Goal: Task Accomplishment & Management: Manage account settings

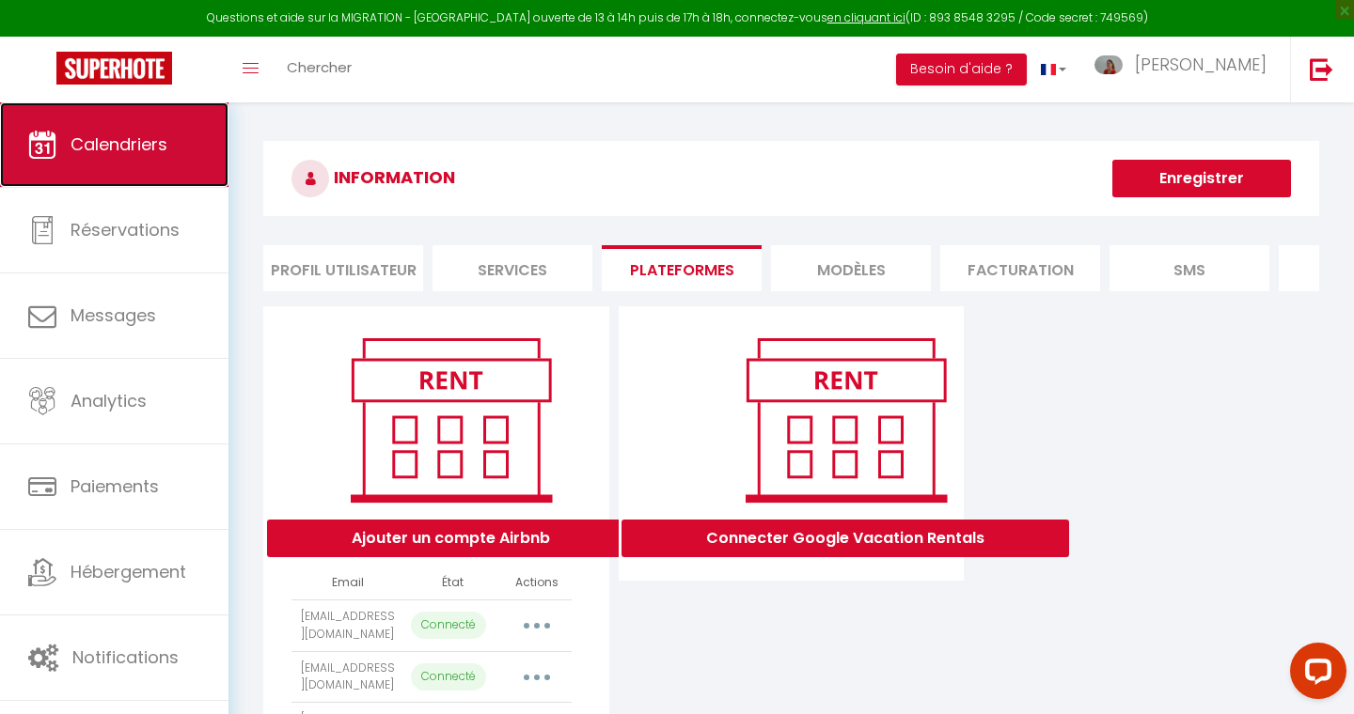
click at [131, 145] on span "Calendriers" at bounding box center [119, 145] width 97 height 24
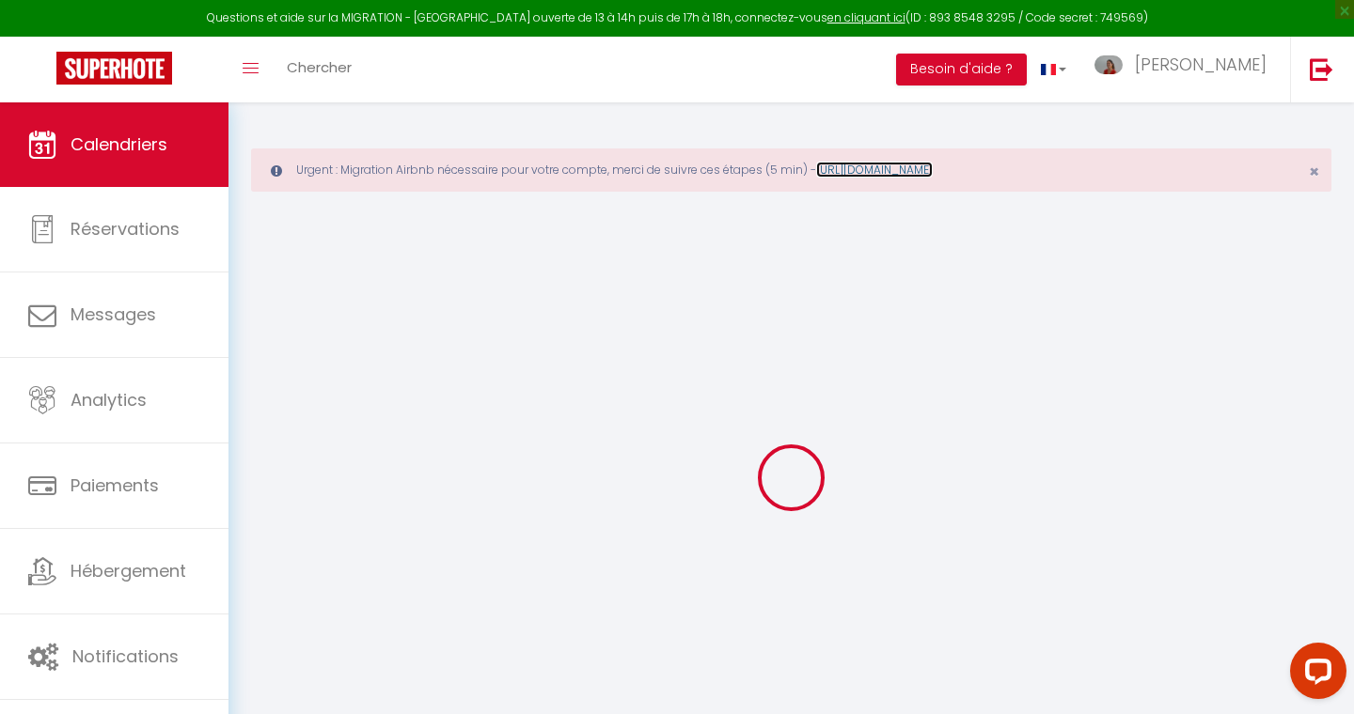
click at [932, 171] on link "[URL][DOMAIN_NAME]" at bounding box center [874, 170] width 117 height 16
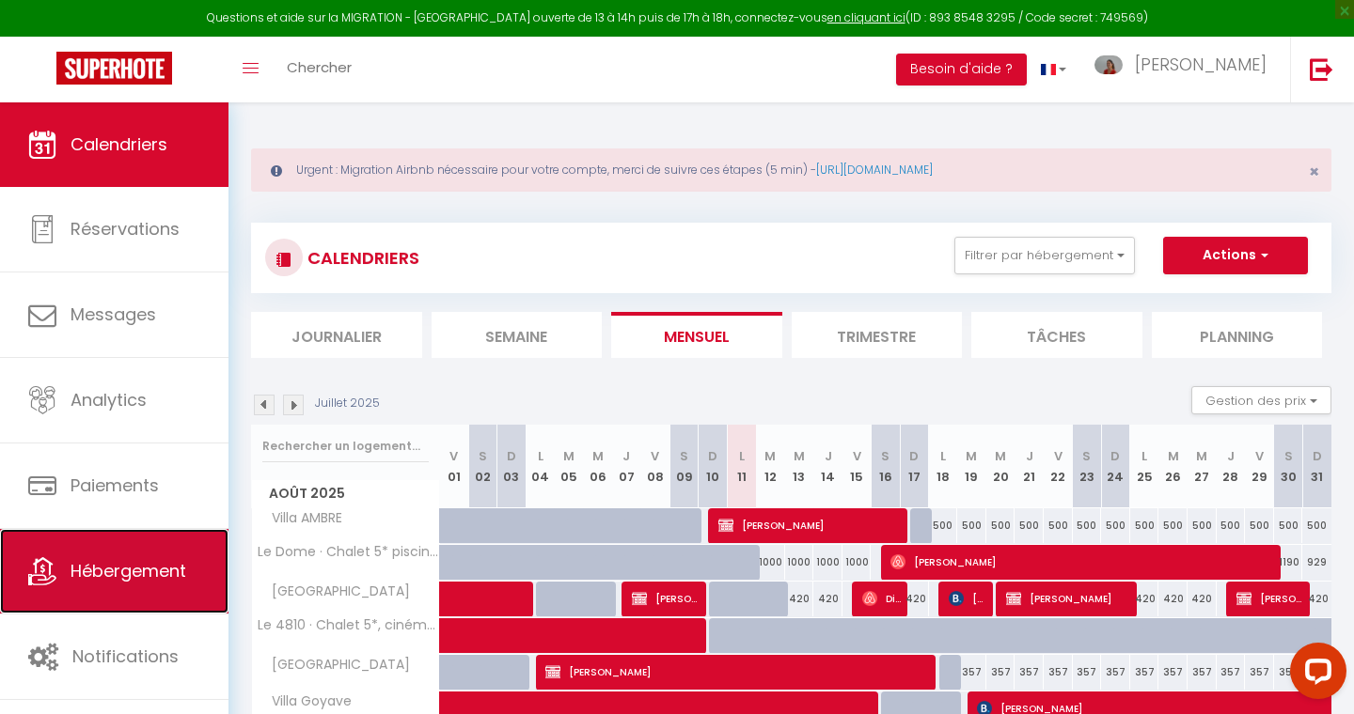
click at [122, 572] on span "Hébergement" at bounding box center [129, 571] width 116 height 24
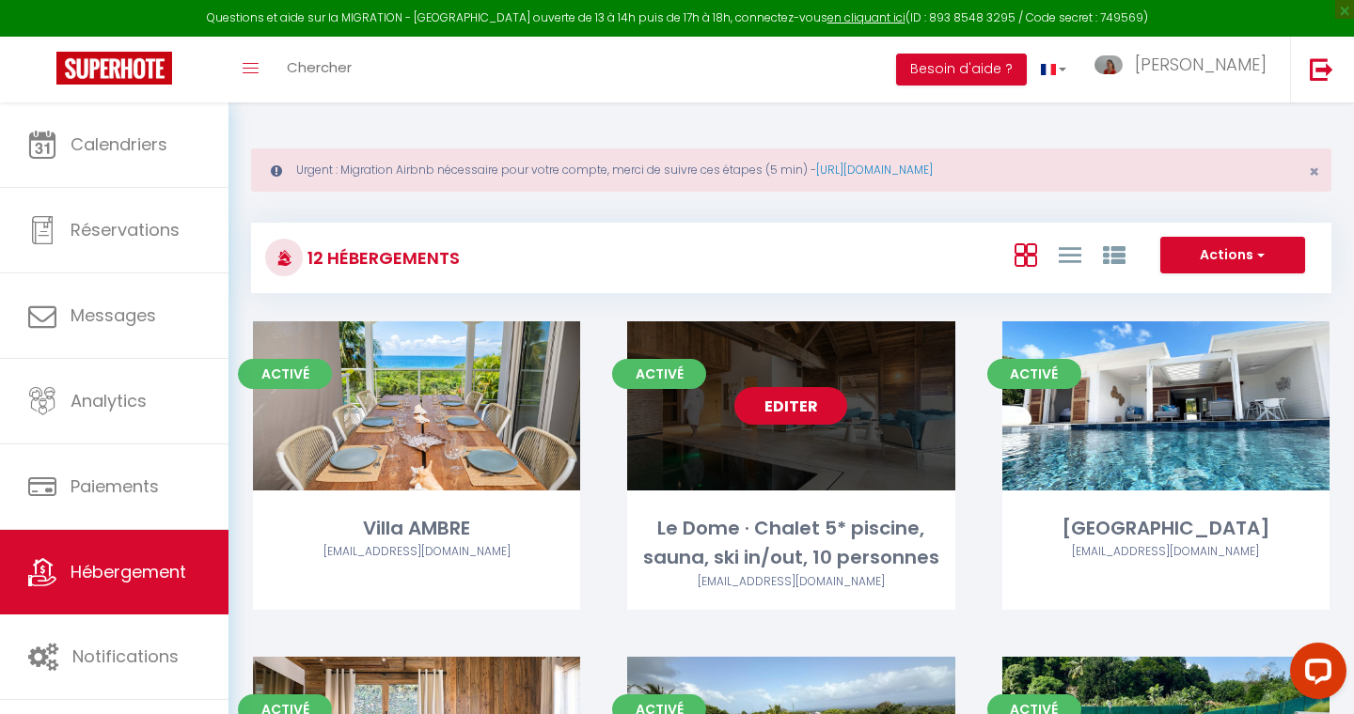
click at [785, 403] on link "Editer" at bounding box center [790, 406] width 113 height 38
click at [787, 412] on link "Editer" at bounding box center [790, 406] width 113 height 38
click at [790, 404] on link "Editer" at bounding box center [790, 406] width 113 height 38
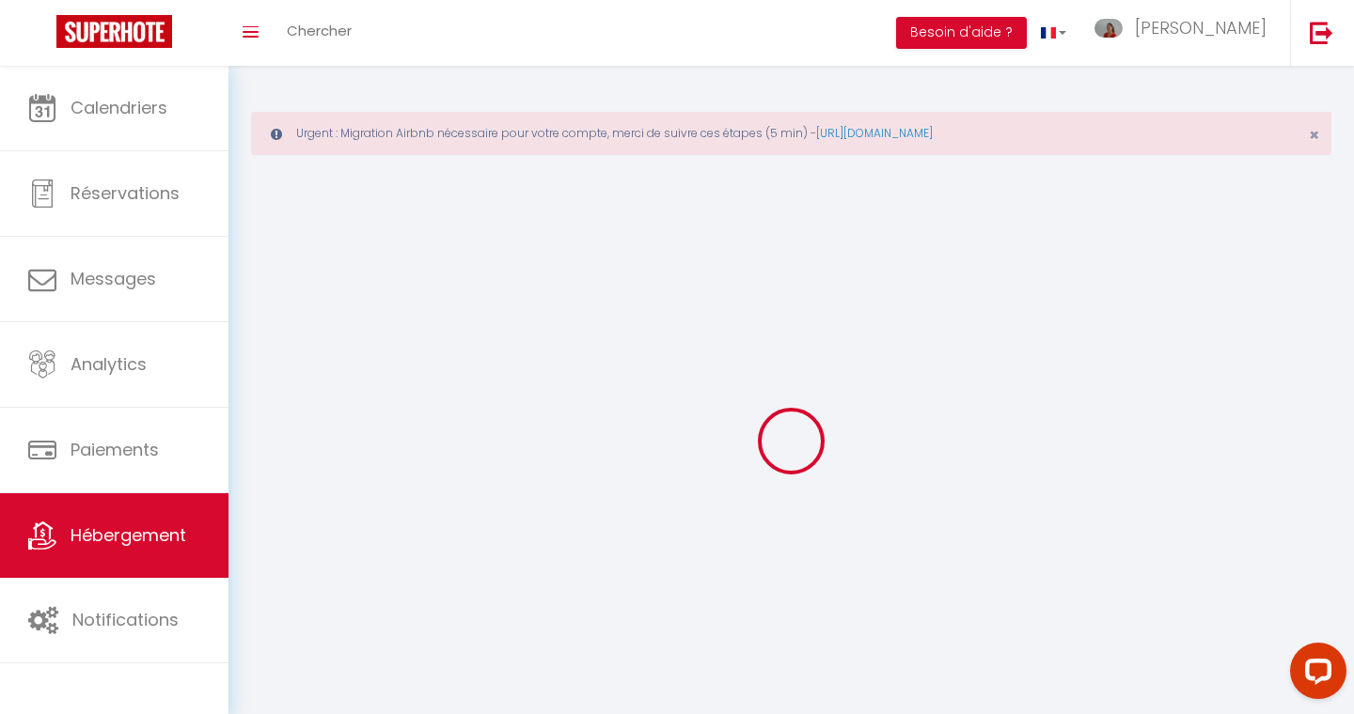
select select
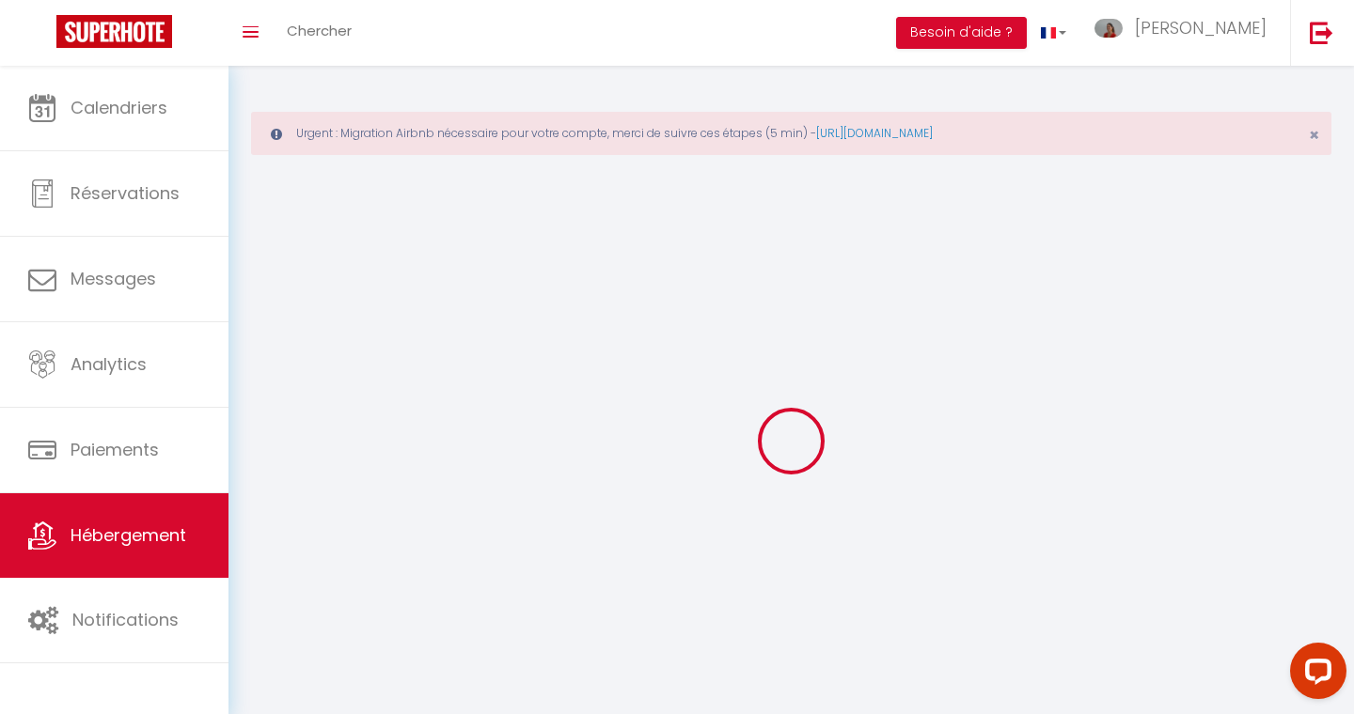
select select
checkbox input "false"
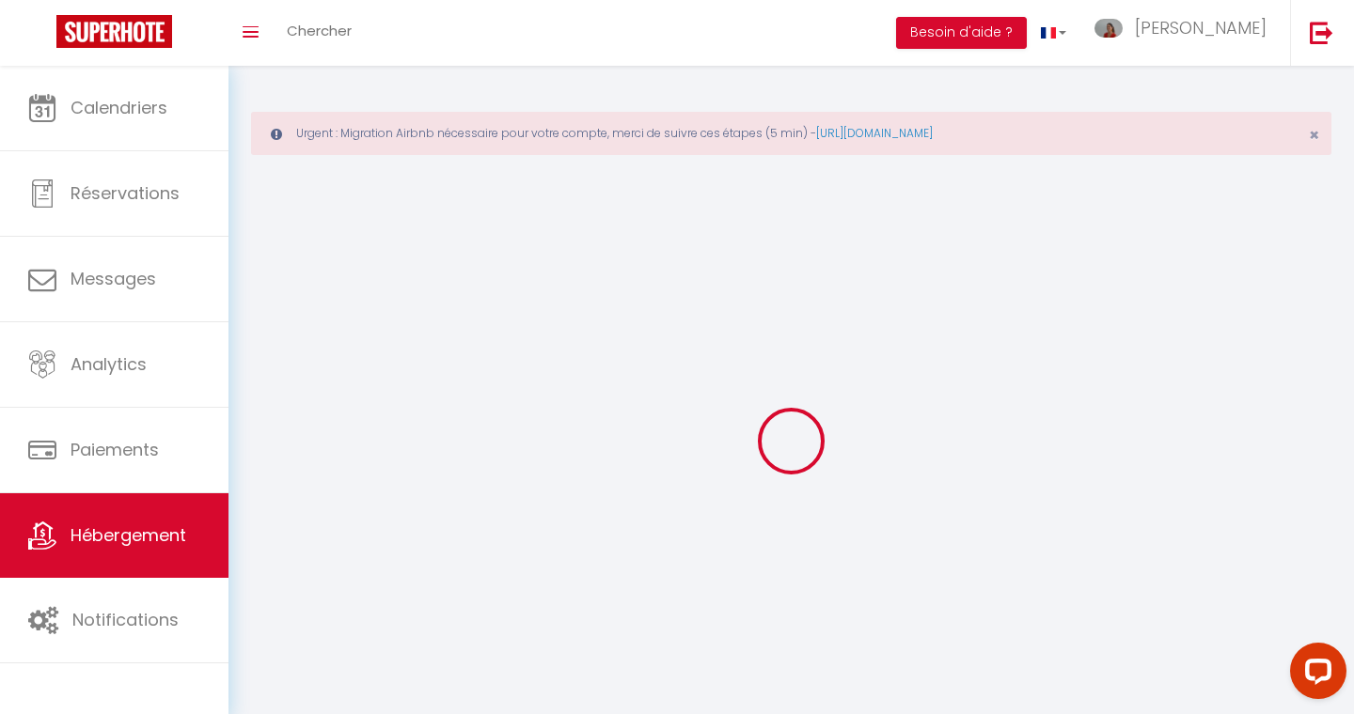
select select "28"
select select
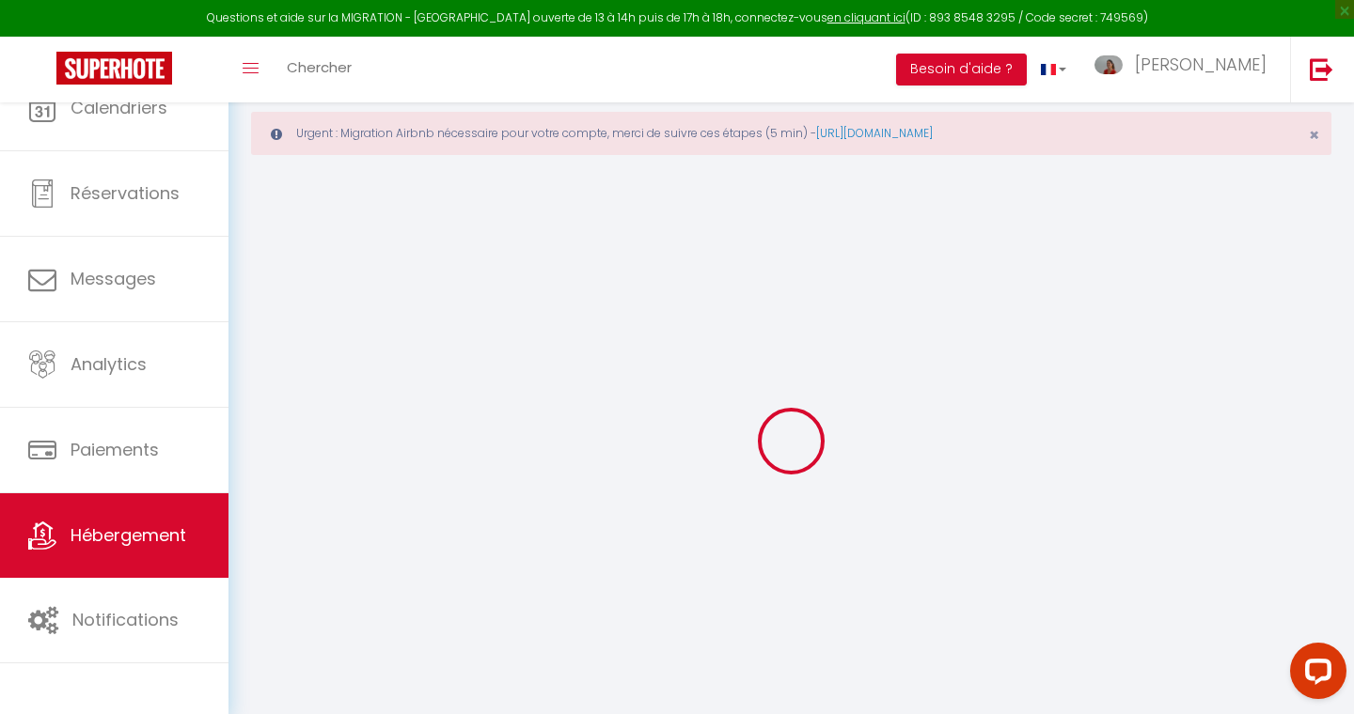
select select
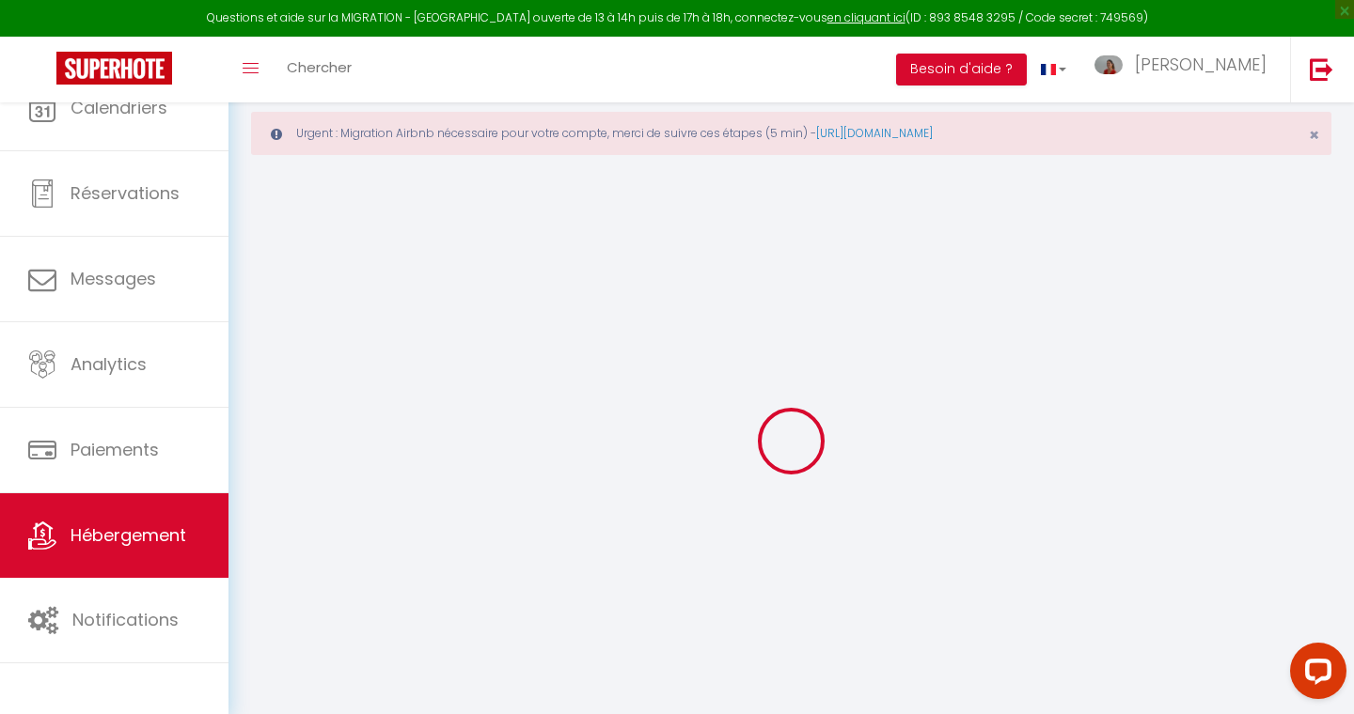
select select
checkbox input "false"
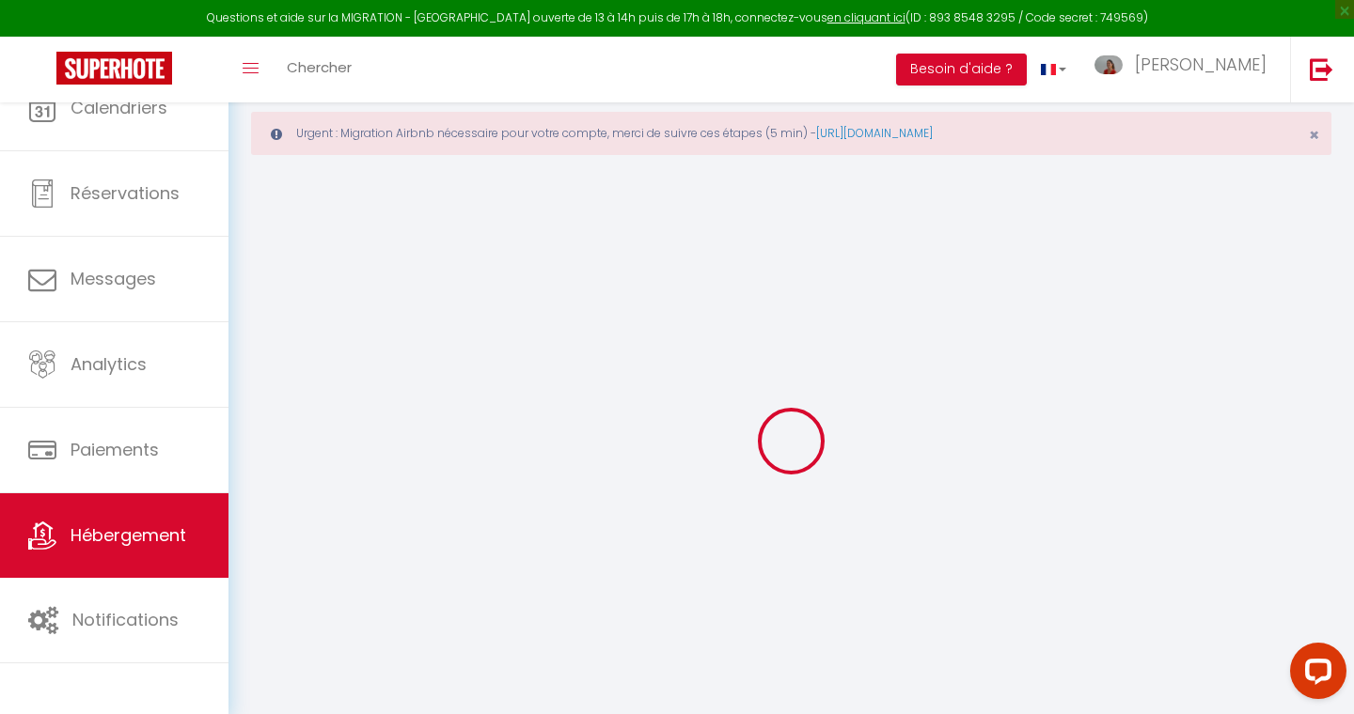
select select
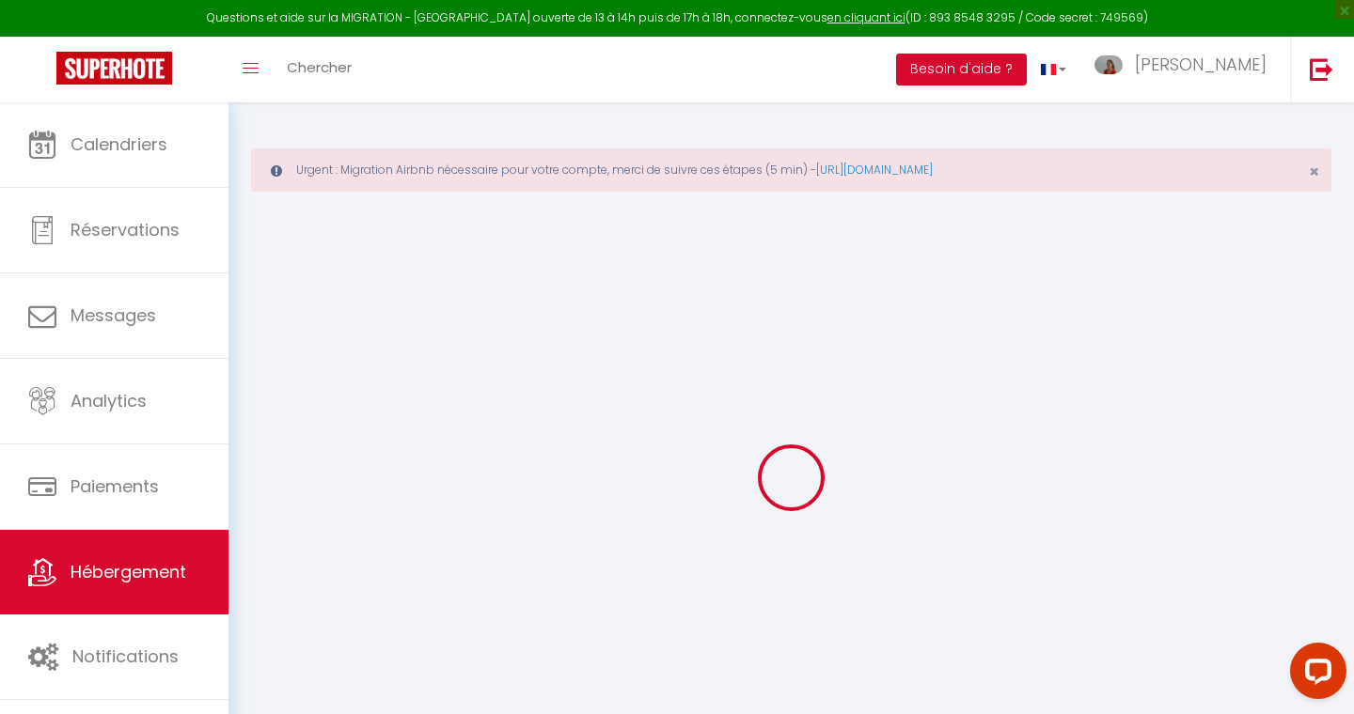
select select
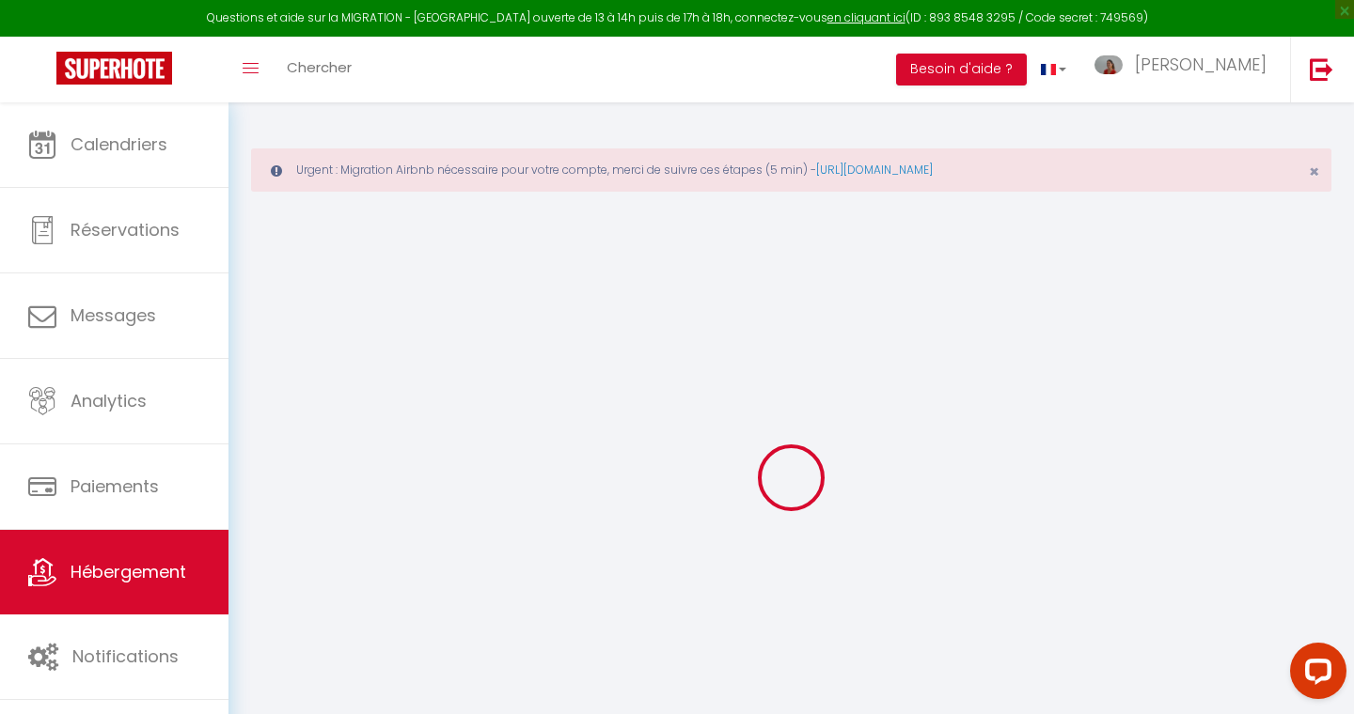
select select
checkbox input "false"
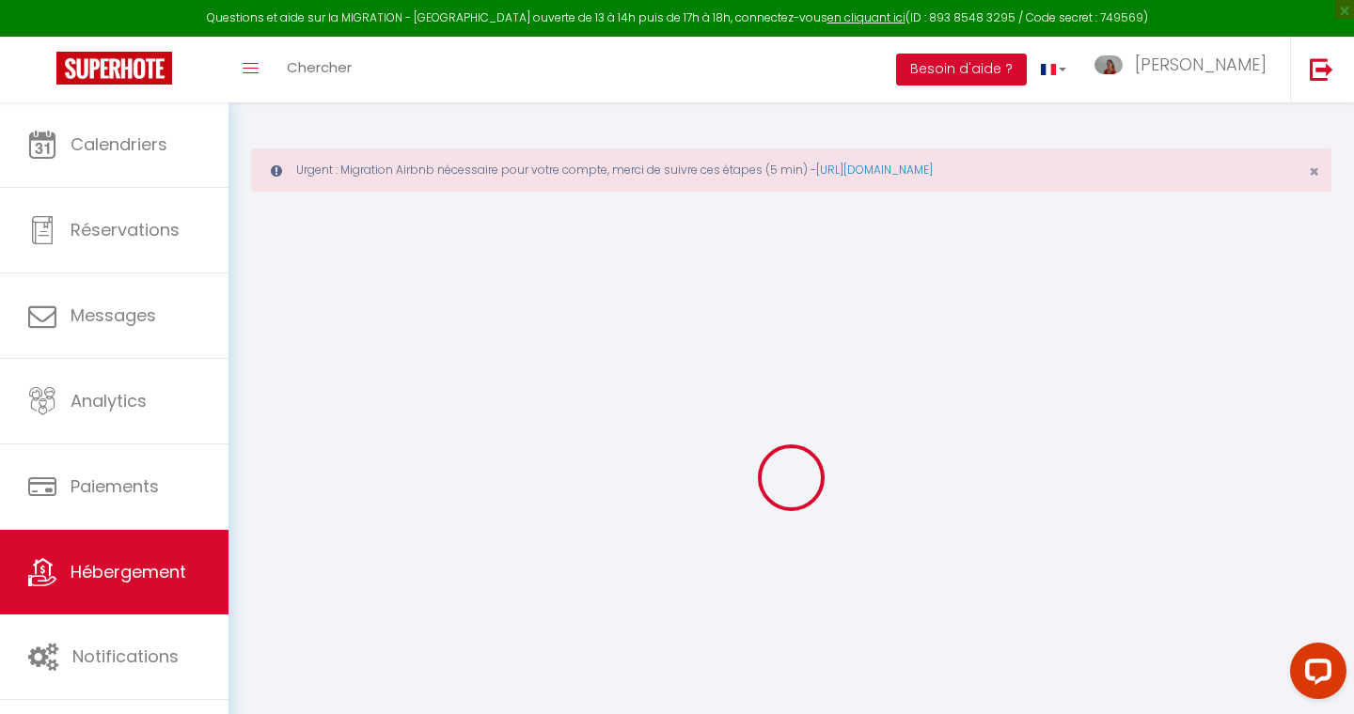
select select
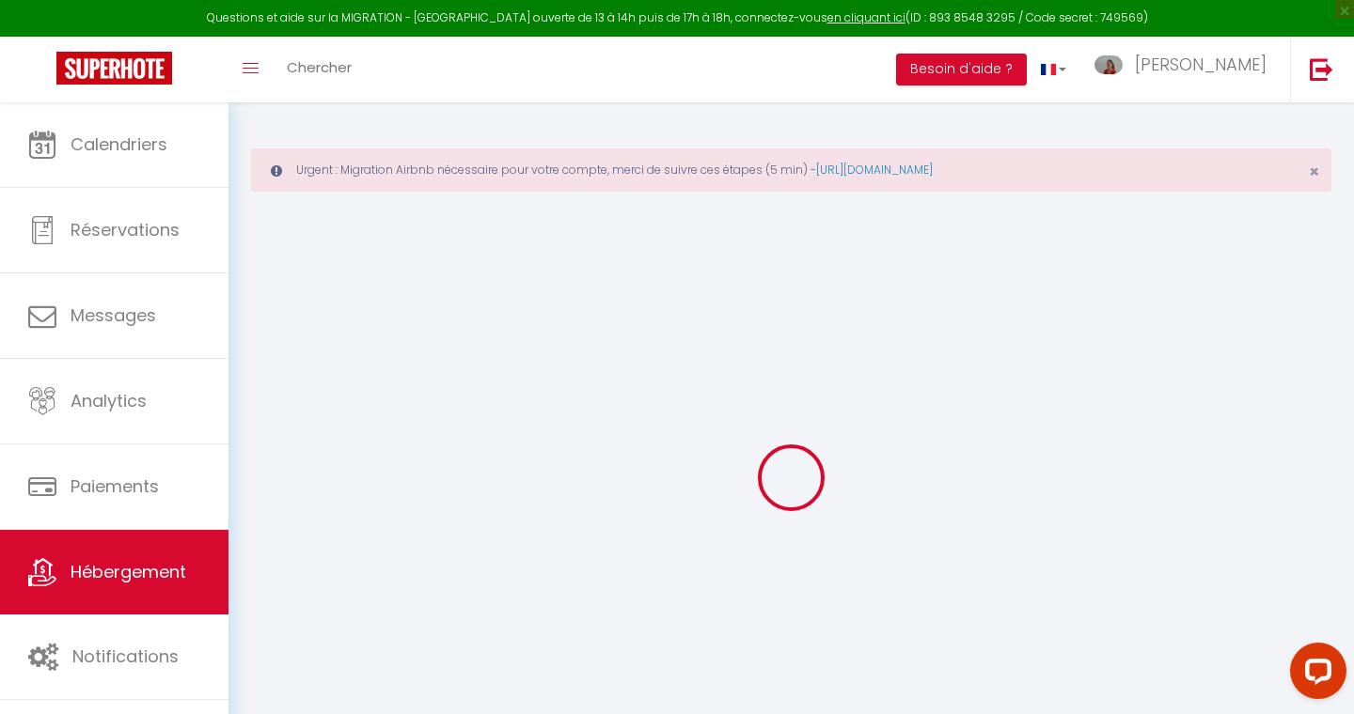
select select
checkbox input "false"
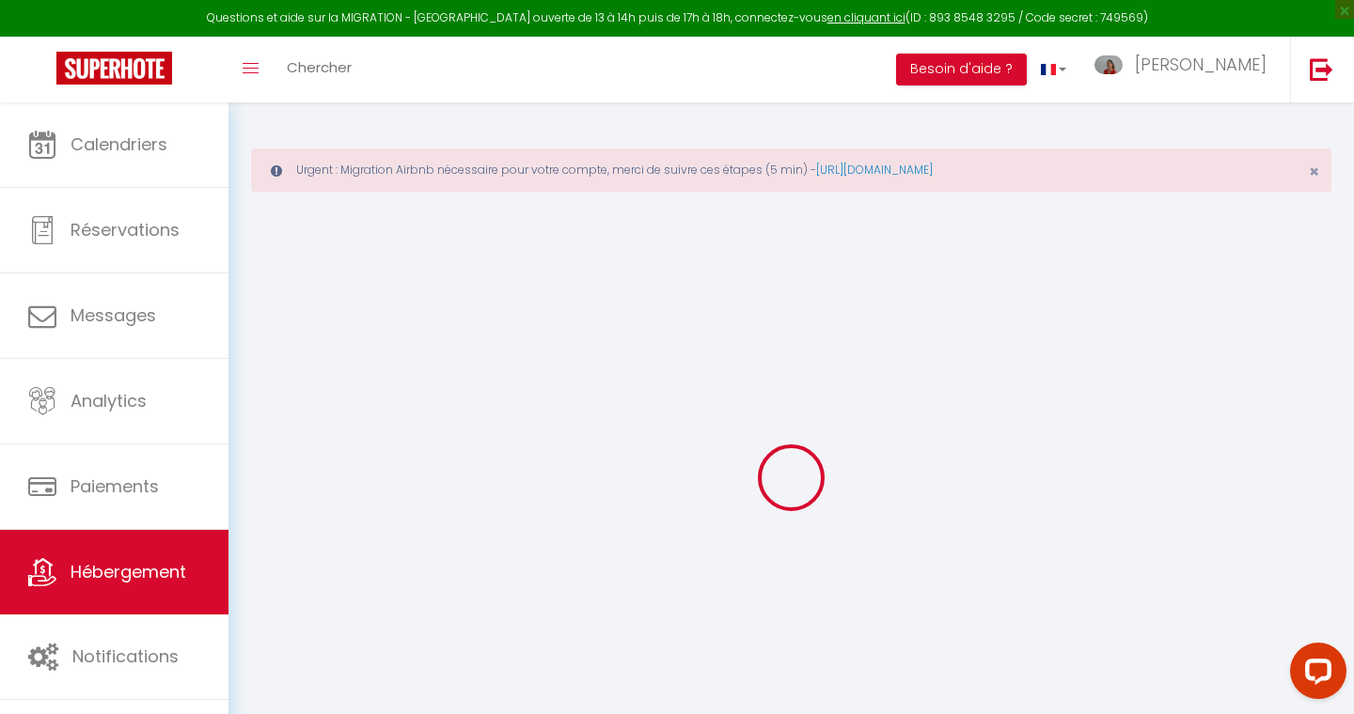
checkbox input "false"
select select
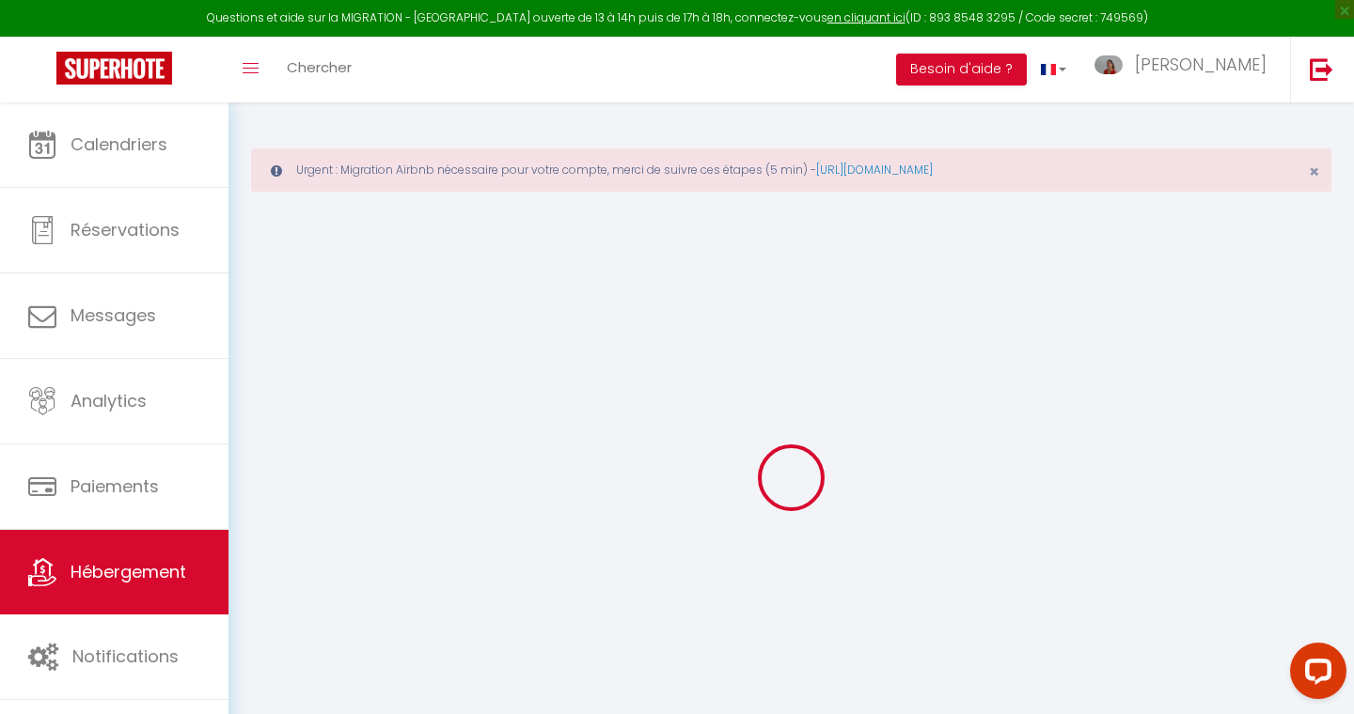
select select
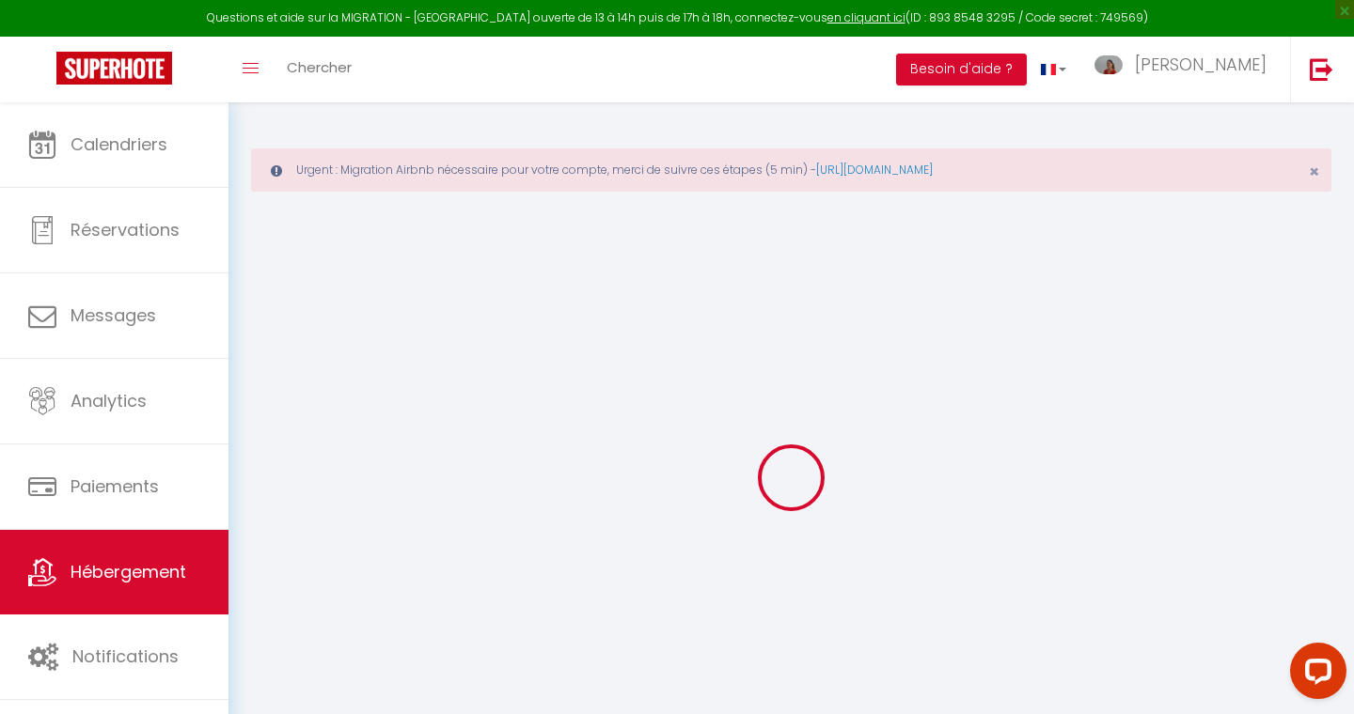
checkbox input "false"
select select
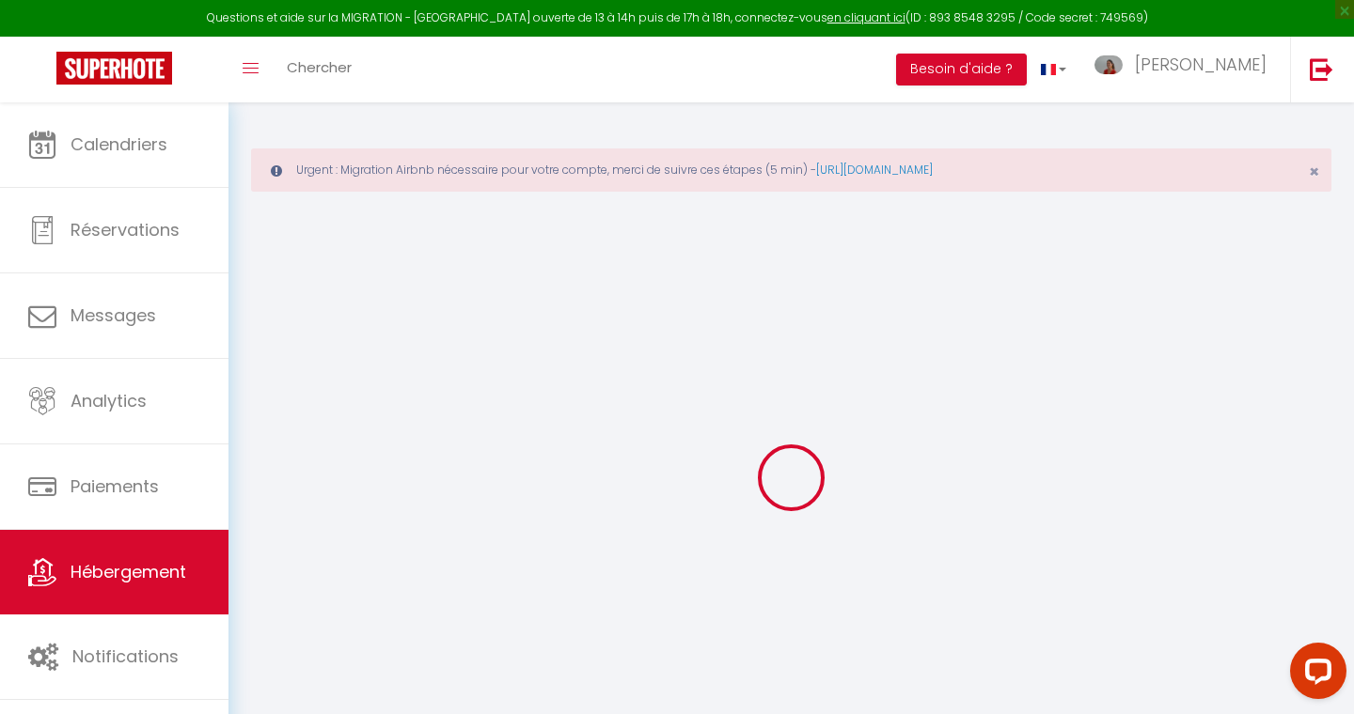
select select
type input "Le Dome · Chalet 5* piscine, sauna, ski in/out, 10 personnes"
type input "SAS"
type input "SNV 4810"
type input "[STREET_ADDRESS][PERSON_NAME]"
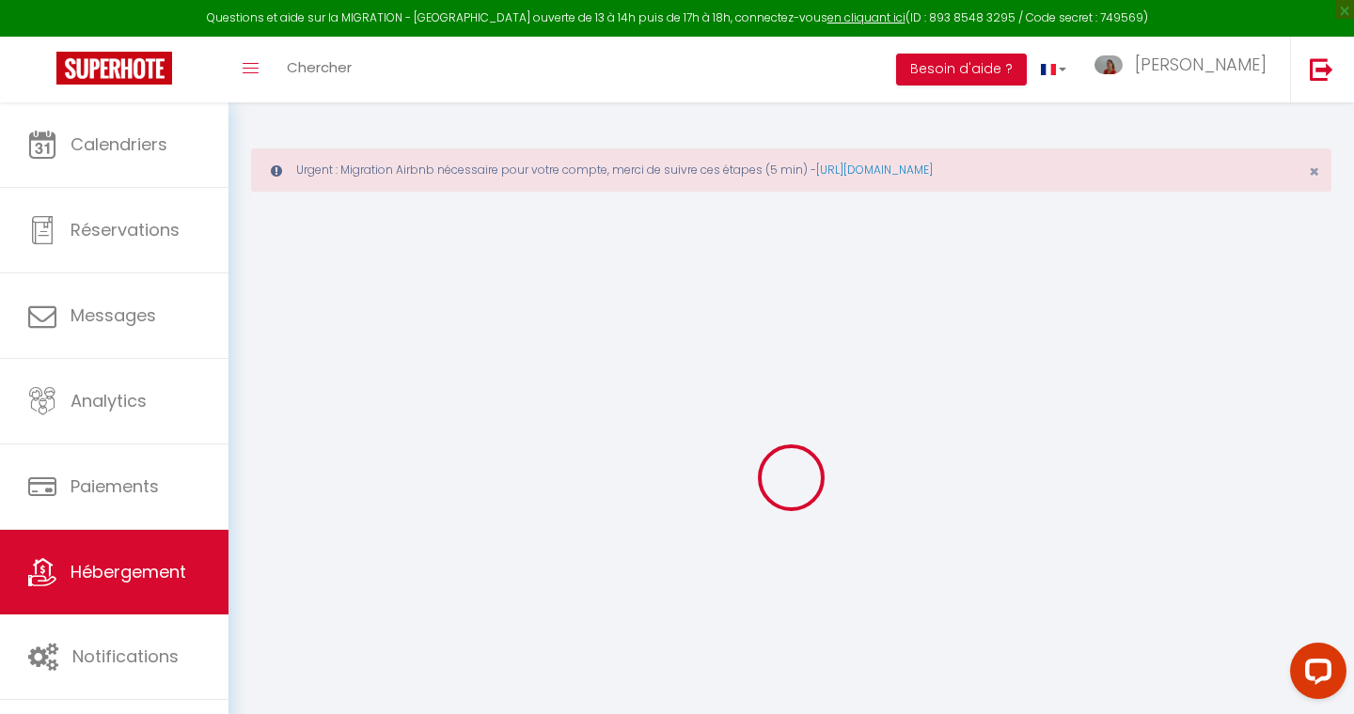
type input "26000"
type input "[GEOGRAPHIC_DATA]"
select select "houses"
select select "10"
select select "1"
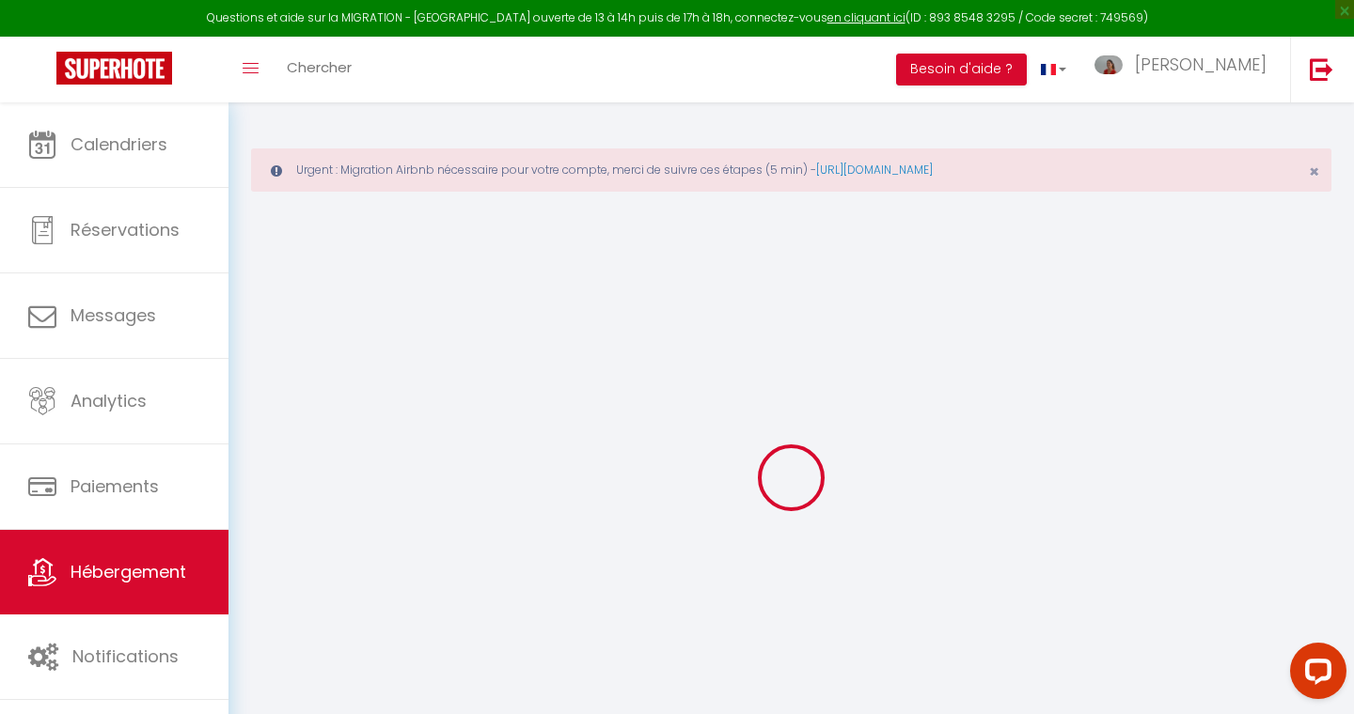
select select "5"
select select "4"
type input "990"
type input "500"
type input "3.50"
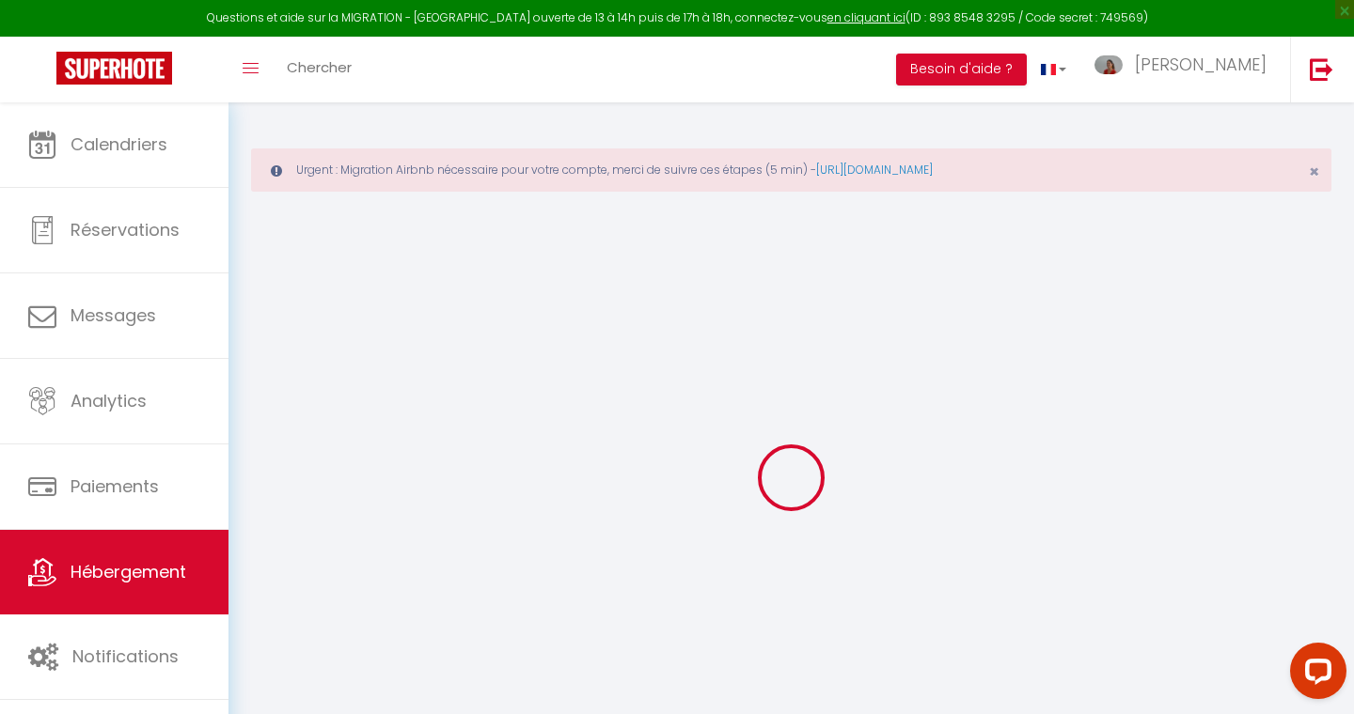
type input "3500"
type input "10"
select select
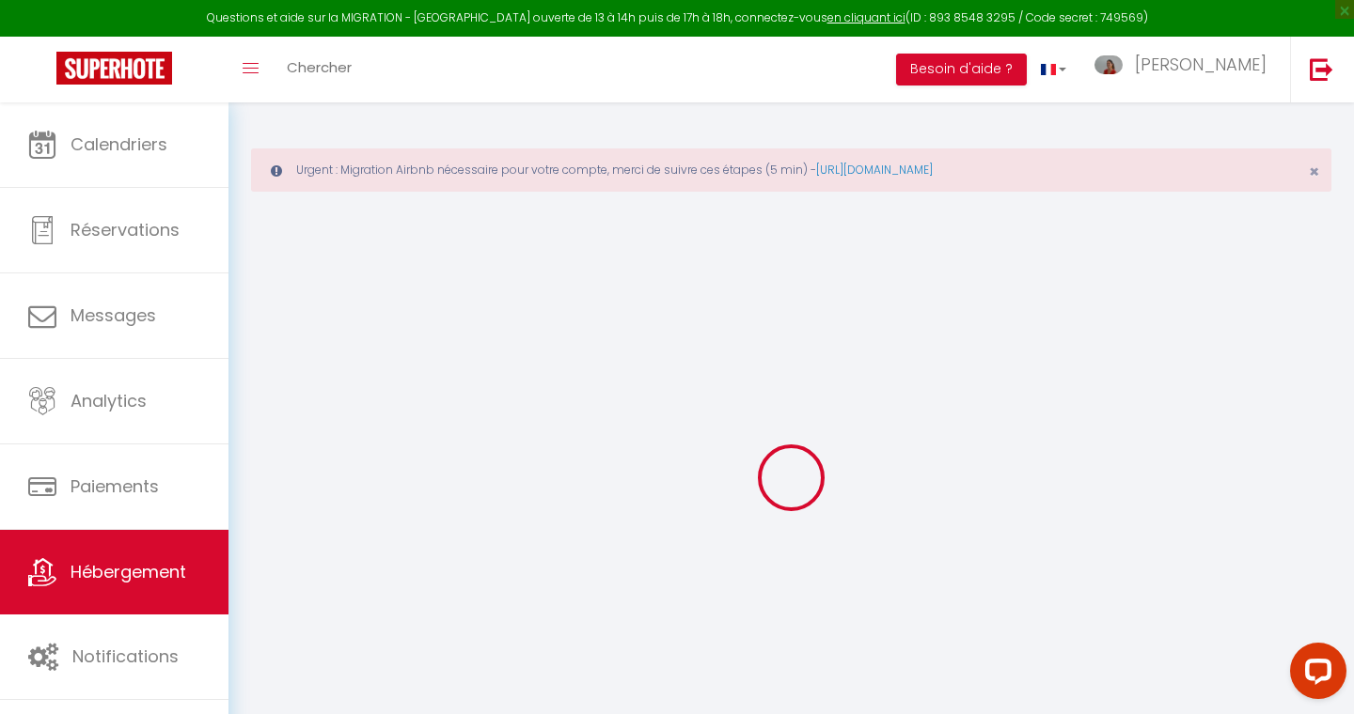
select select
type input "Impasse du Blaireau"
type input "74170"
type input "[GEOGRAPHIC_DATA]"
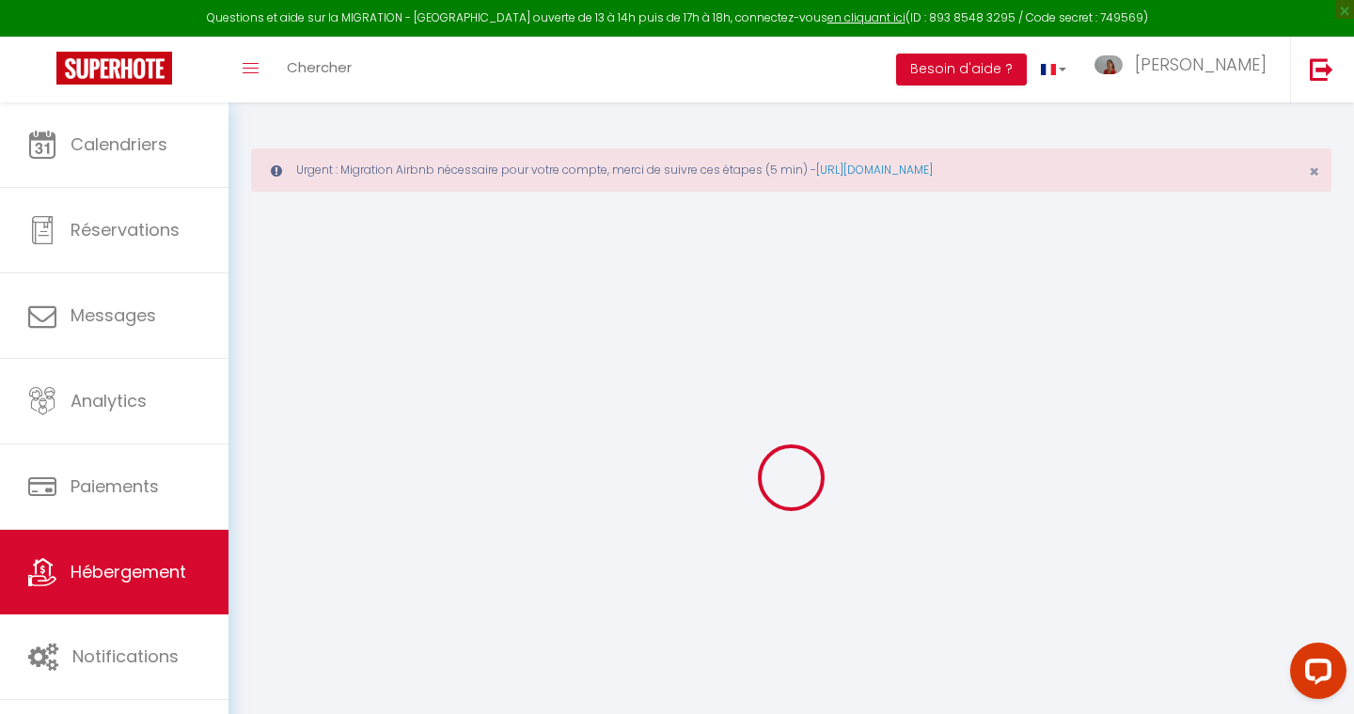
type input "[EMAIL_ADDRESS][DOMAIN_NAME]"
select select "8098"
checkbox input "false"
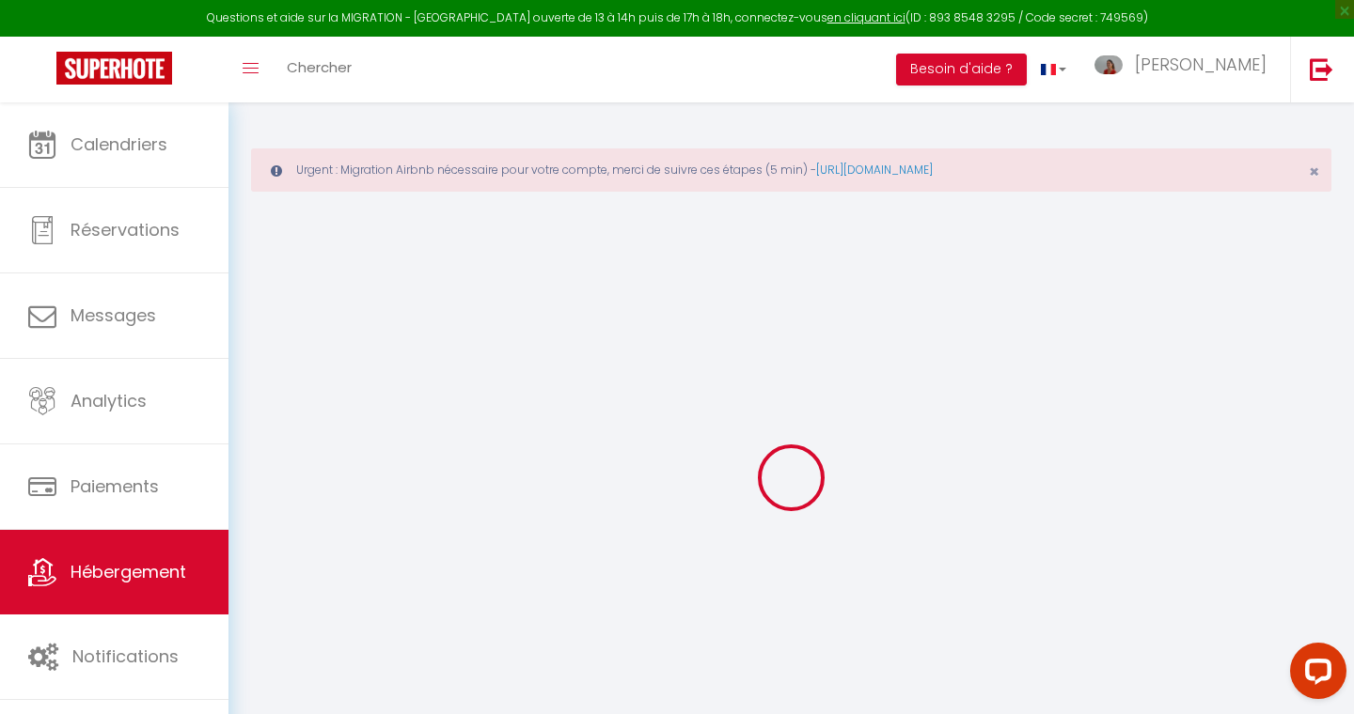
checkbox input "false"
type input "0"
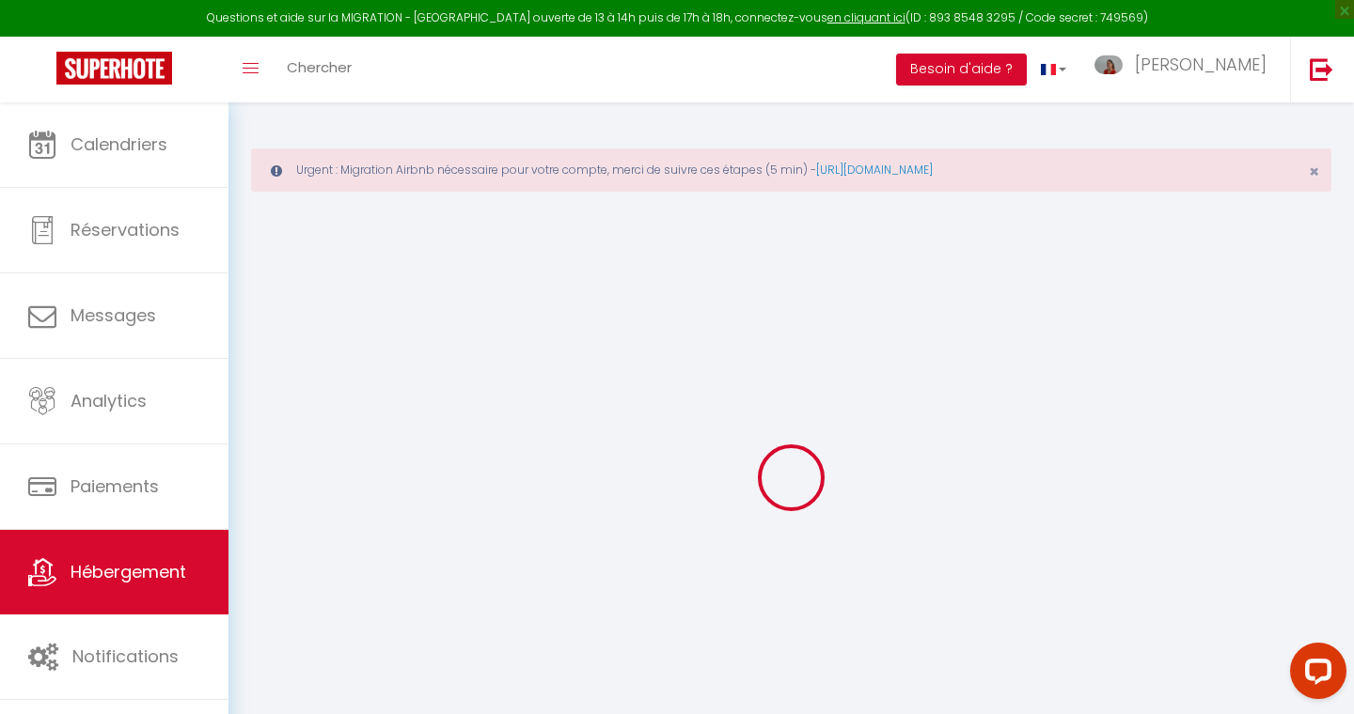
select select "+ 22 %"
select select "+ 10 %"
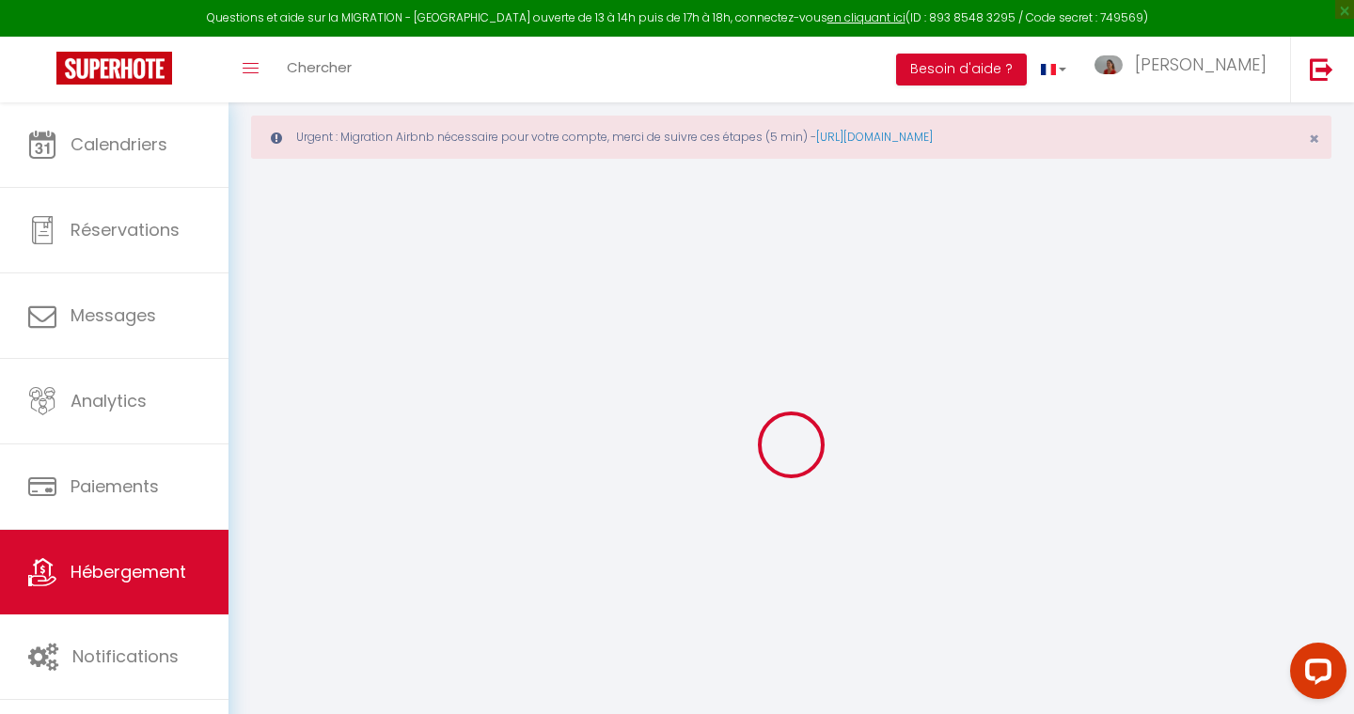
scroll to position [39, 0]
select select
checkbox input "false"
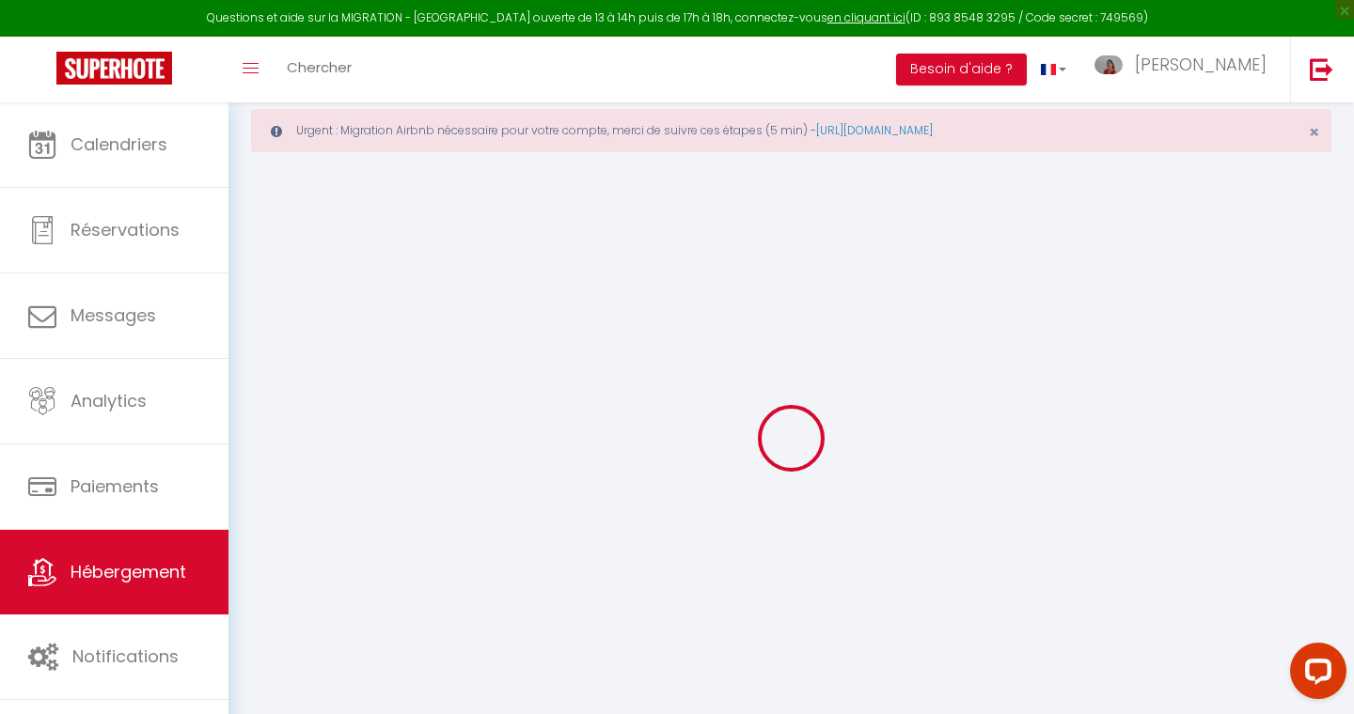
checkbox input "false"
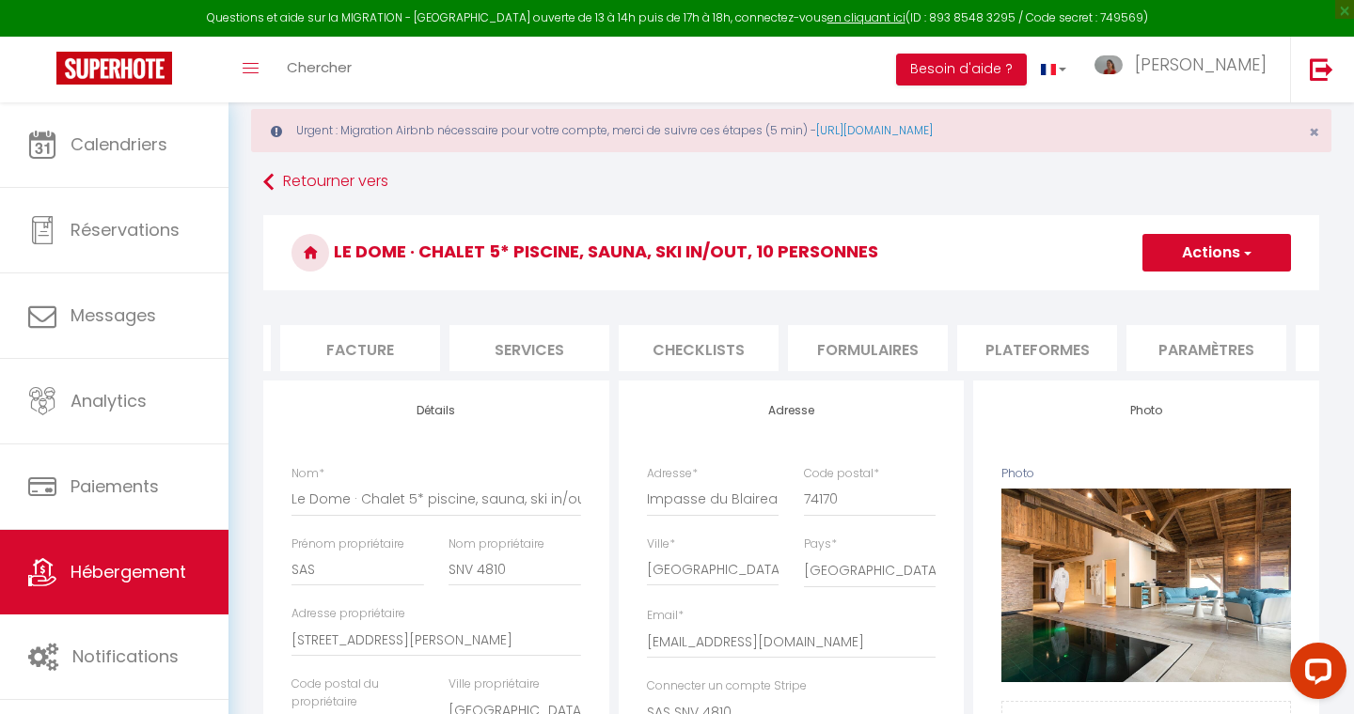
scroll to position [0, 341]
click at [999, 351] on li "Plateformes" at bounding box center [1017, 348] width 160 height 46
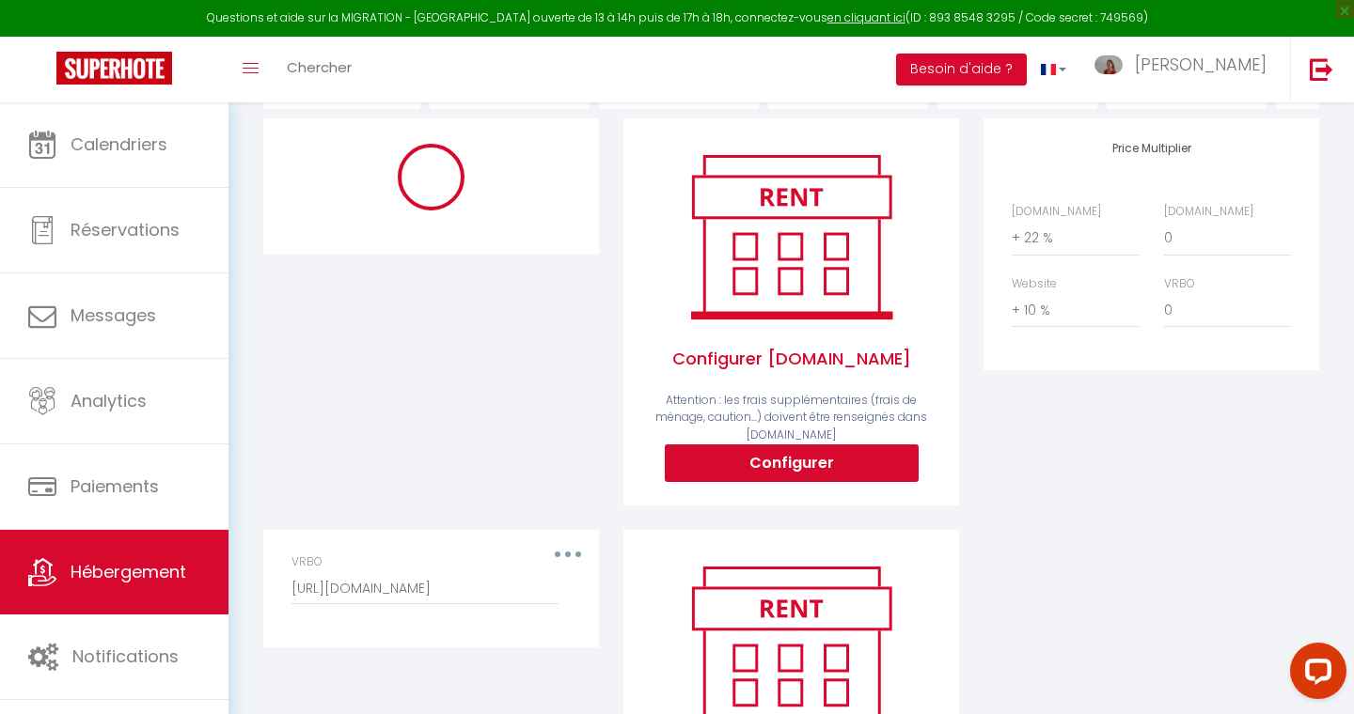
select select "5440-1004390838313981650"
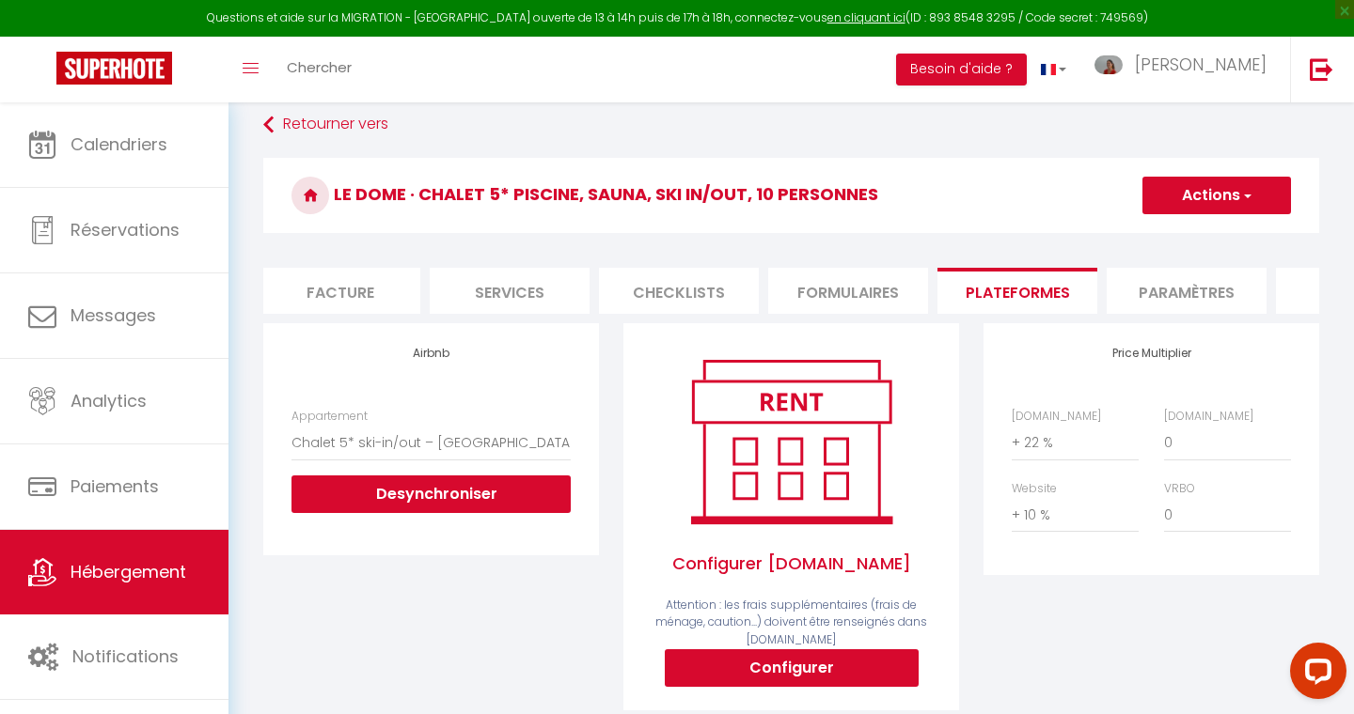
scroll to position [89, 0]
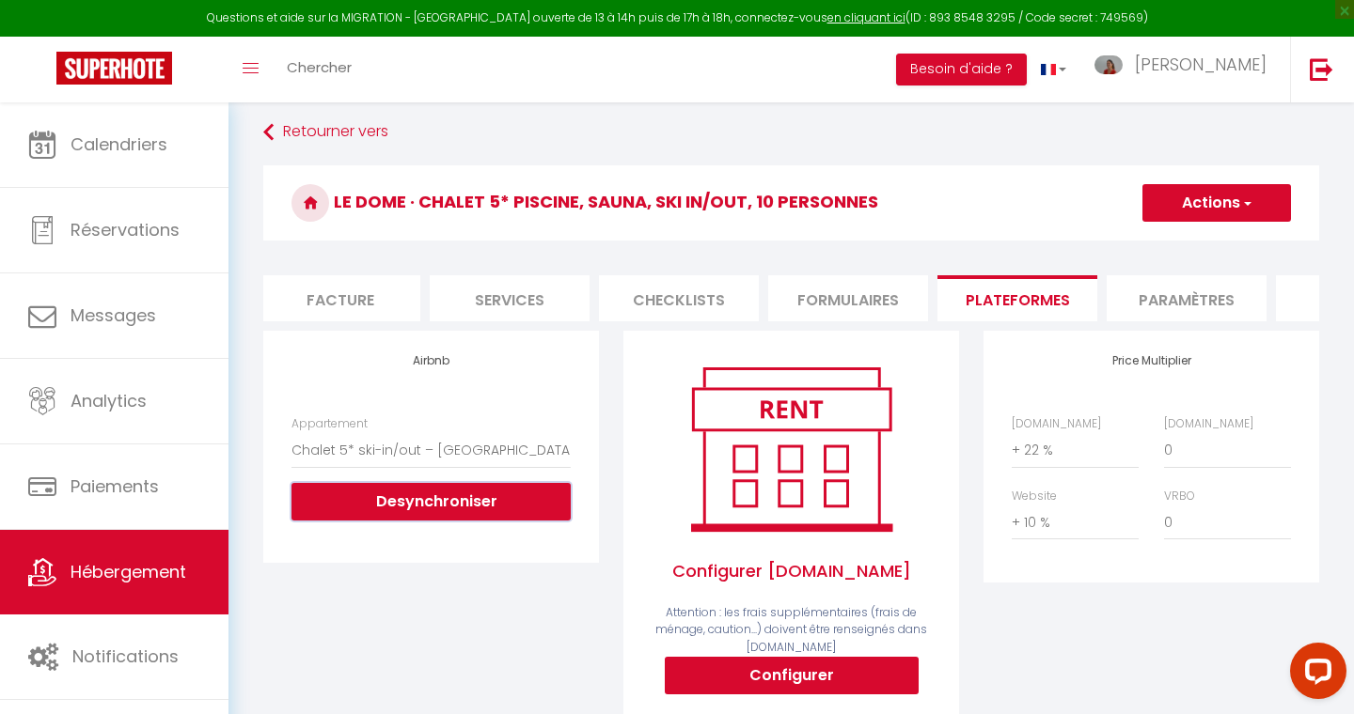
click at [436, 499] on button "Desynchroniser" at bounding box center [430, 502] width 279 height 38
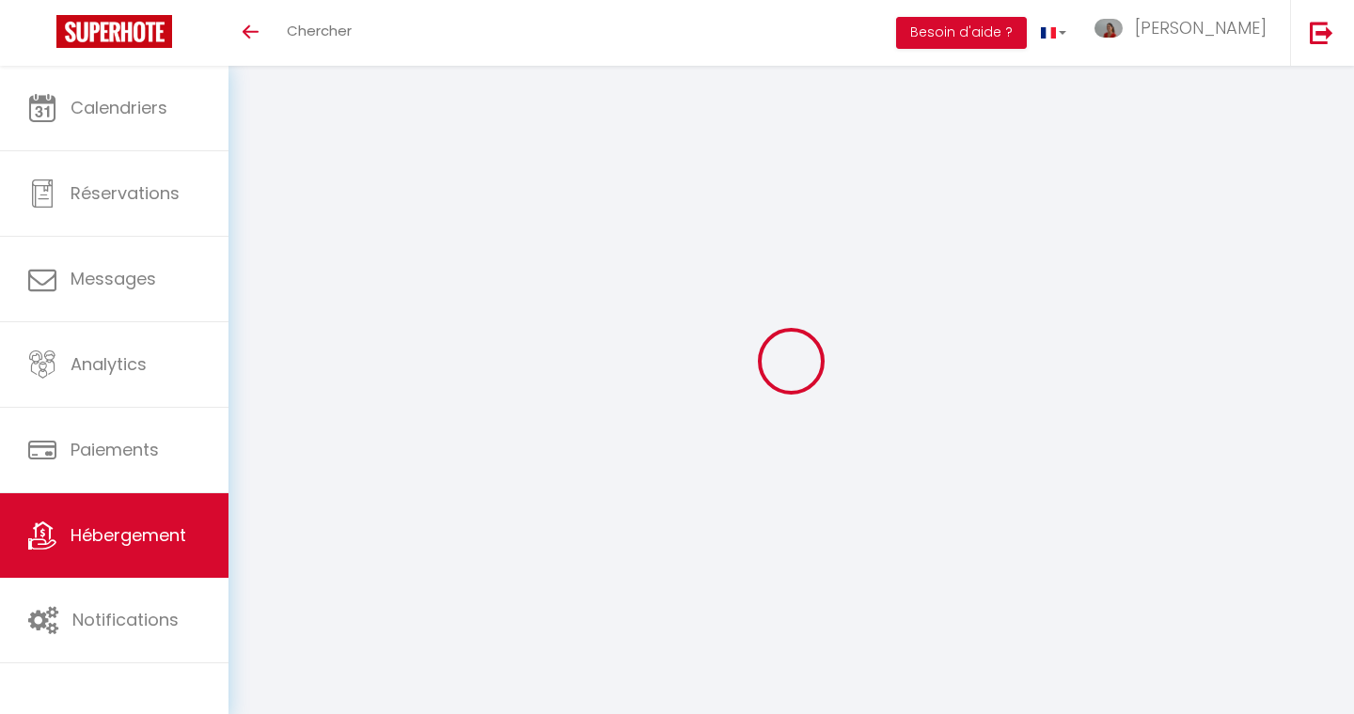
select select "+ 22 %"
select select "+ 10 %"
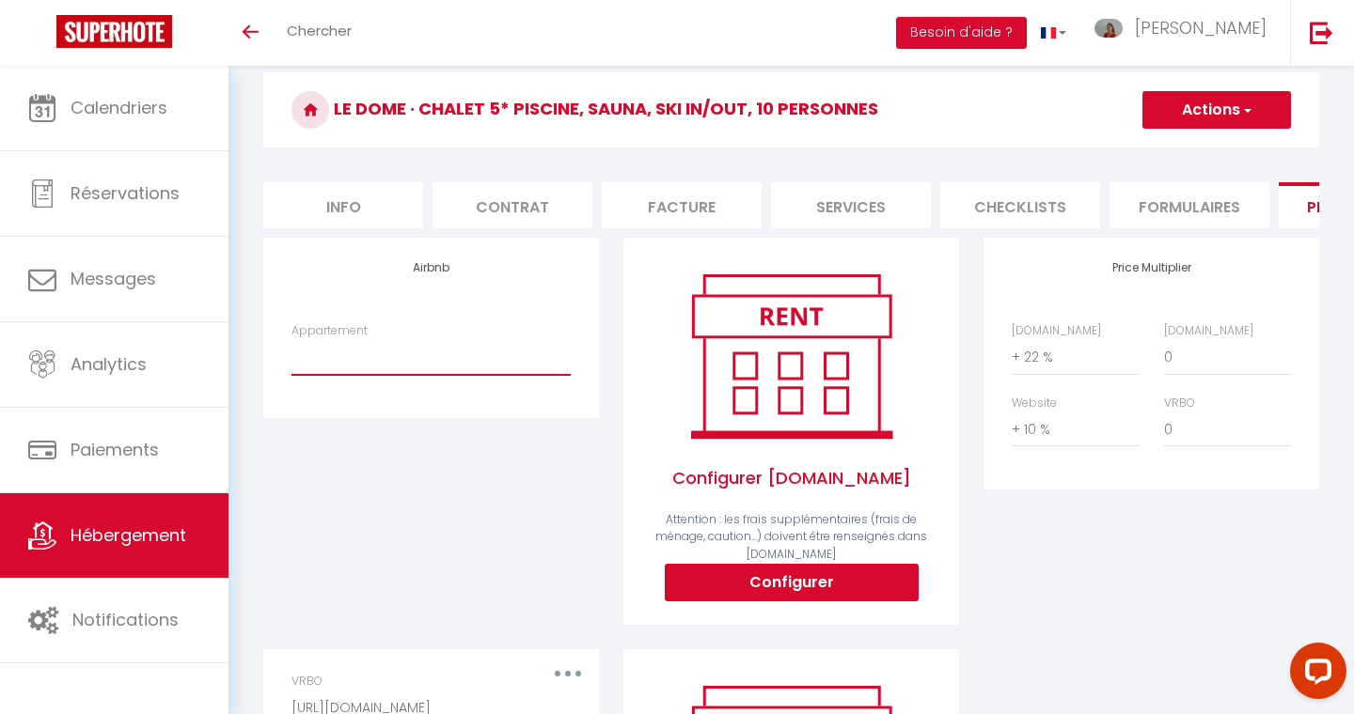
click at [369, 367] on select "Bungalow créole, plage et centre à 5min en voiture - [EMAIL_ADDRESS][DOMAIN_NAM…" at bounding box center [430, 357] width 279 height 36
select select "10633-1004390838313981650"
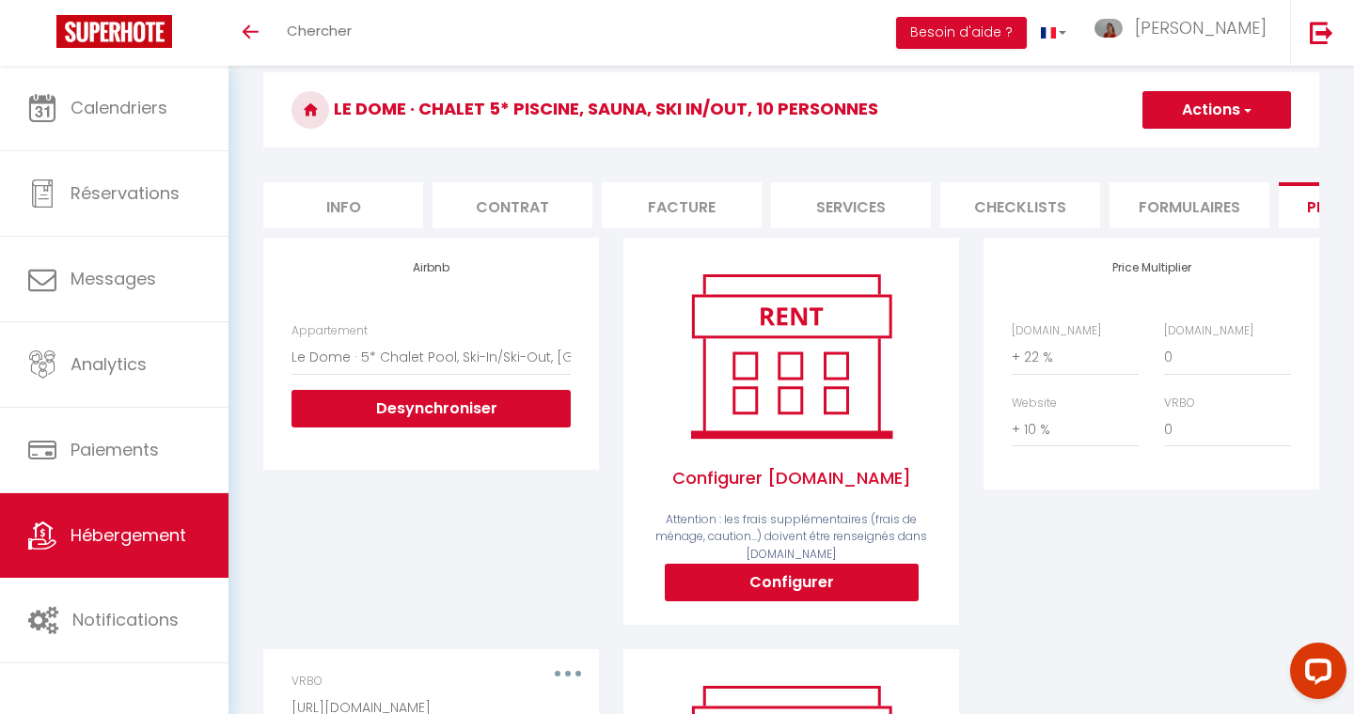
click at [1231, 114] on button "Actions" at bounding box center [1216, 110] width 149 height 38
click at [1191, 153] on link "Enregistrer" at bounding box center [1215, 151] width 149 height 24
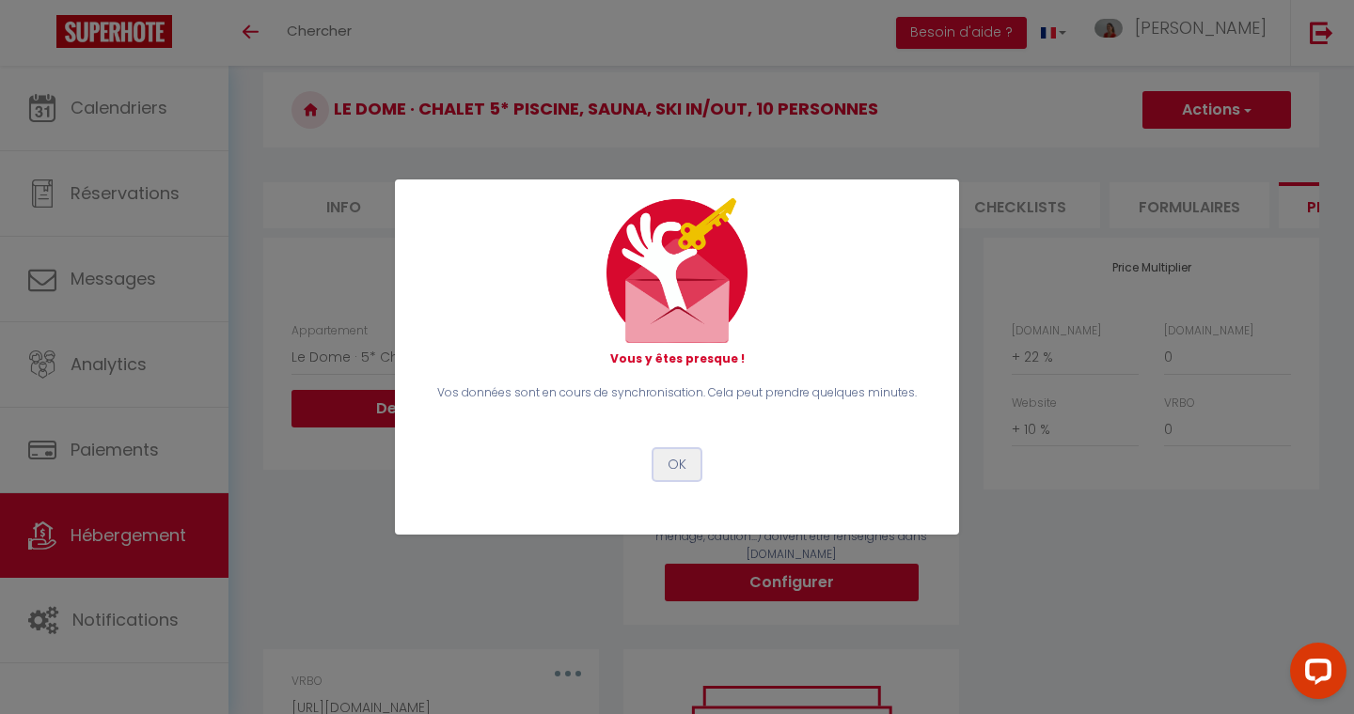
click at [679, 463] on button "OK" at bounding box center [676, 465] width 47 height 32
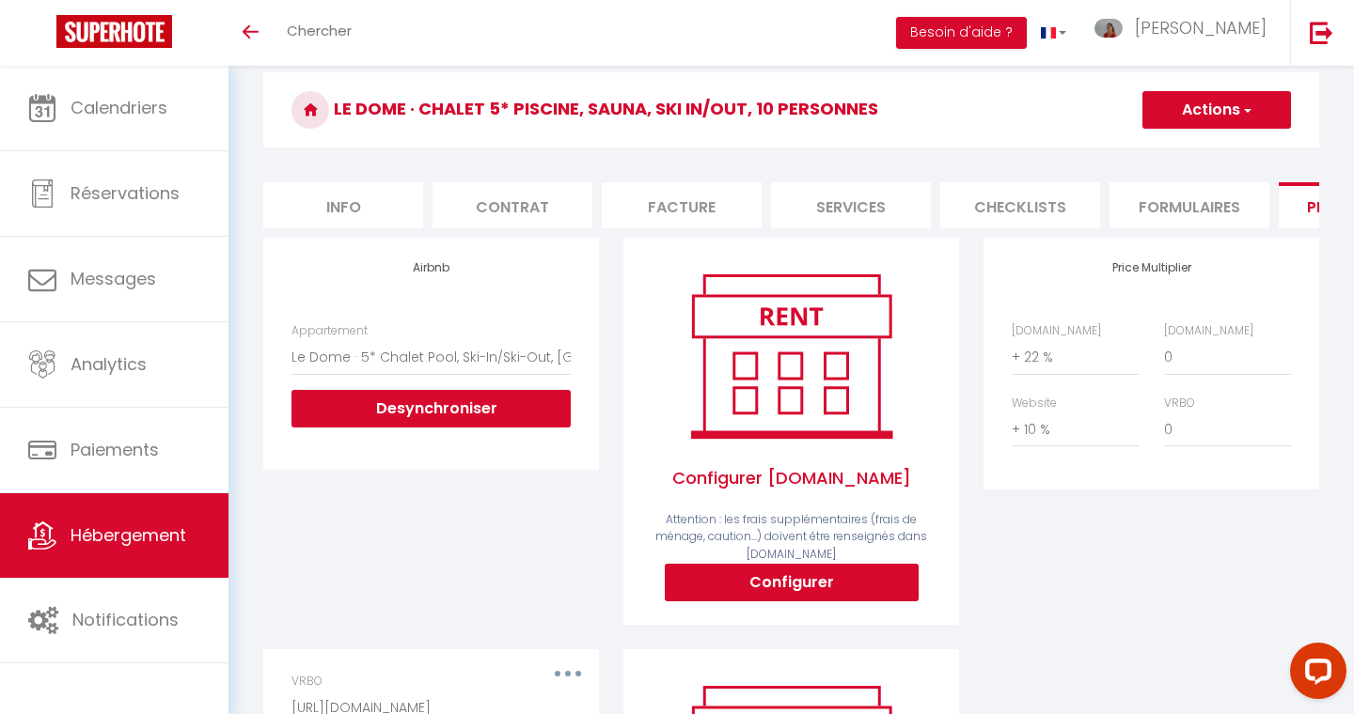
click at [104, 552] on link "Hébergement" at bounding box center [114, 536] width 228 height 85
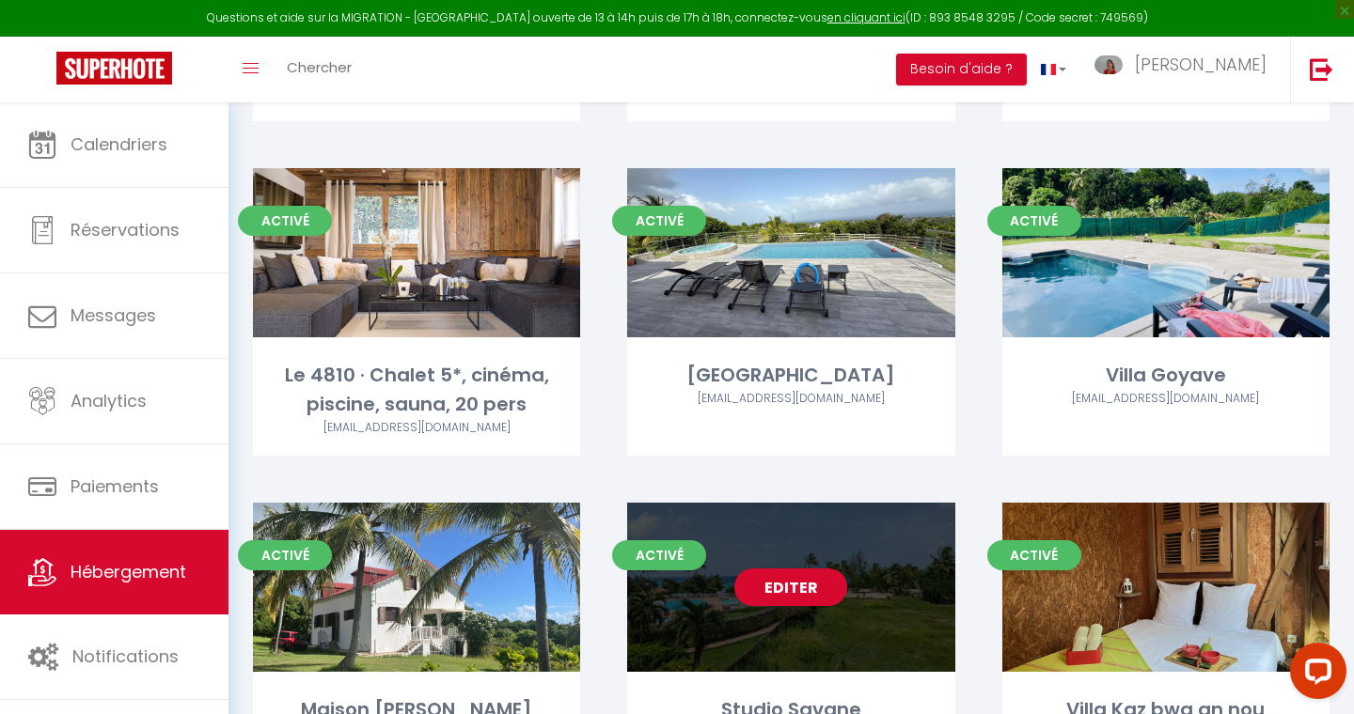
scroll to position [463, 0]
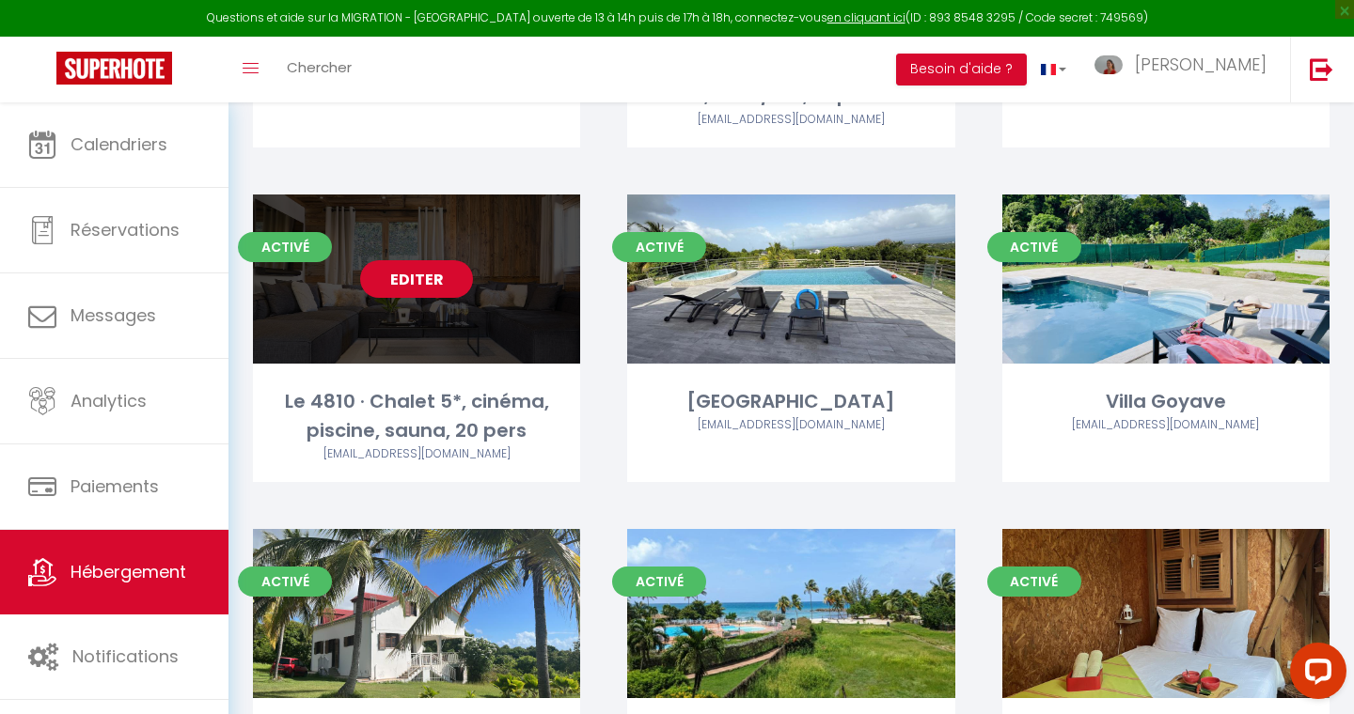
click at [438, 300] on div "Editer" at bounding box center [416, 279] width 327 height 169
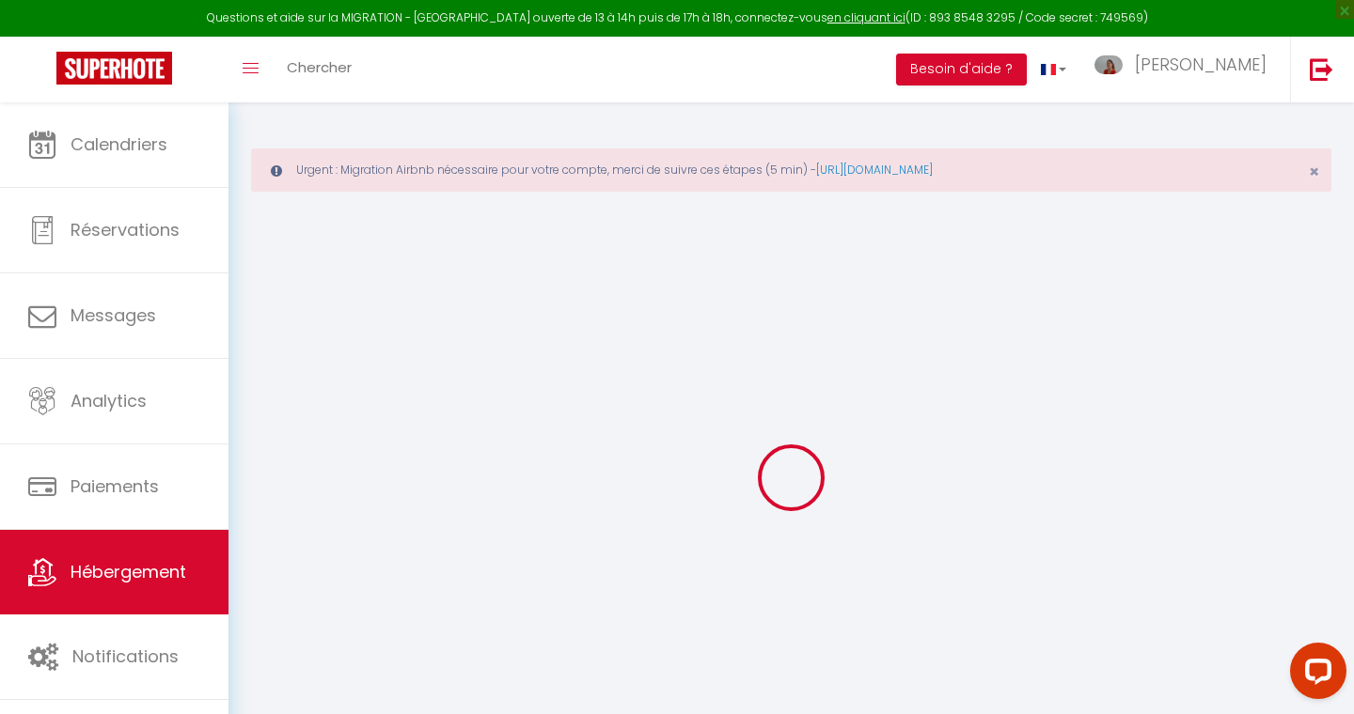
type input "Le 4810 · Chalet 5*, cinéma, piscine, sauna, 20 pers"
type input "SAS"
type input "SNV 4810"
type input "[STREET_ADDRESS][PERSON_NAME]"
type input "26000"
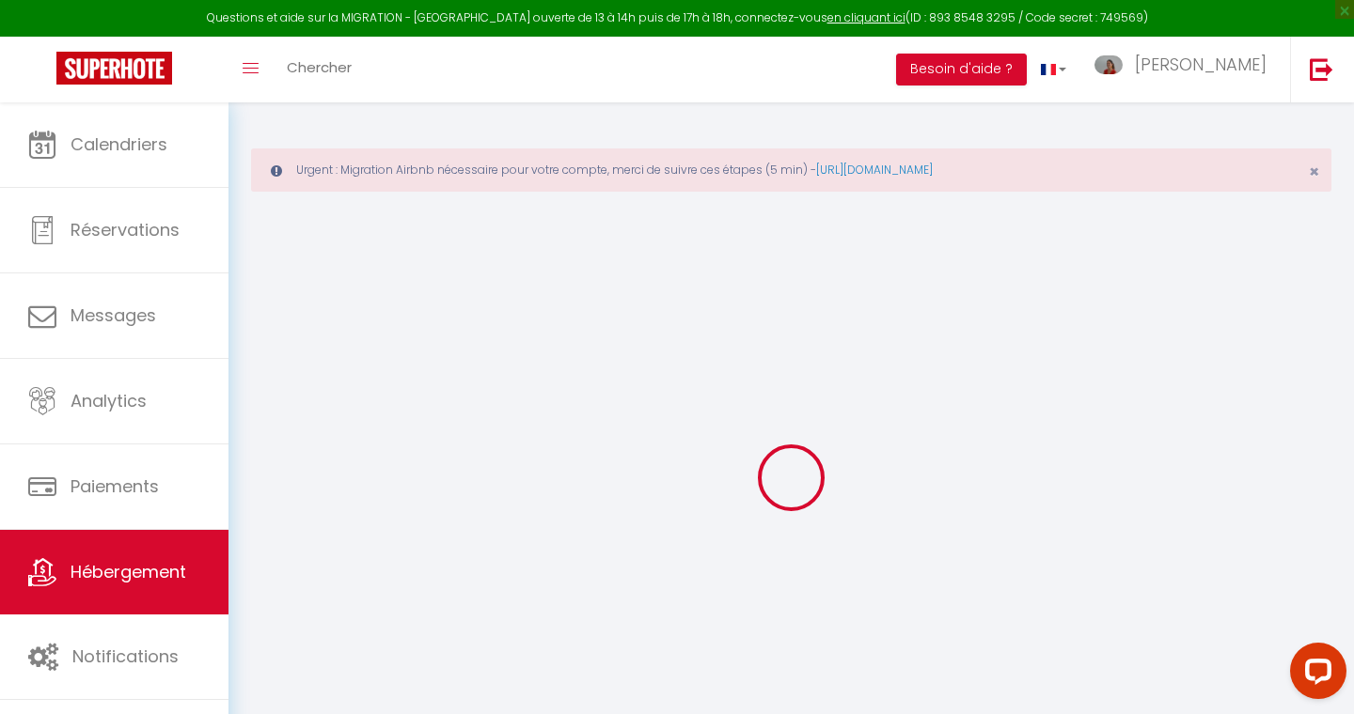
type input "[GEOGRAPHIC_DATA]"
select select "houses"
select select "20"
select select "1"
select select "10"
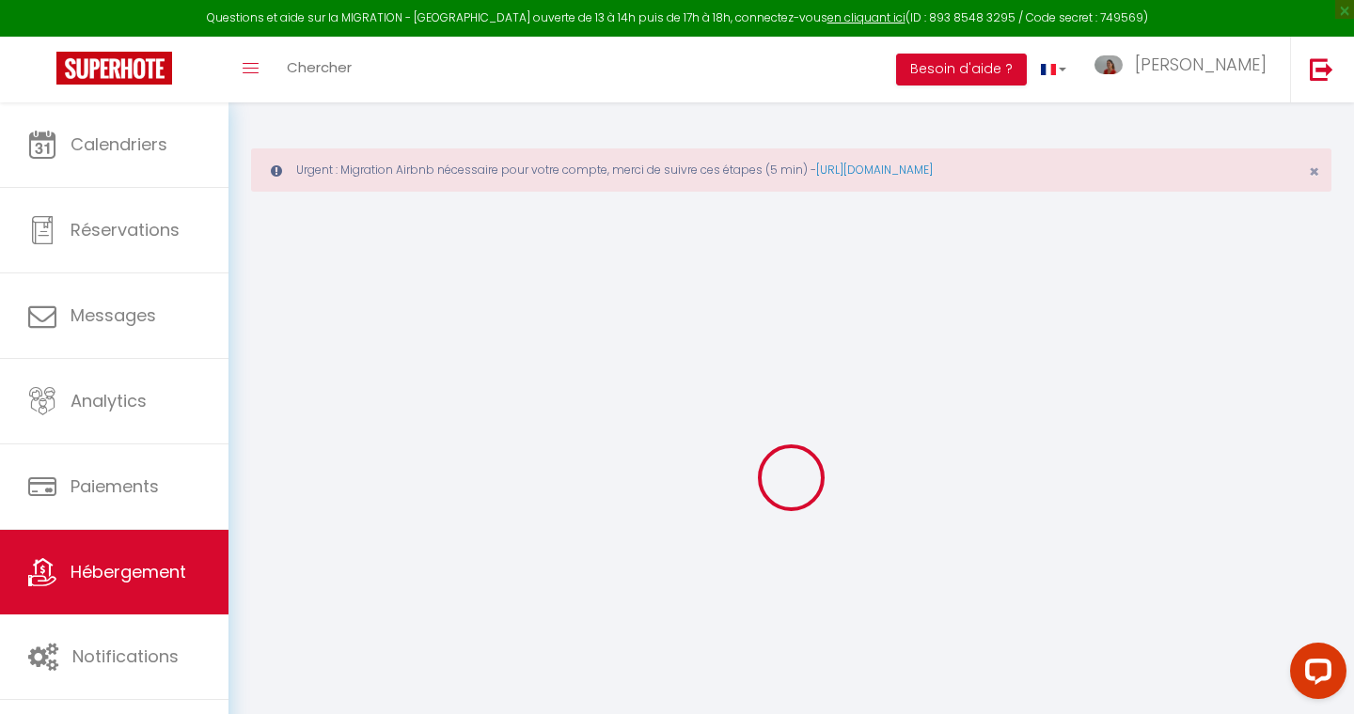
select select "8"
type input "1595"
type input "500"
type input "3.50"
type input "5000"
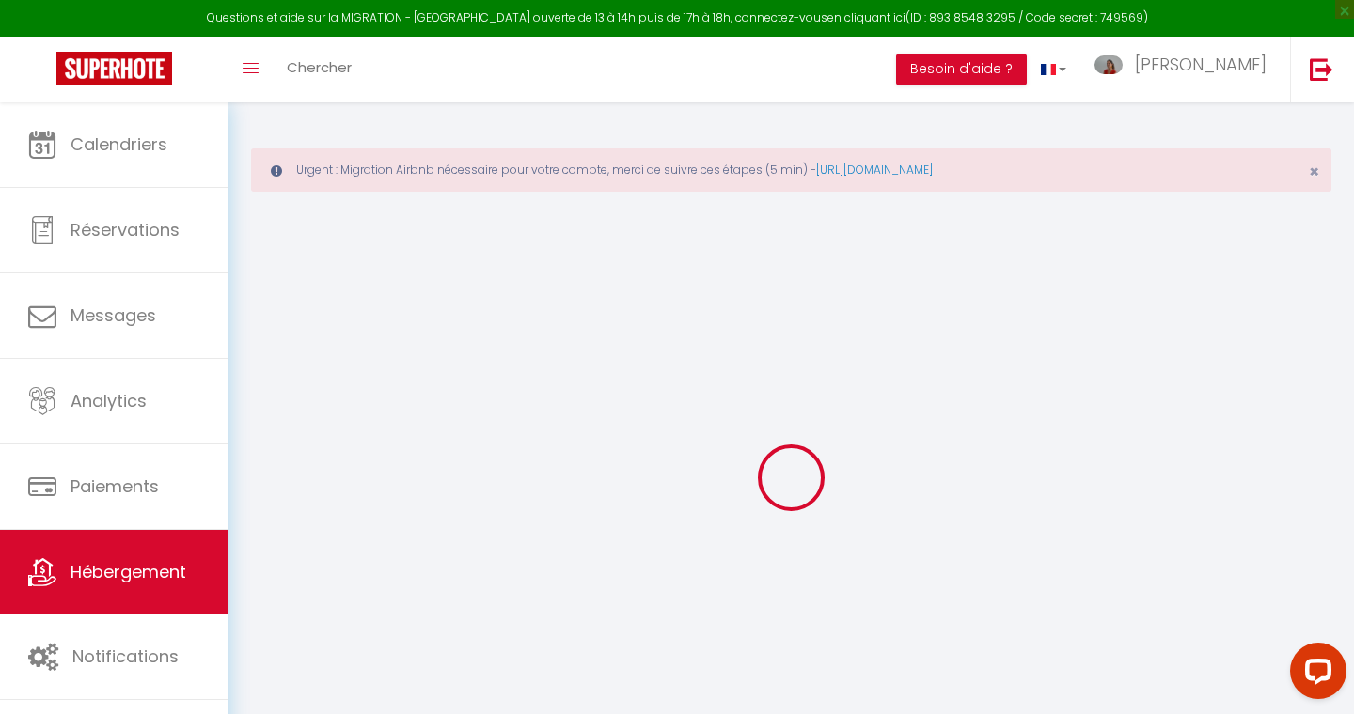
type input "10"
select select
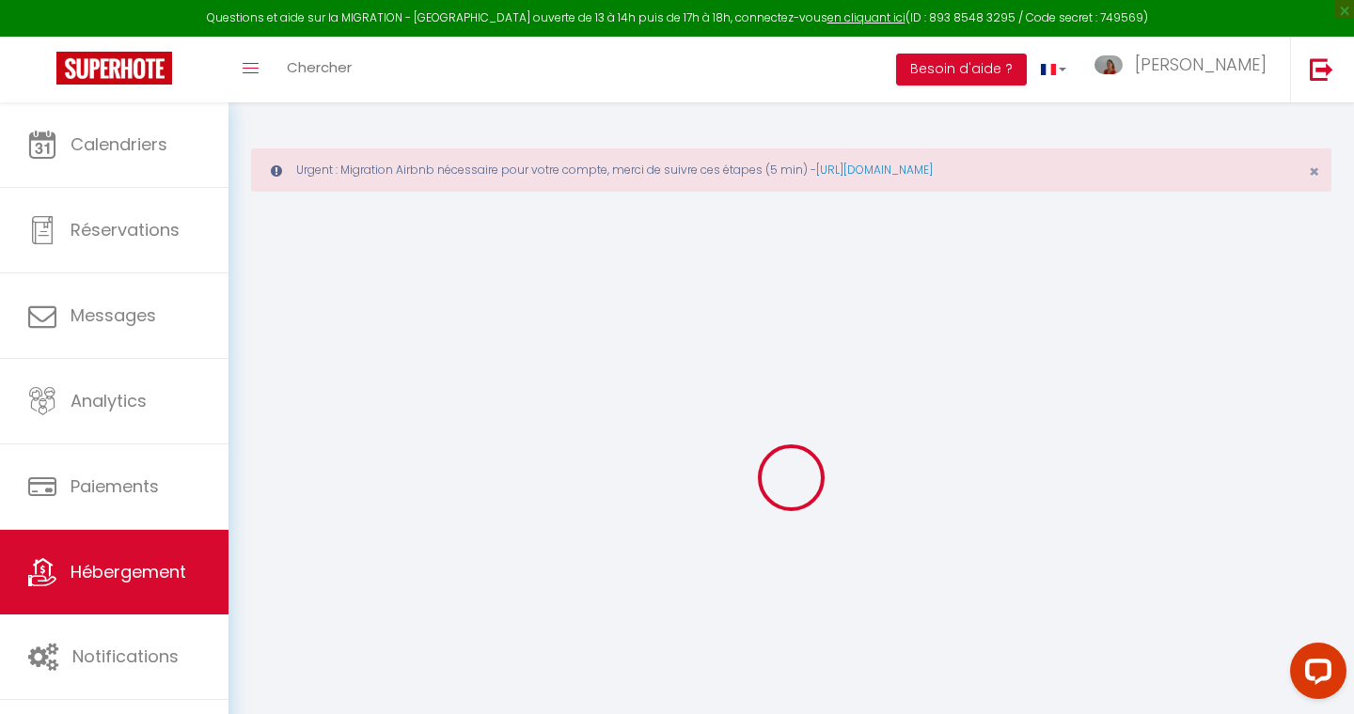
select select
type input "Impasse du Blaireau"
type input "74170"
type input "[GEOGRAPHIC_DATA]"
type input "[EMAIL_ADDRESS][DOMAIN_NAME]"
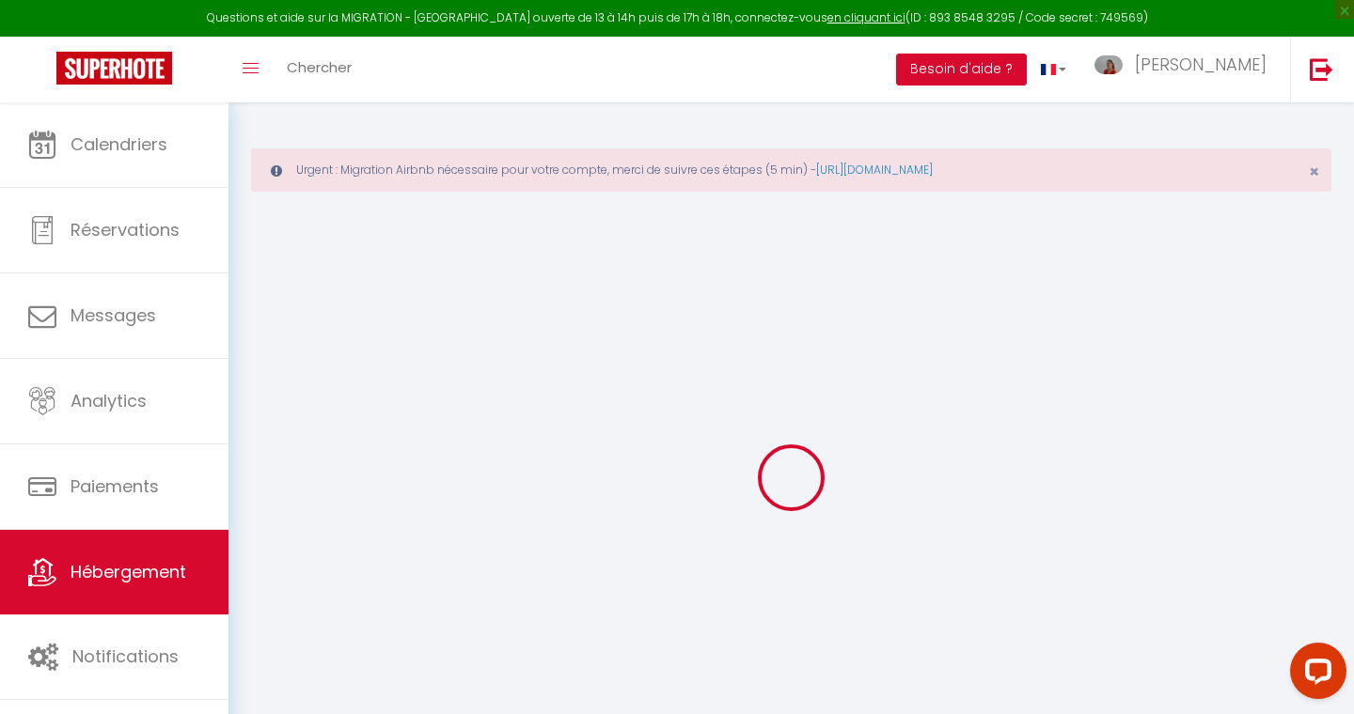
select select "8098"
checkbox input "false"
type input "0"
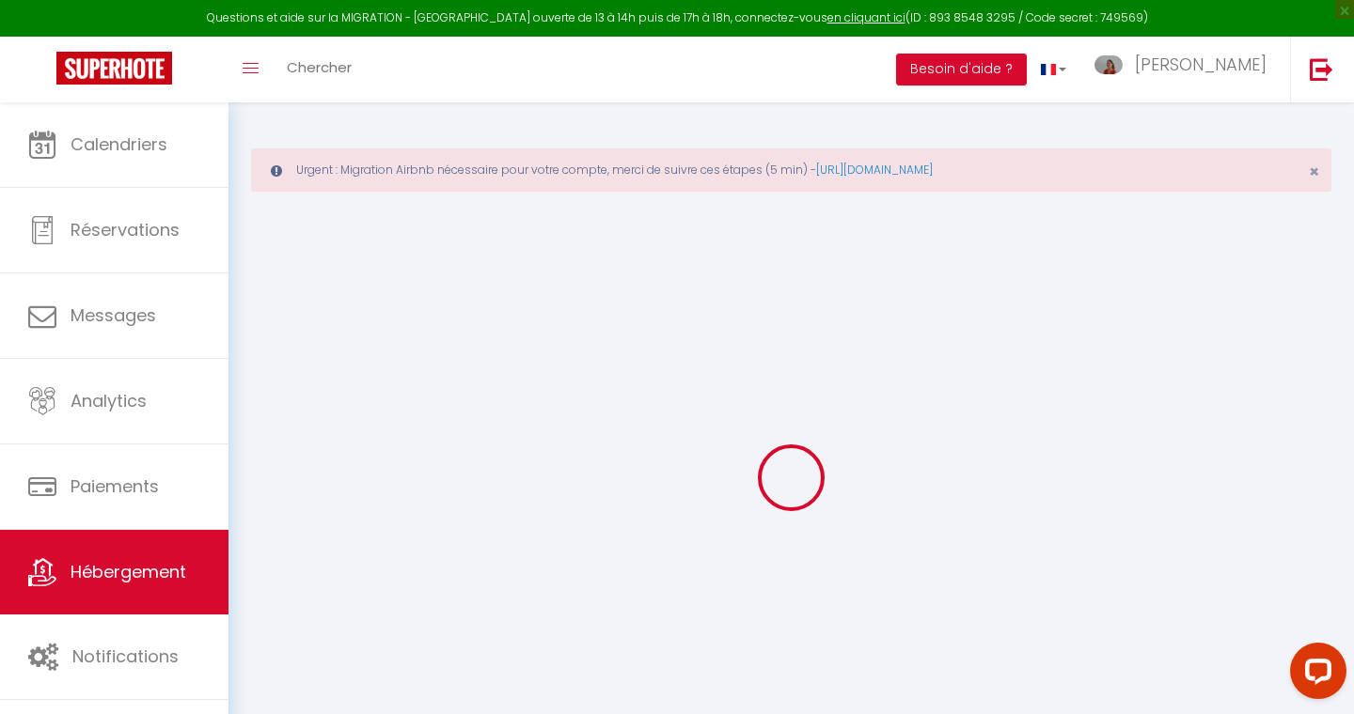
type input "0"
select select "chalet"
select select "27108"
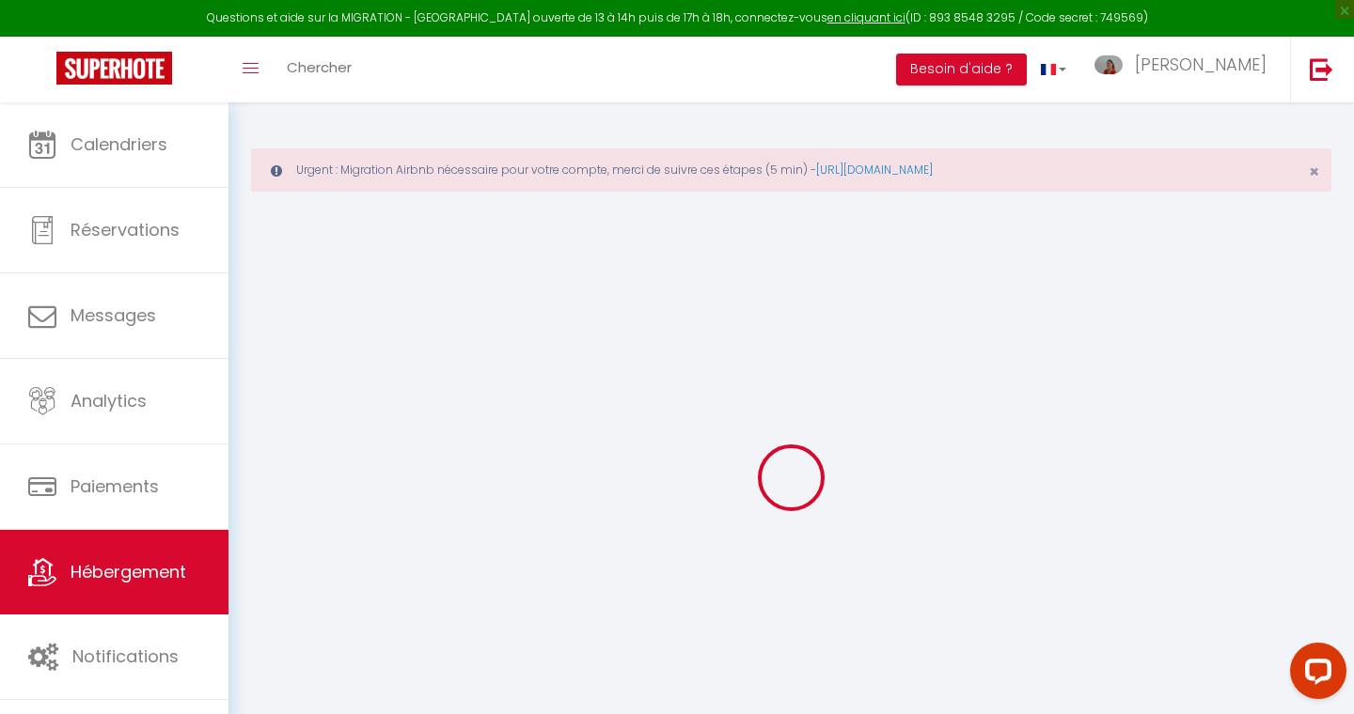
select select "27108"
select select
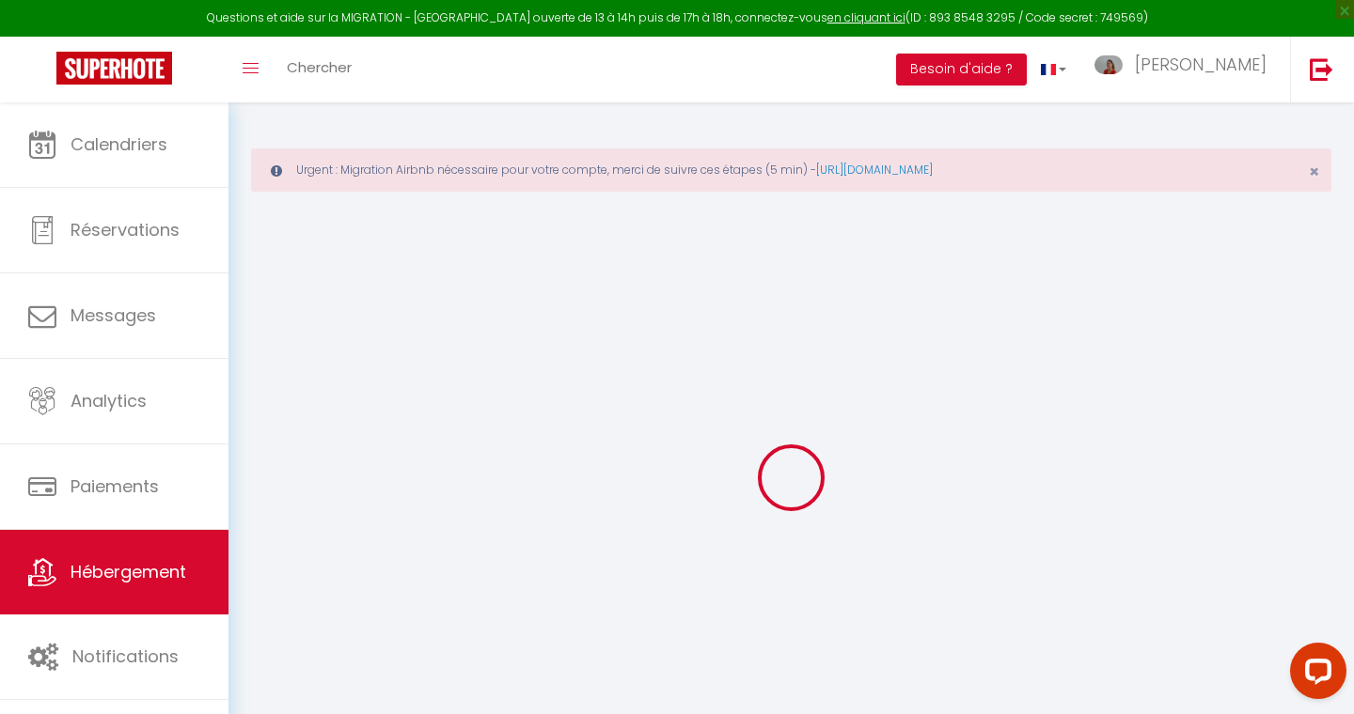
select select
checkbox input "false"
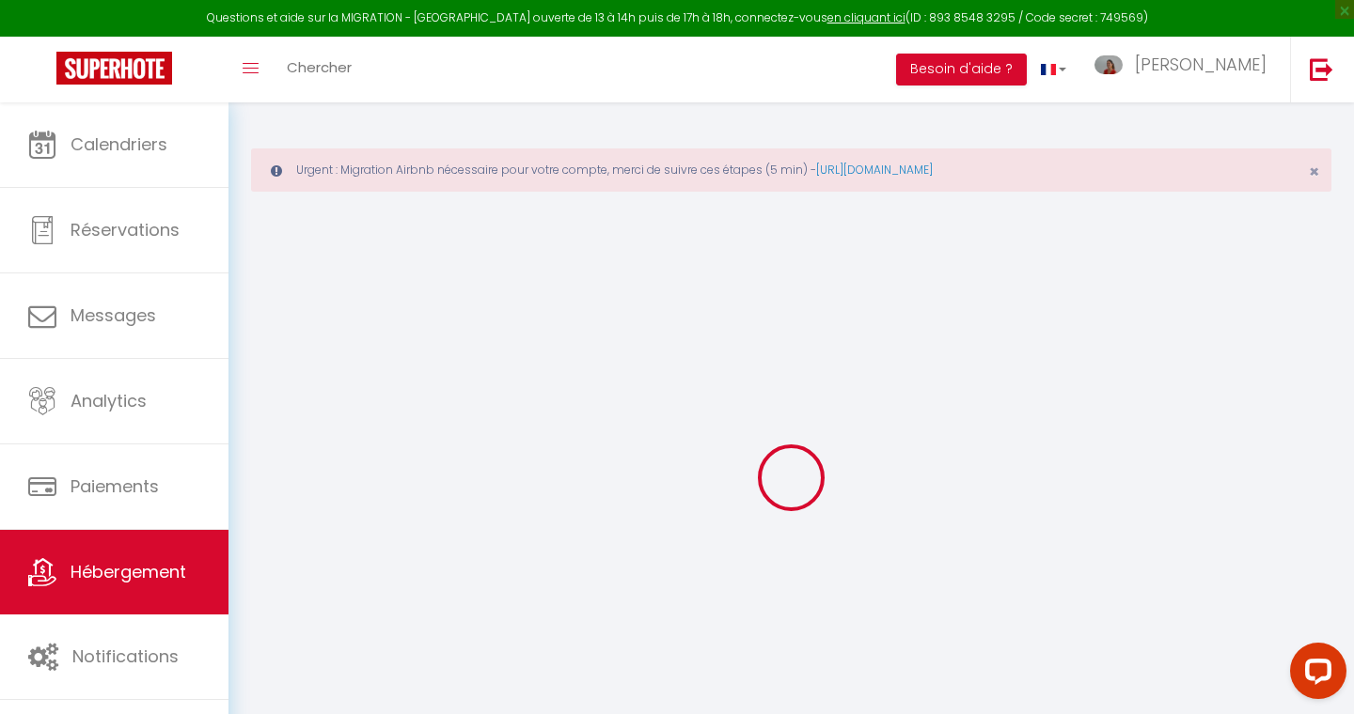
select select
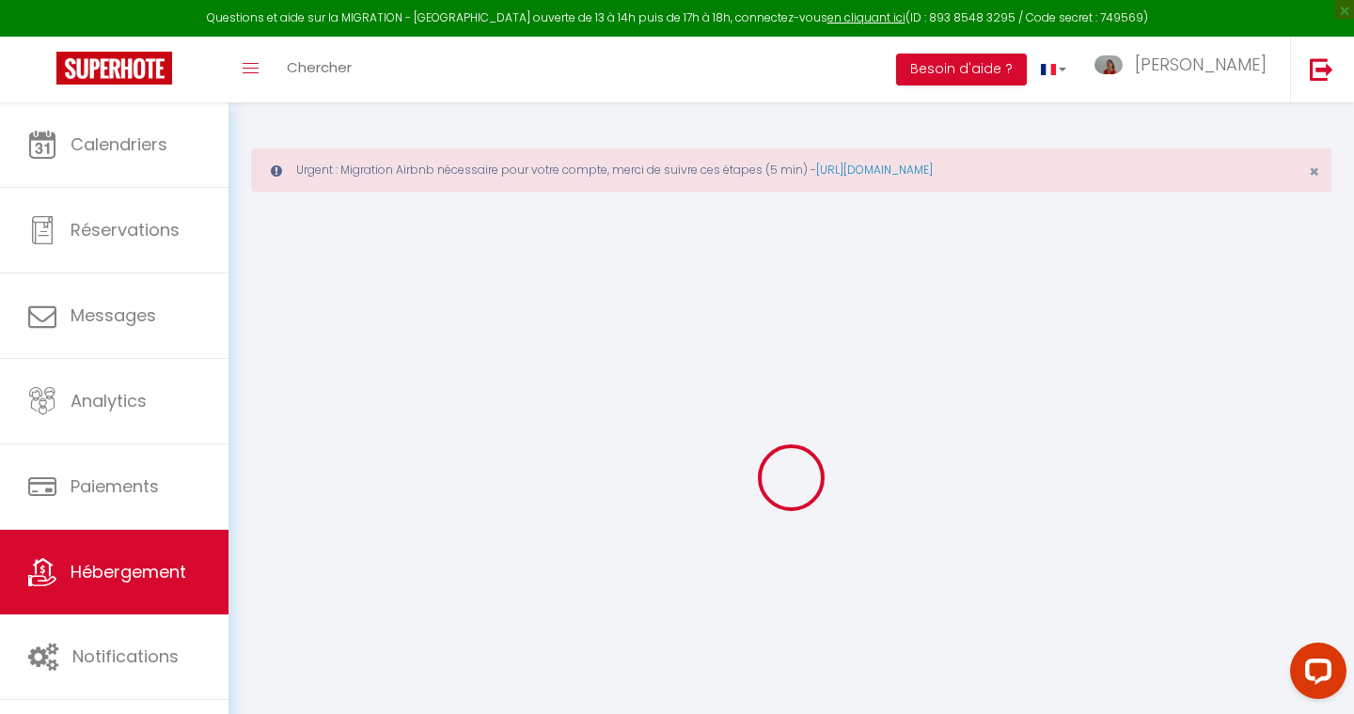
checkbox input "false"
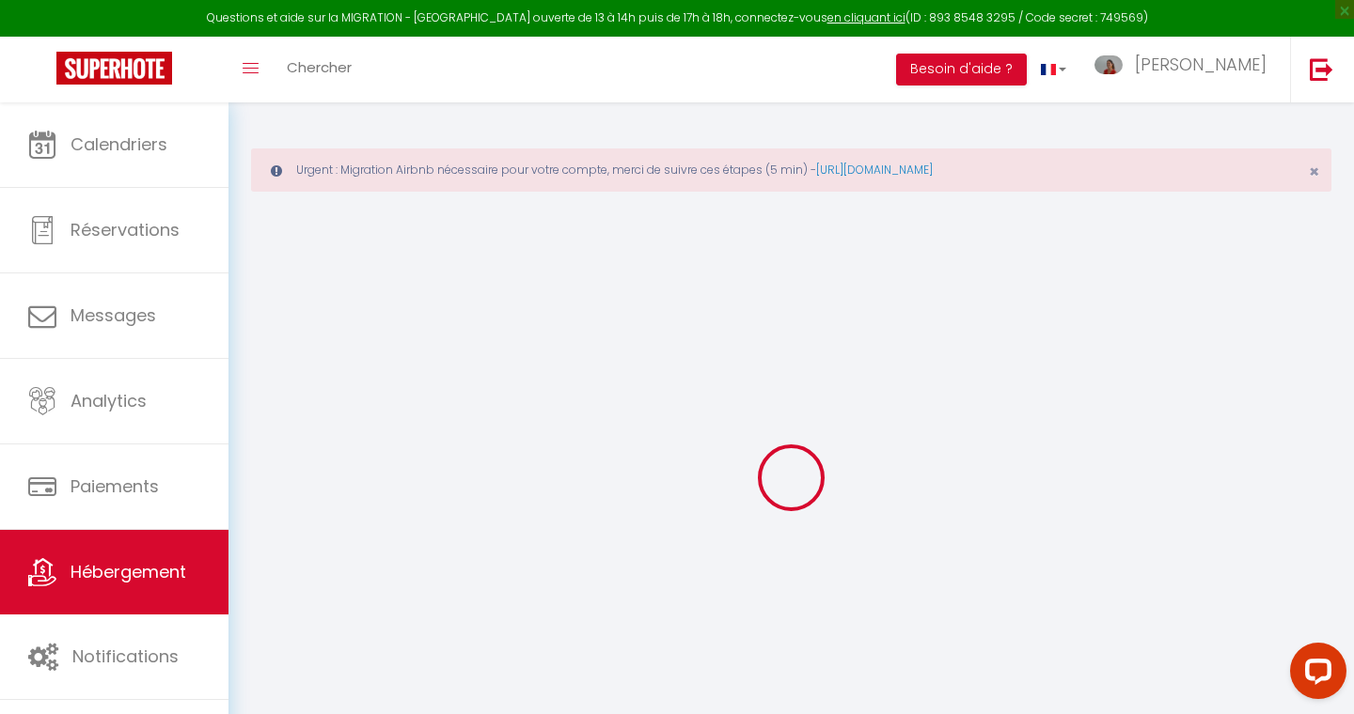
checkbox input "false"
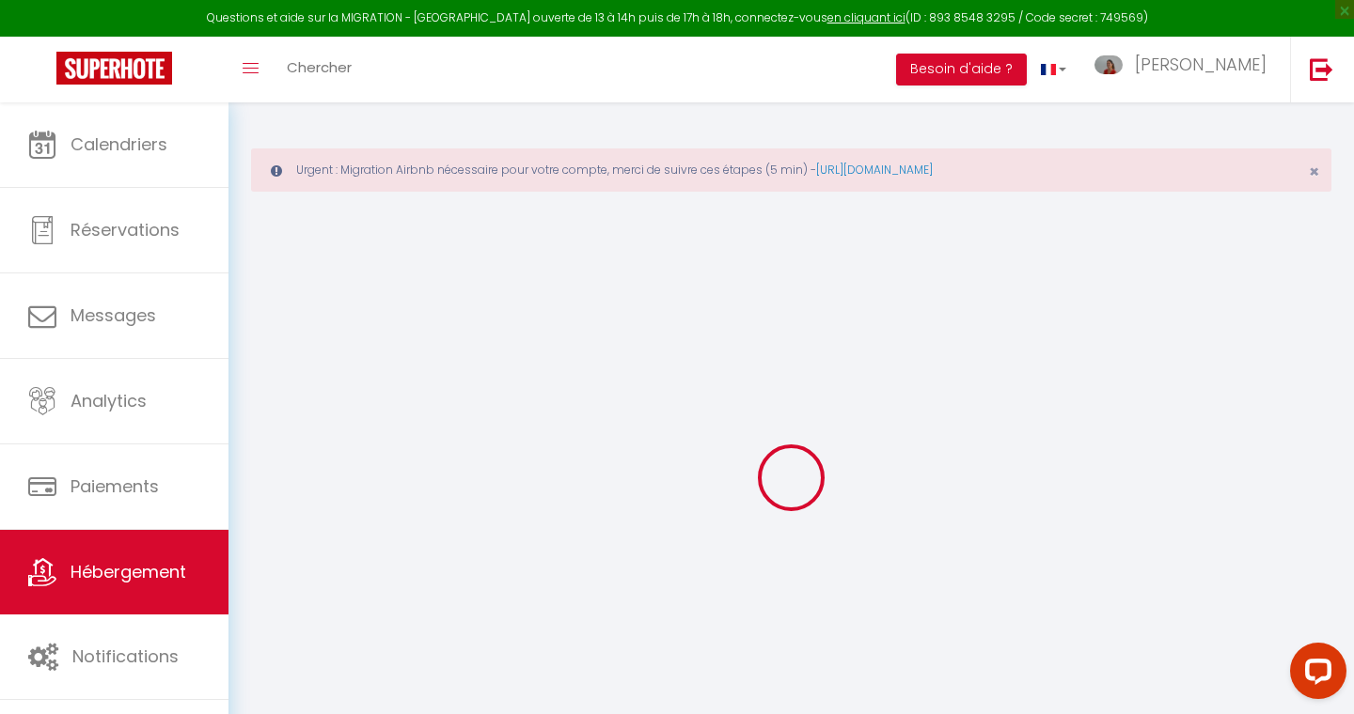
checkbox input "false"
select select
checkbox input "false"
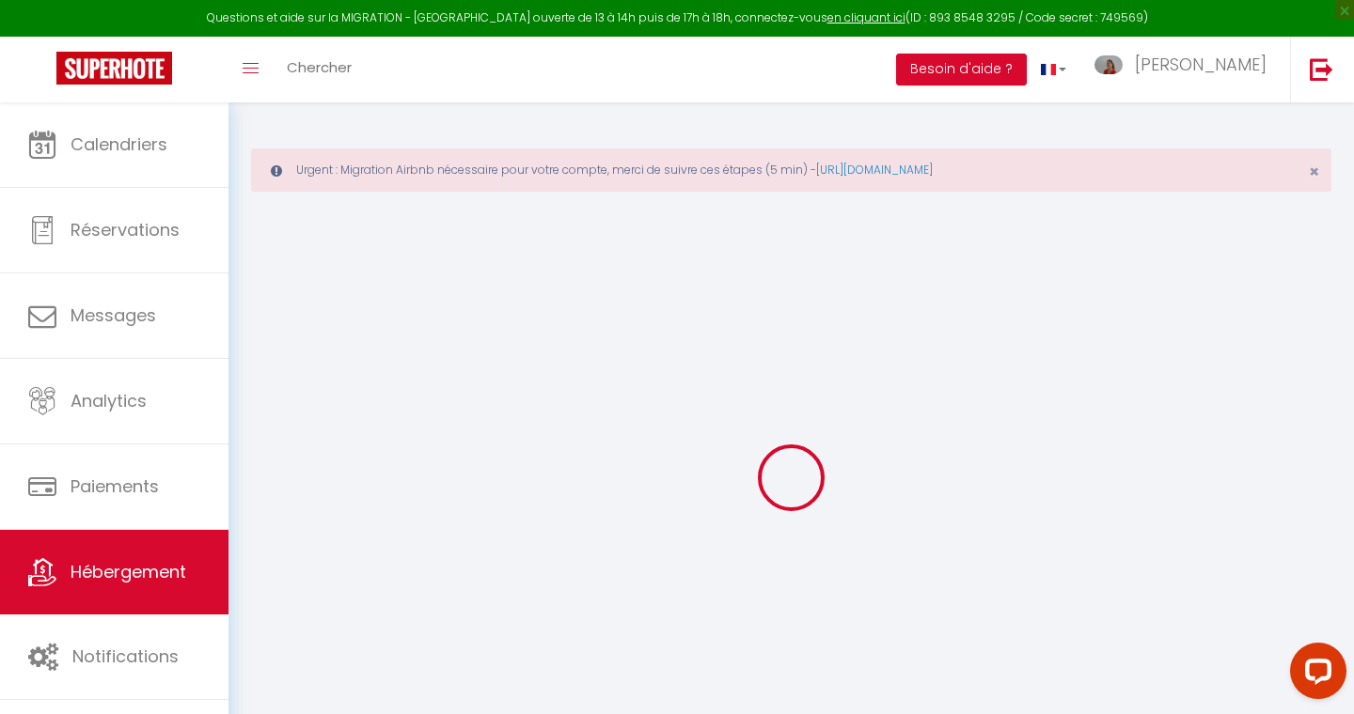
checkbox input "false"
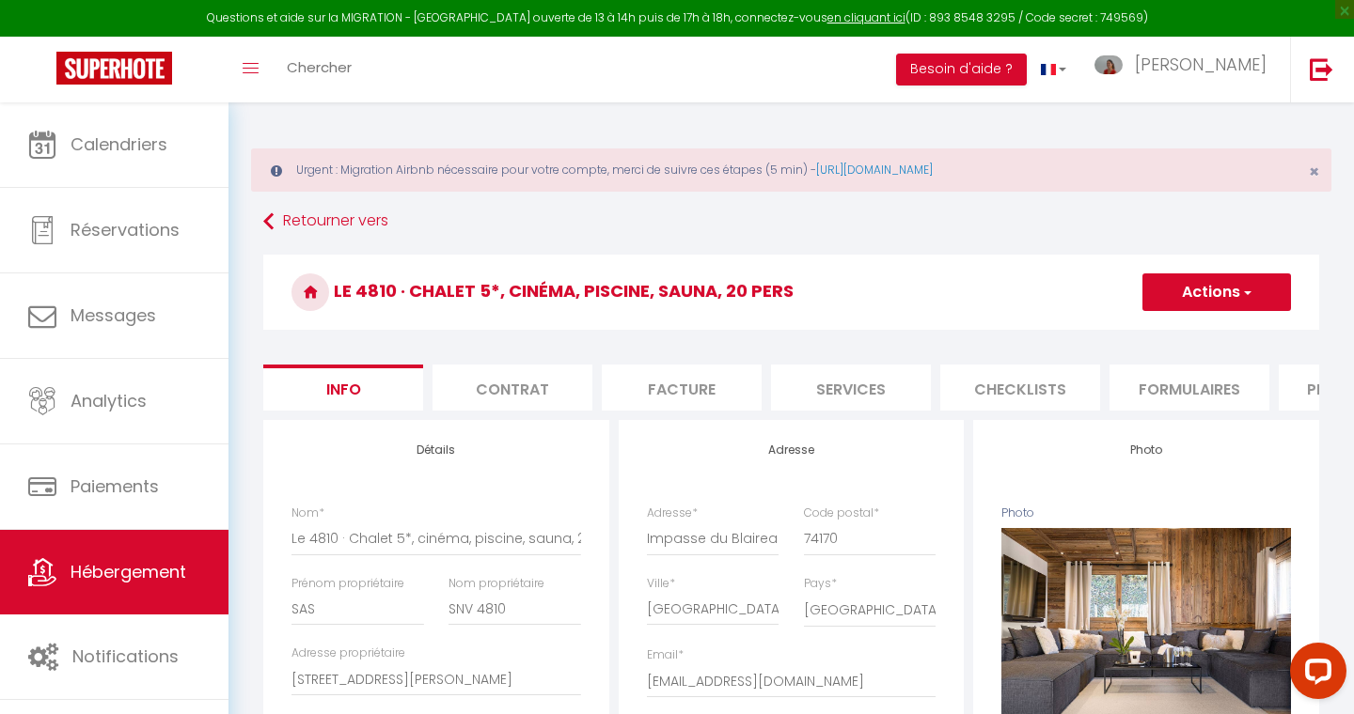
select select
checkbox input "false"
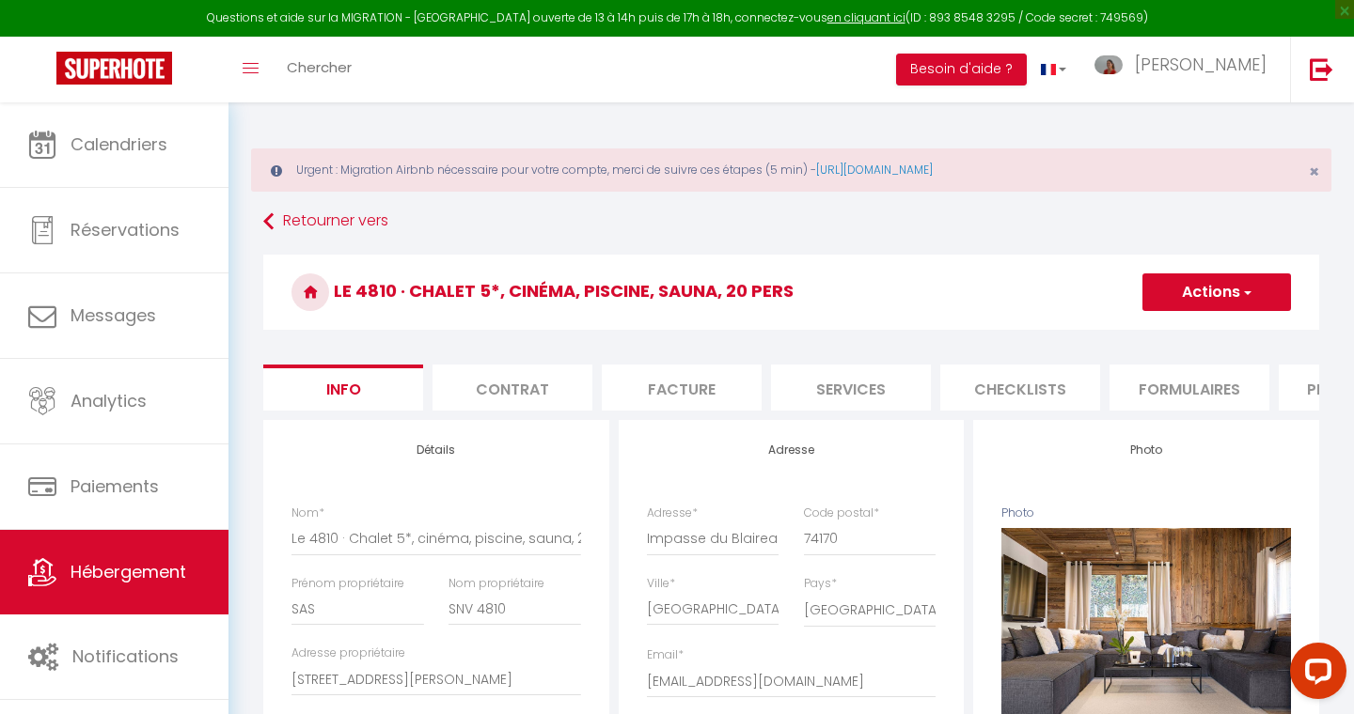
select select "5440-1004537760660361429"
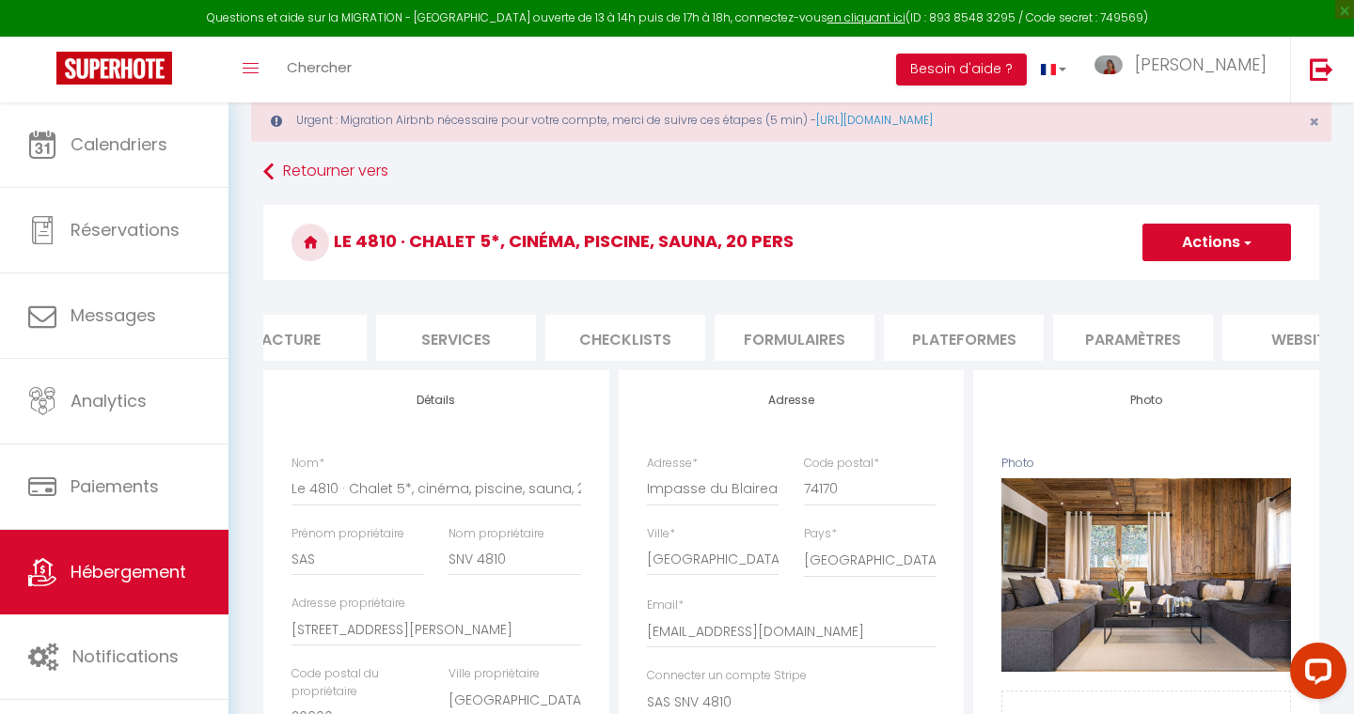
scroll to position [0, 417]
click at [924, 337] on li "Plateformes" at bounding box center [941, 338] width 160 height 46
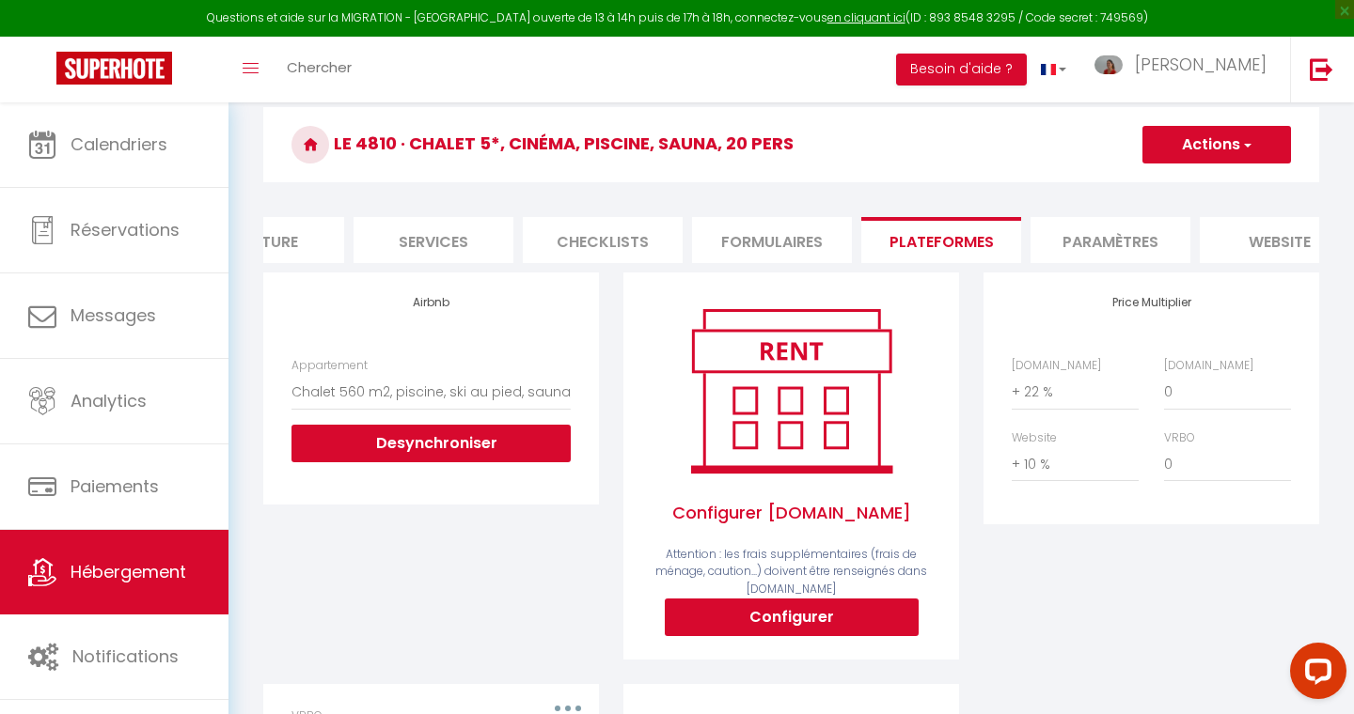
scroll to position [220, 0]
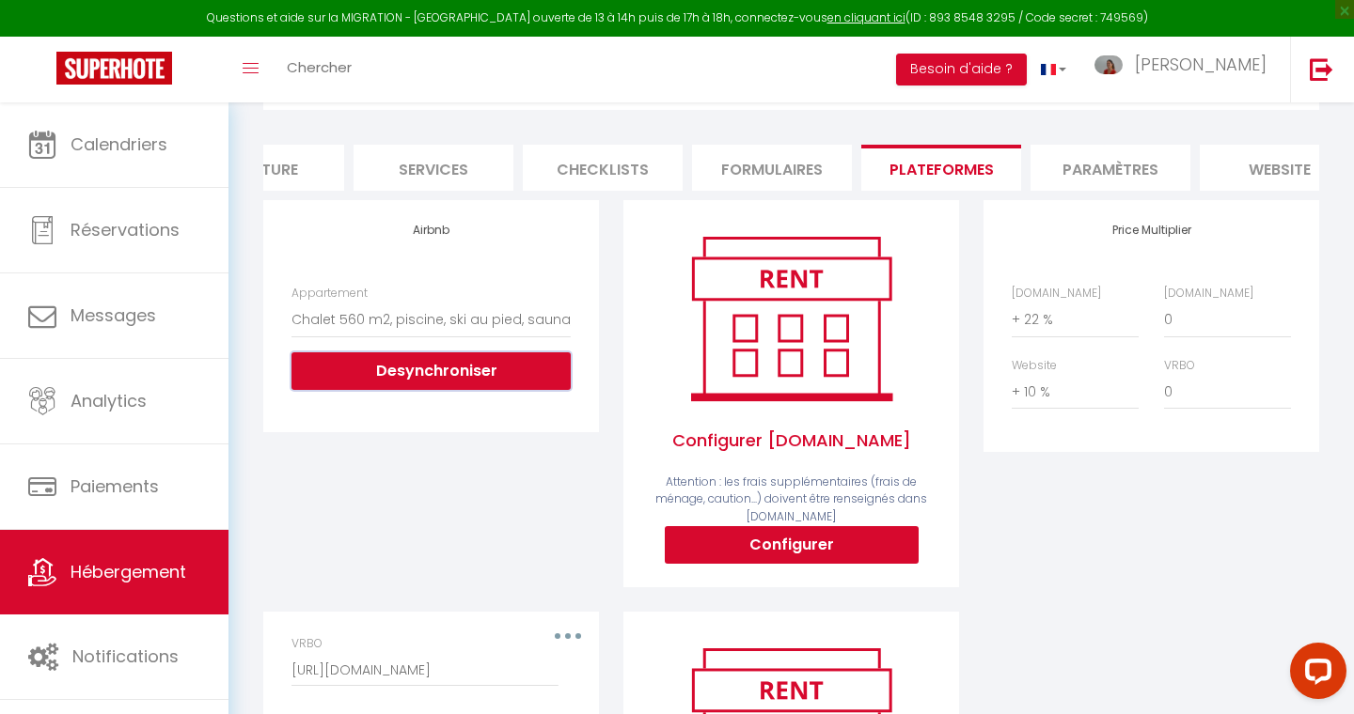
click at [429, 373] on button "Desynchroniser" at bounding box center [430, 372] width 279 height 38
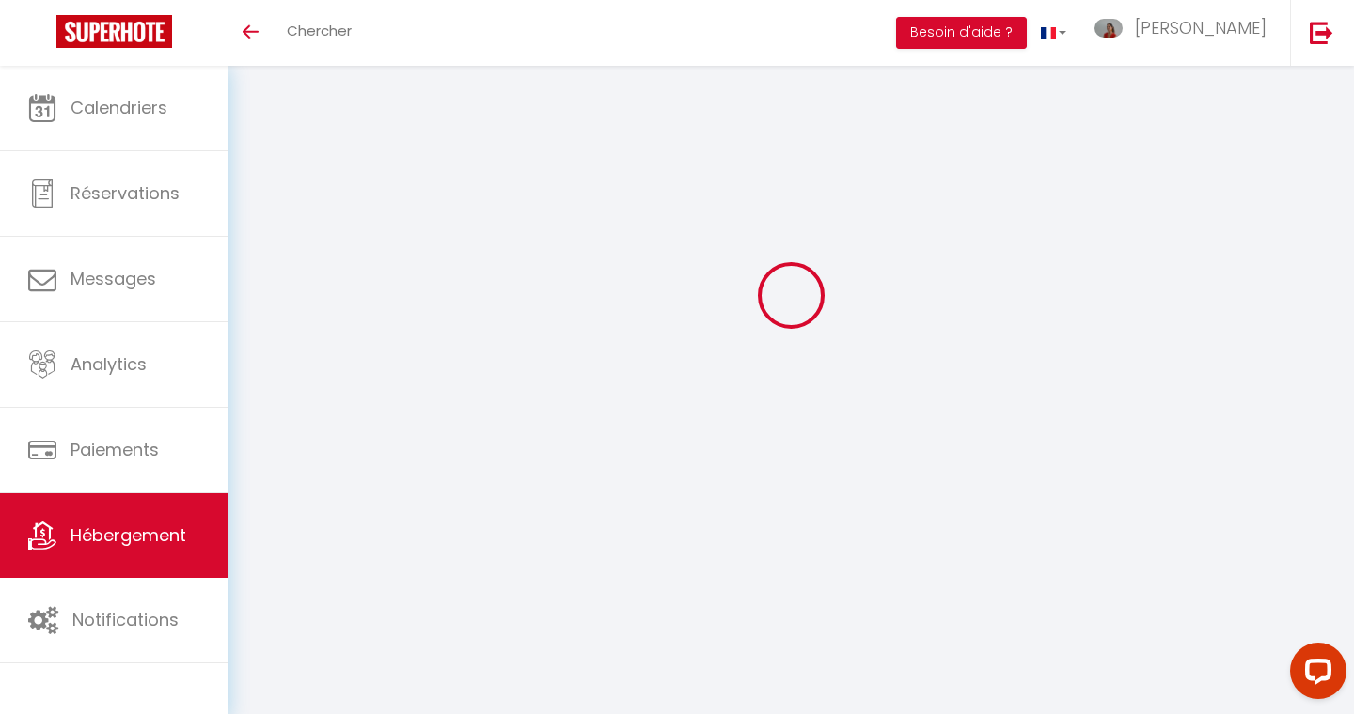
select select "+ 22 %"
select select "+ 10 %"
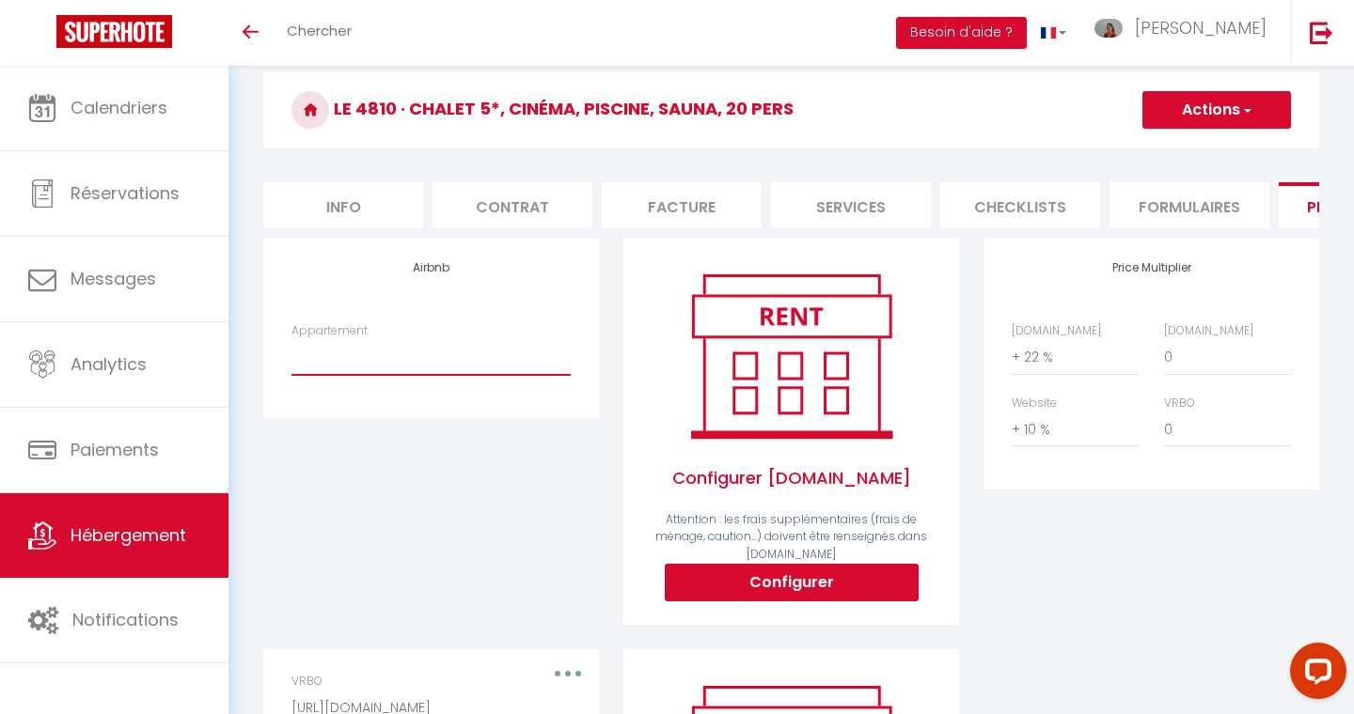
click at [399, 354] on select "Chalet 5* ski-in/out – Mont Blanc, piscine & sauna - cpmconciergerie@gmail.com …" at bounding box center [430, 357] width 279 height 36
select select "10633-1004537760660361429"
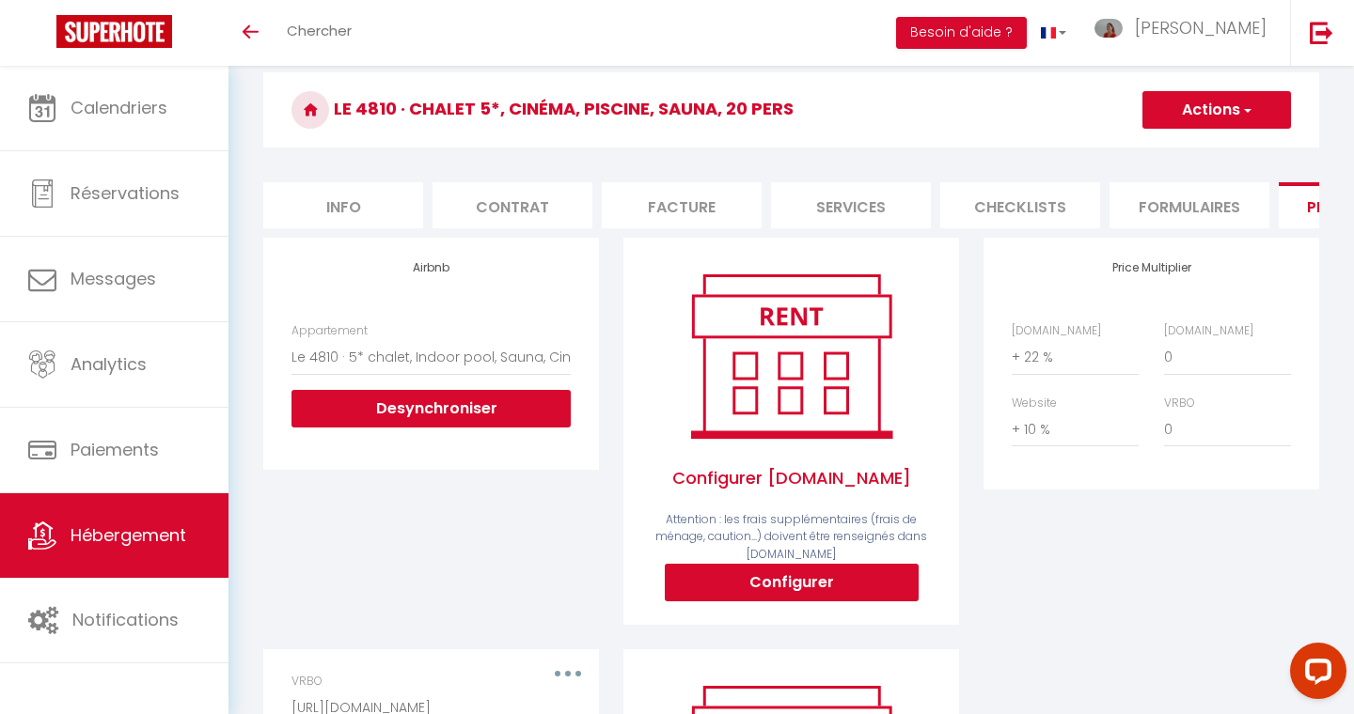
click at [1196, 111] on button "Actions" at bounding box center [1216, 110] width 149 height 38
click at [1180, 150] on link "Enregistrer" at bounding box center [1215, 151] width 149 height 24
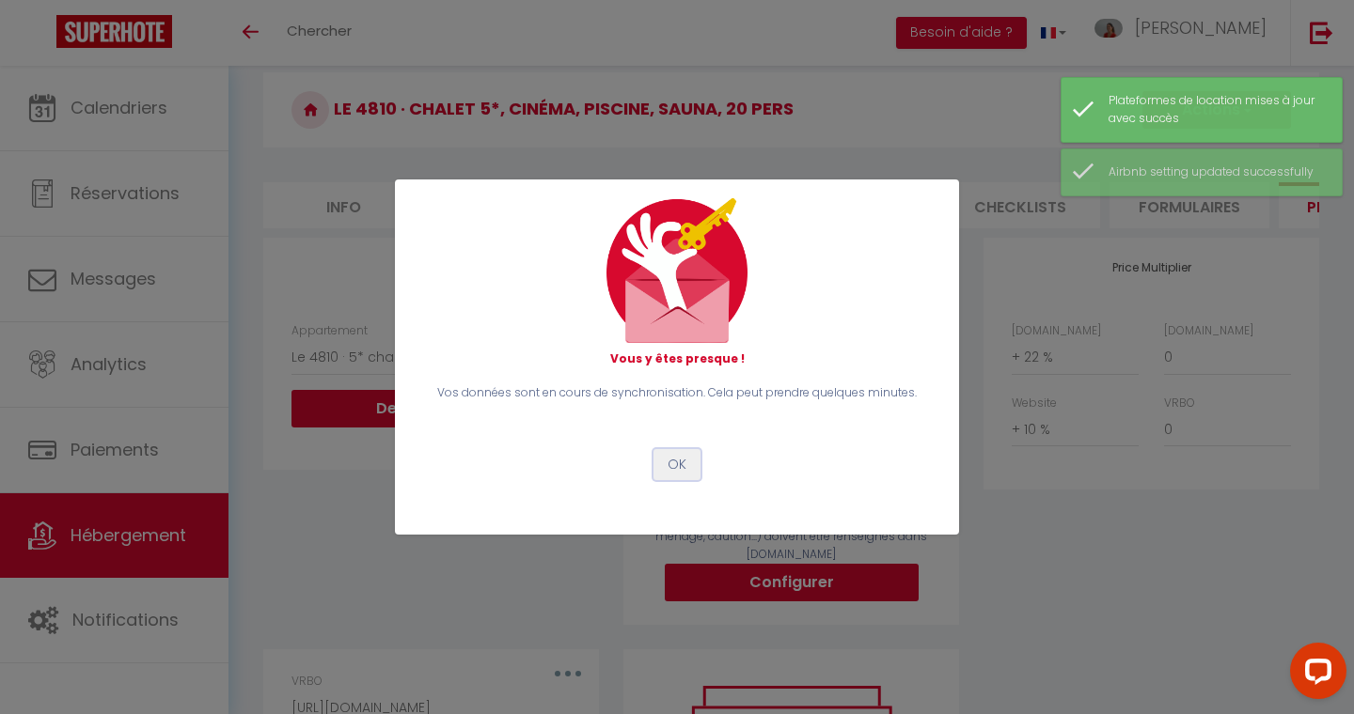
click at [680, 463] on button "OK" at bounding box center [676, 465] width 47 height 32
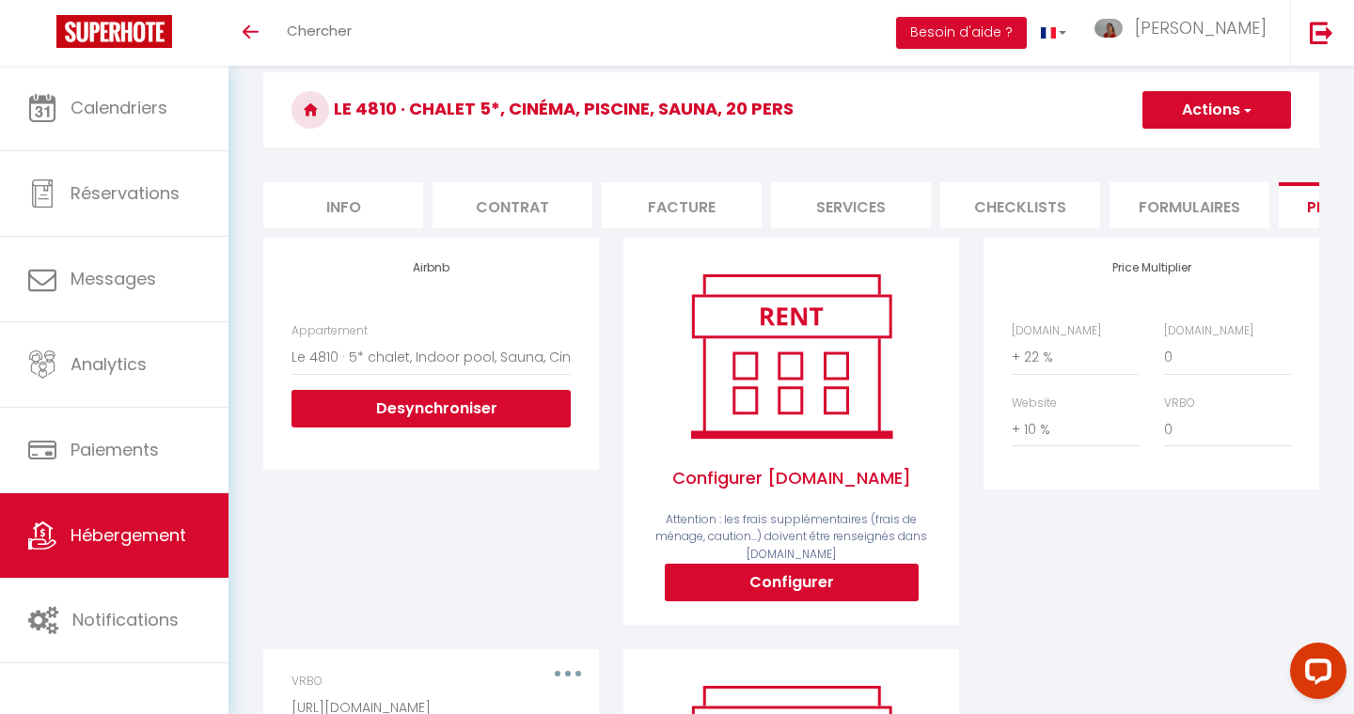
click at [490, 7] on div "Toggle menubar Chercher BUTTON Besoin d'aide ? Emilie Paramètres Équipe" at bounding box center [737, 33] width 1203 height 66
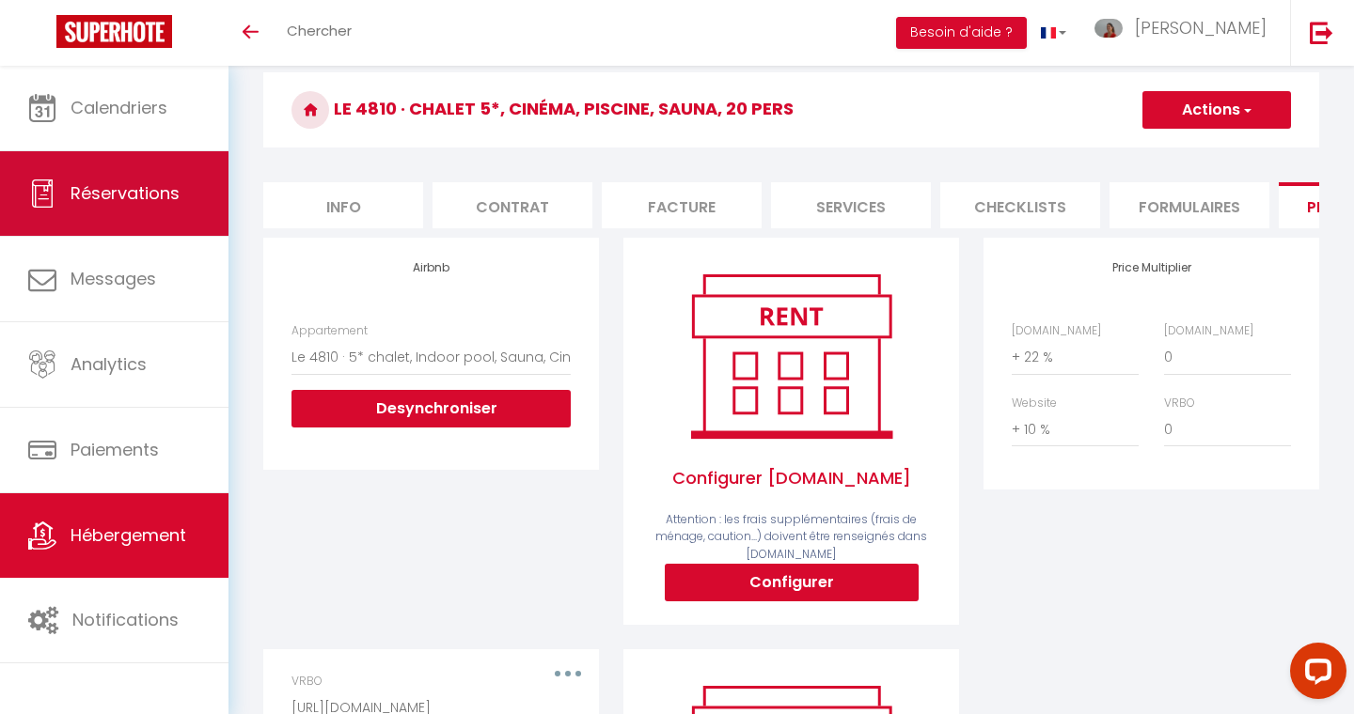
click at [99, 212] on link "Réservations" at bounding box center [114, 193] width 228 height 85
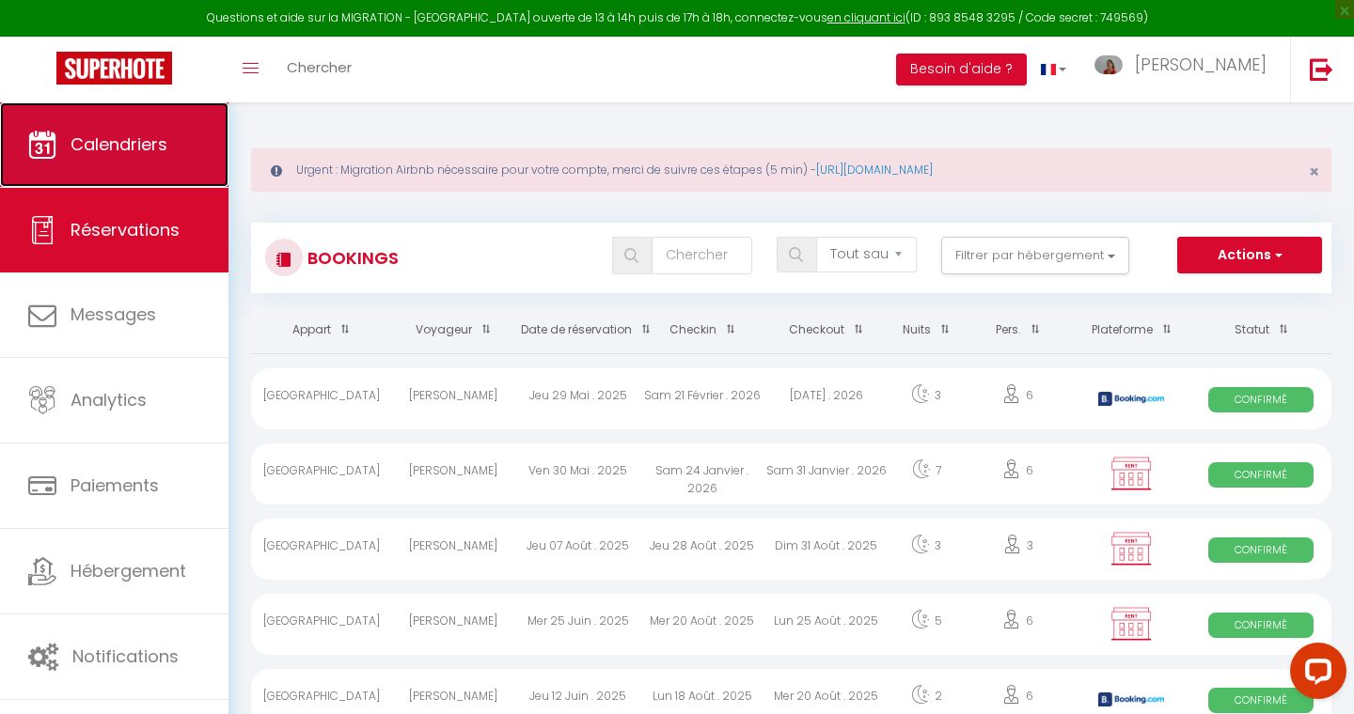
click at [110, 136] on span "Calendriers" at bounding box center [119, 145] width 97 height 24
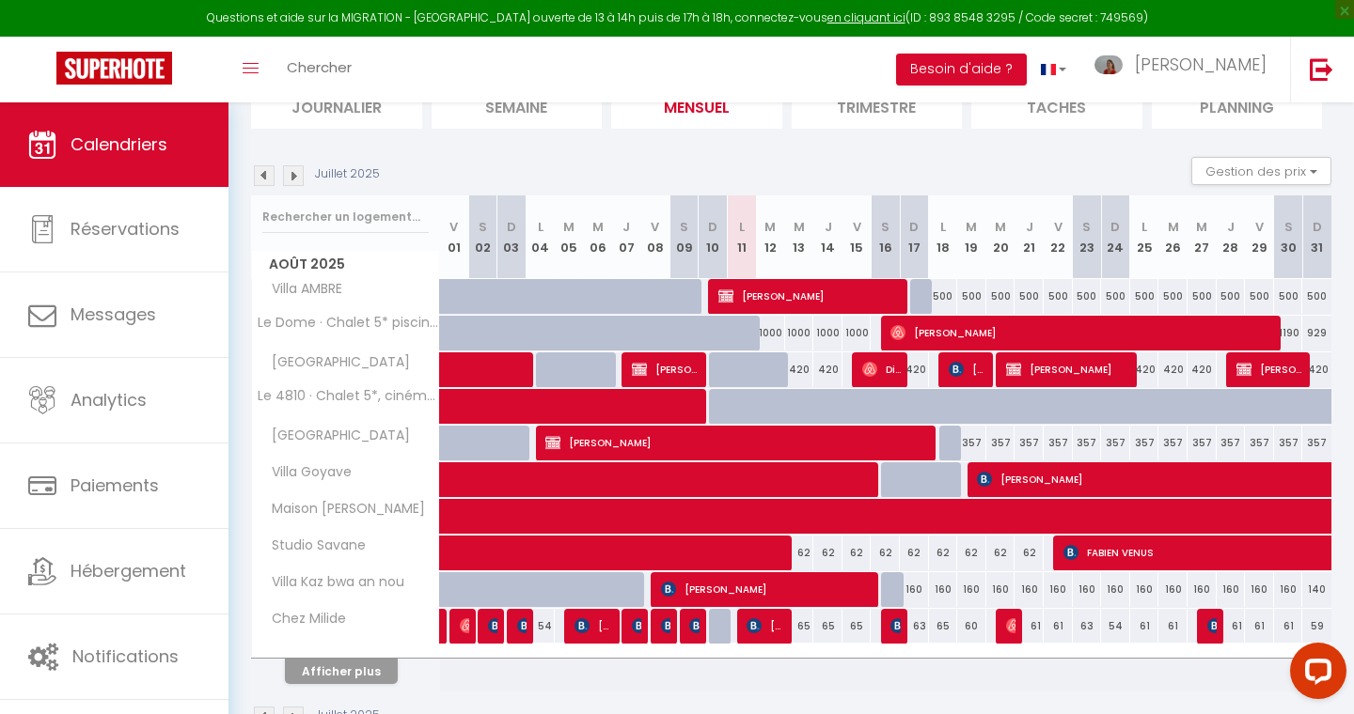
scroll to position [284, 0]
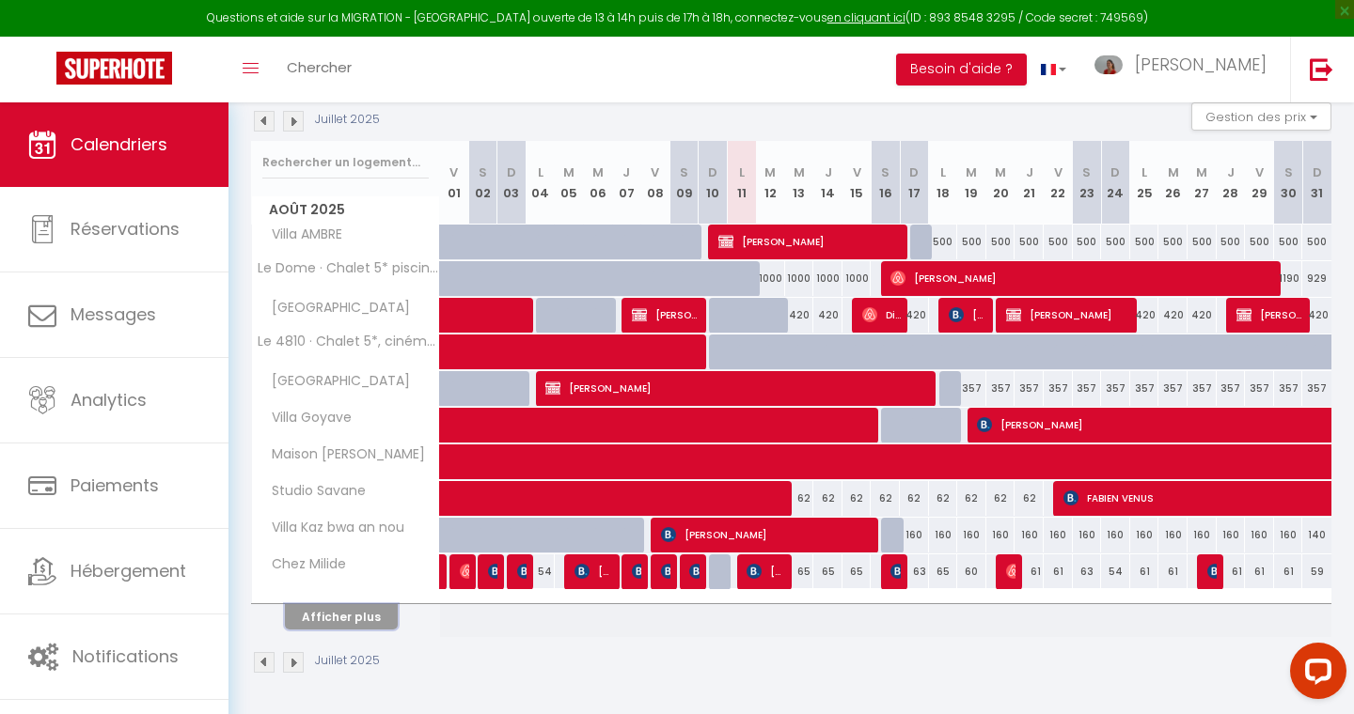
click at [343, 617] on button "Afficher plus" at bounding box center [341, 616] width 113 height 25
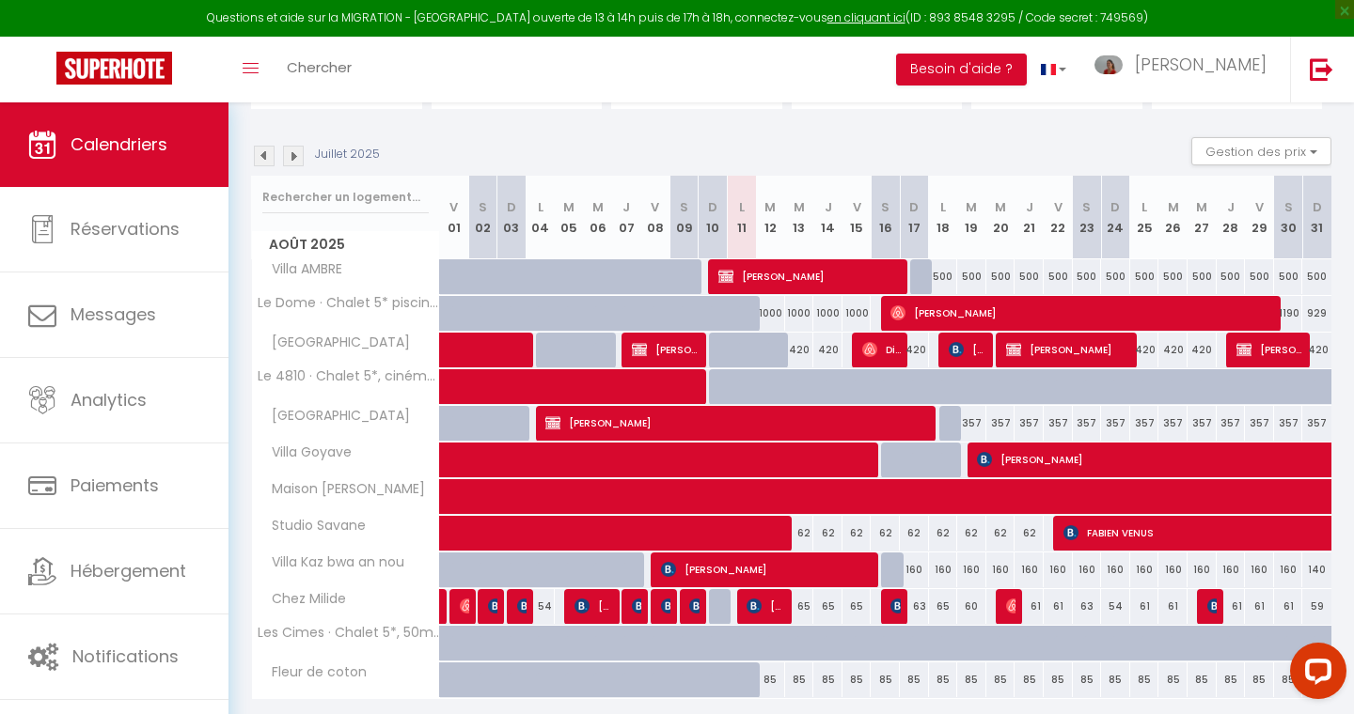
scroll to position [230, 0]
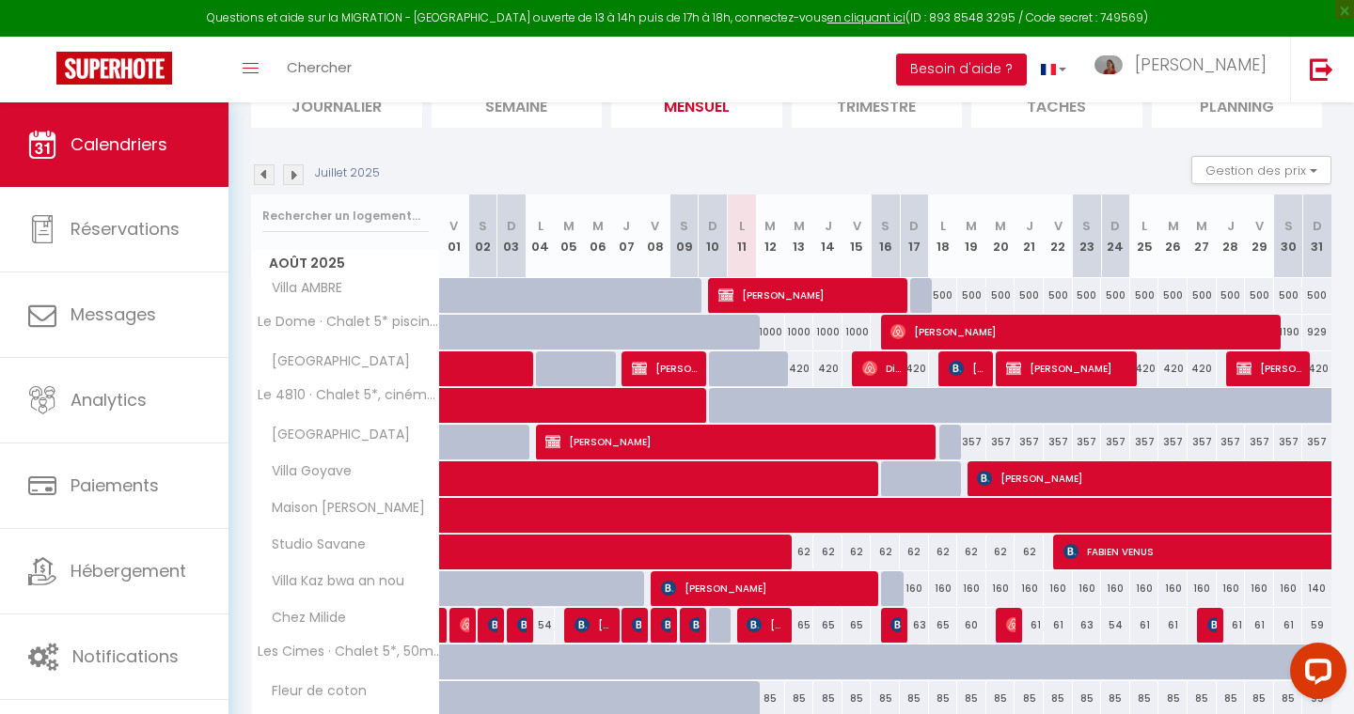
click at [296, 171] on img at bounding box center [293, 175] width 21 height 21
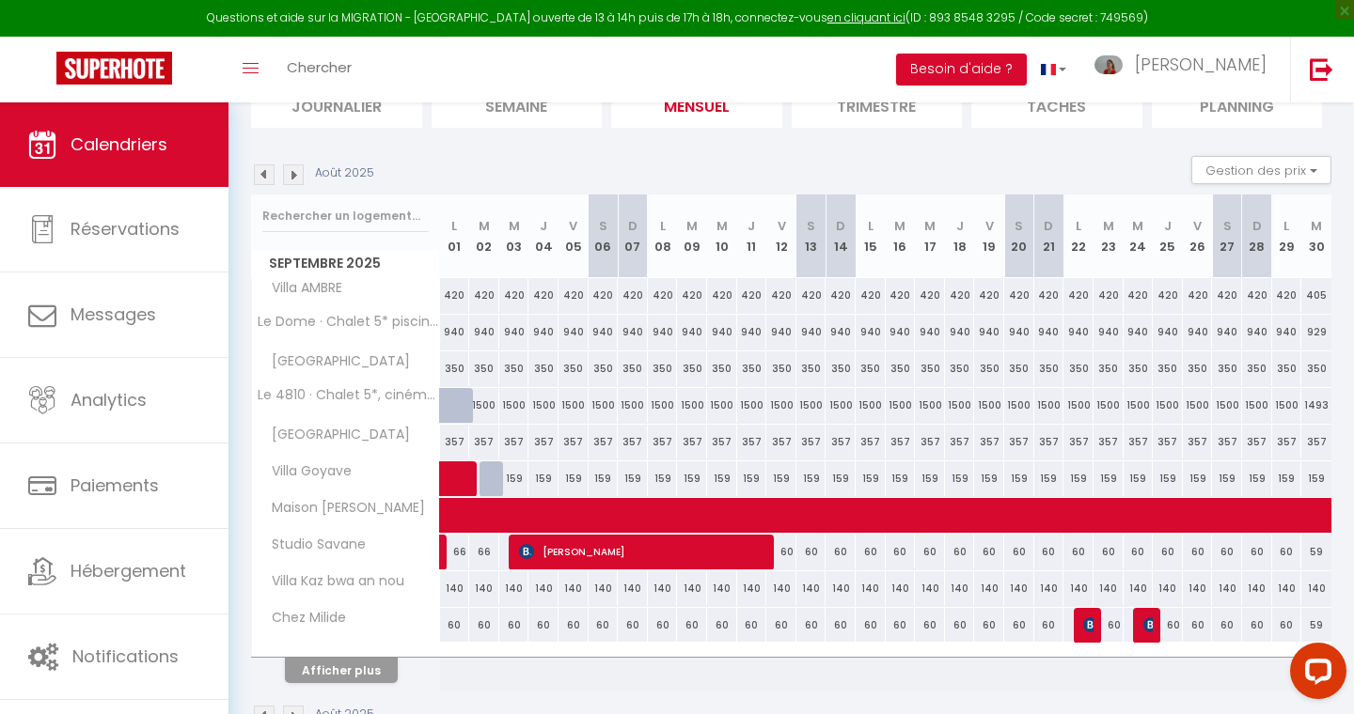
click at [294, 178] on img at bounding box center [293, 175] width 21 height 21
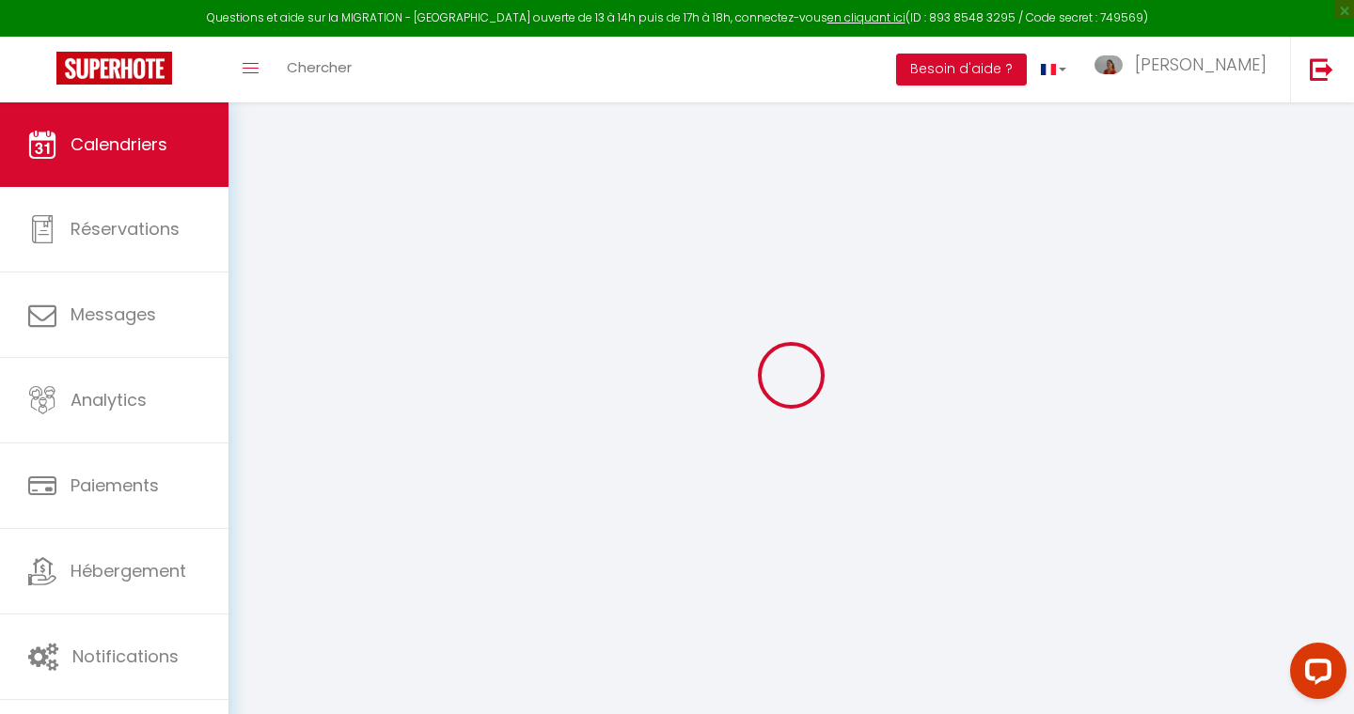
scroll to position [102, 0]
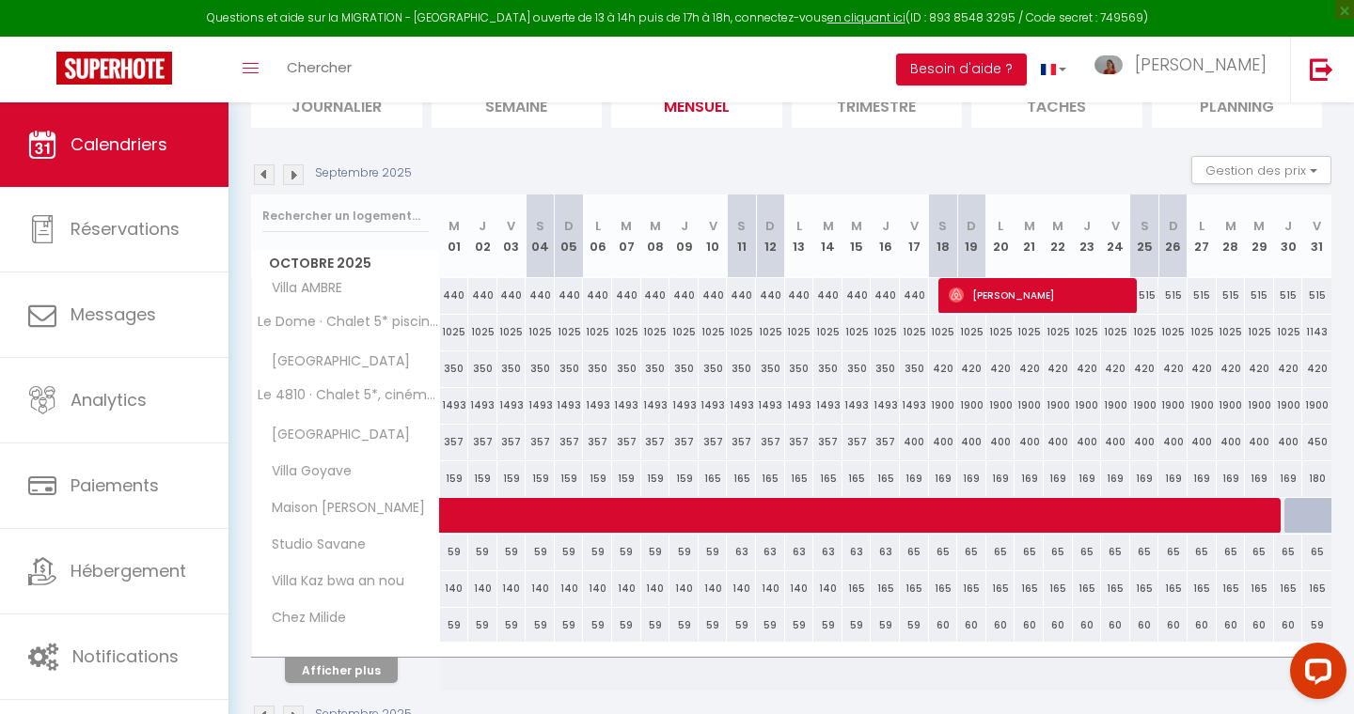
click at [294, 178] on img at bounding box center [293, 175] width 21 height 21
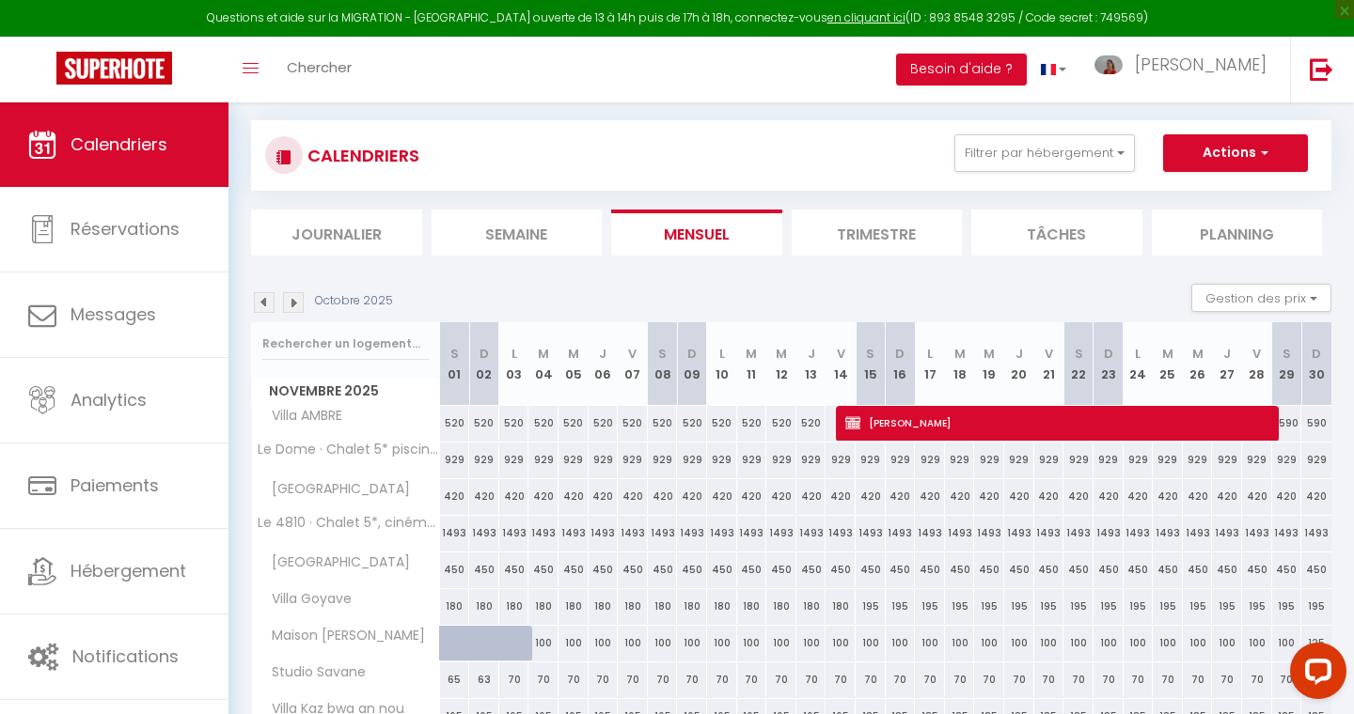
scroll to position [230, 0]
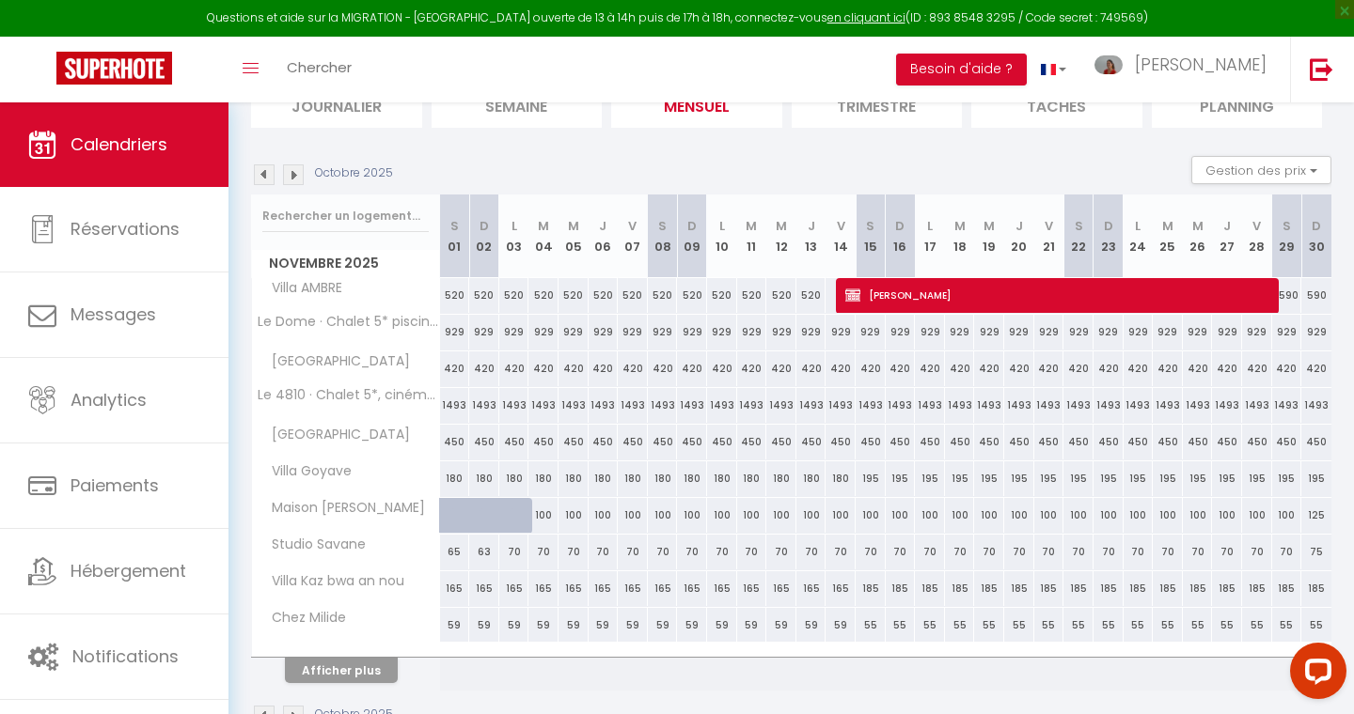
click at [292, 176] on img at bounding box center [293, 175] width 21 height 21
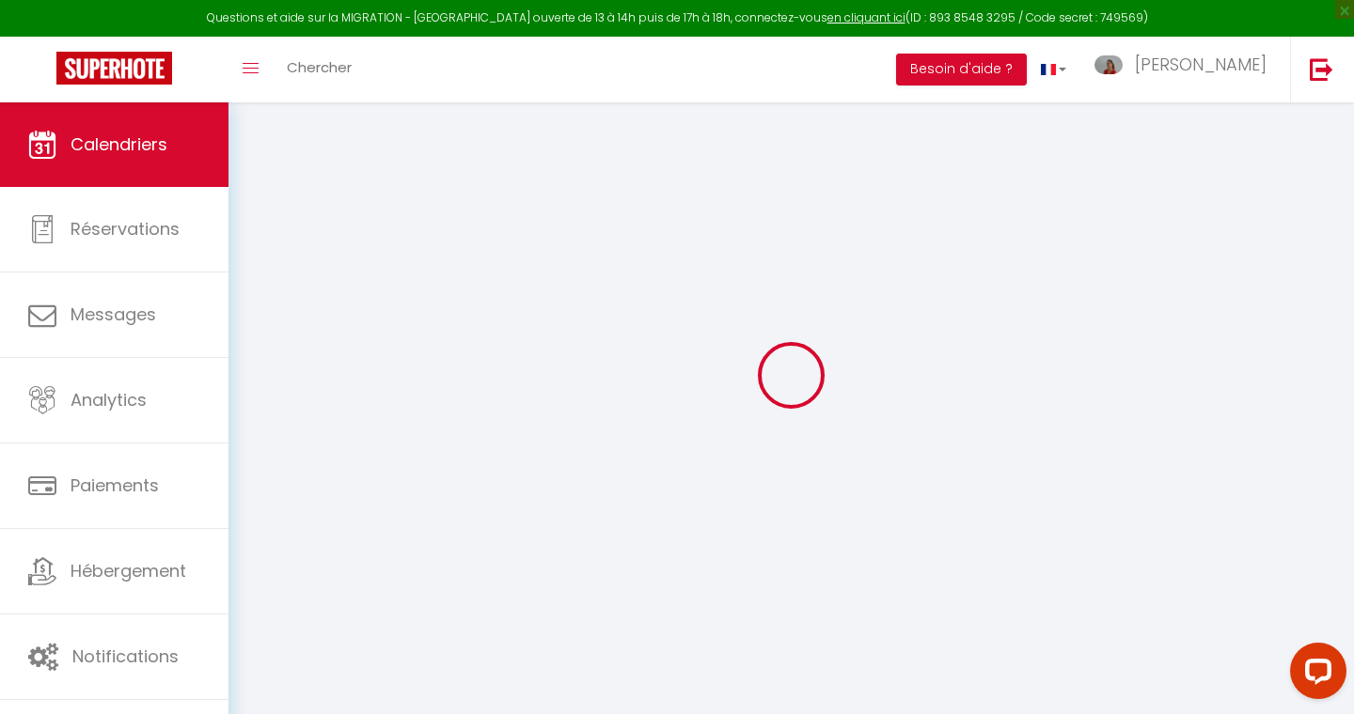
select select
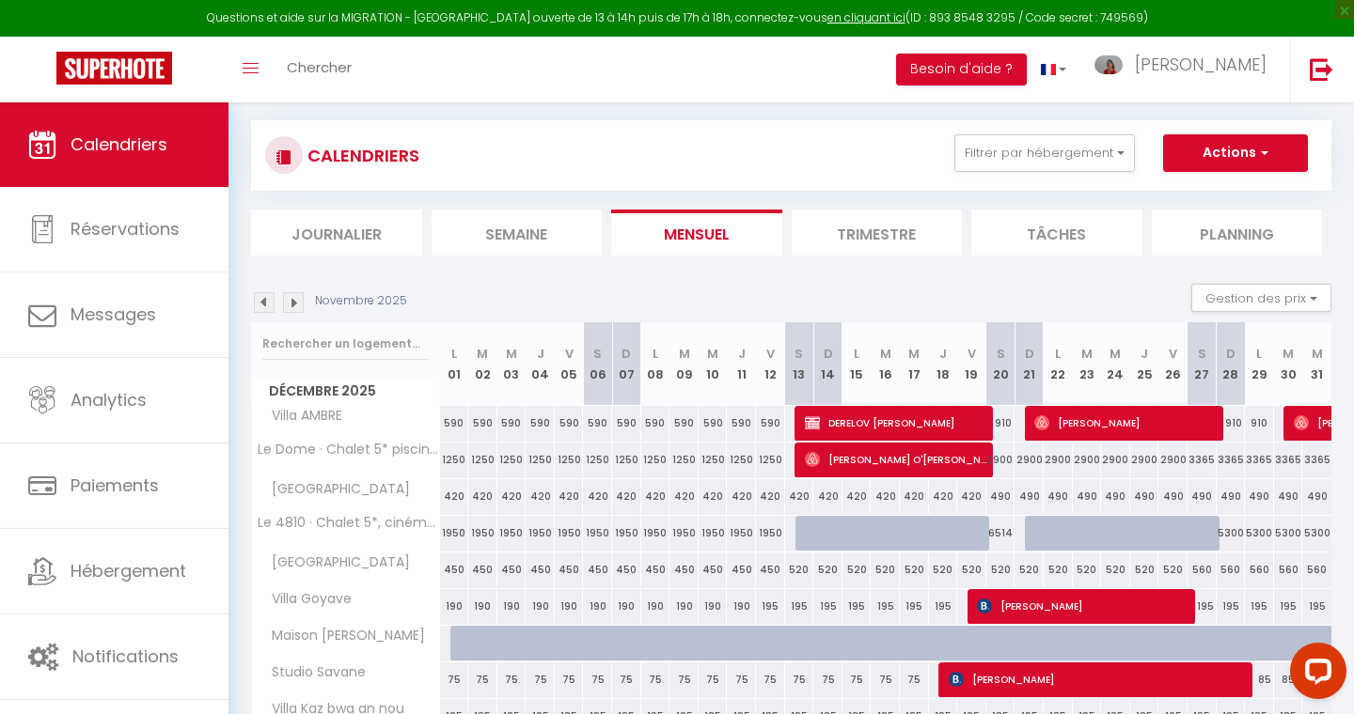
scroll to position [230, 0]
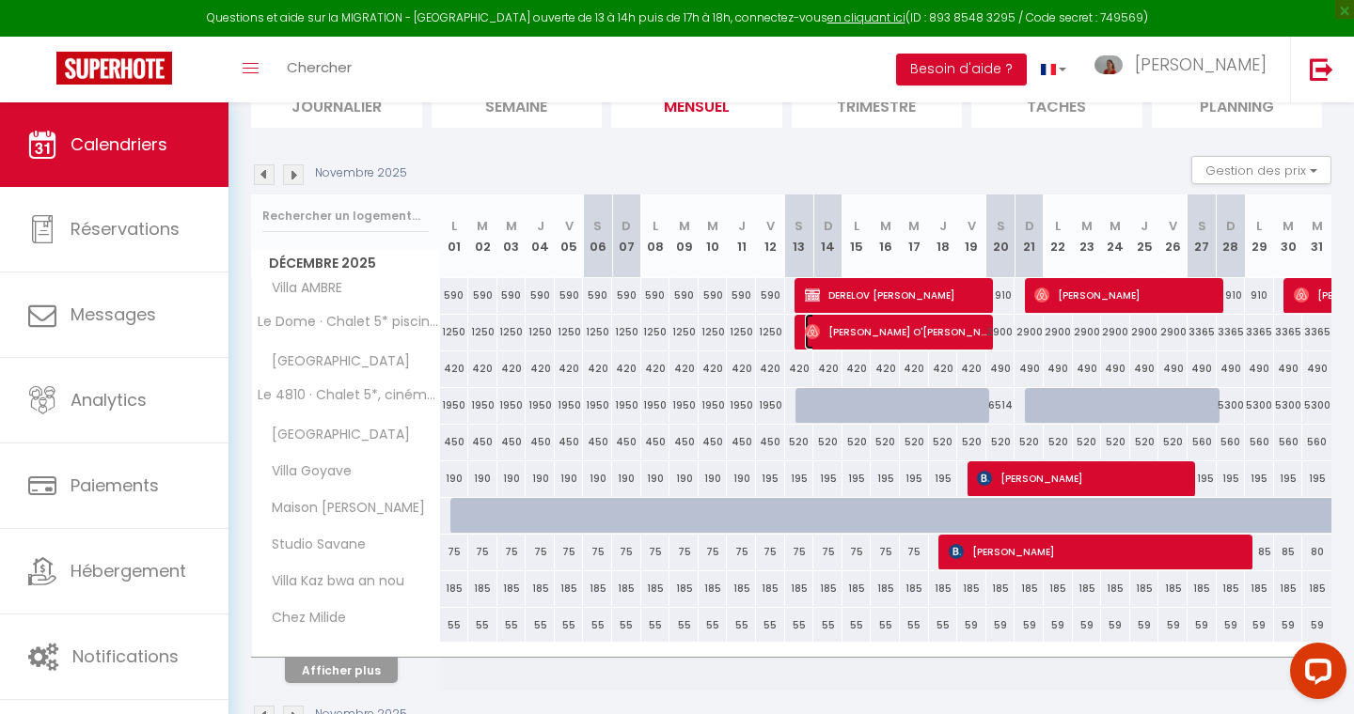
click at [864, 332] on span "Sarah O'Callaghan" at bounding box center [897, 332] width 184 height 36
select select "OK"
select select "KO"
select select "0"
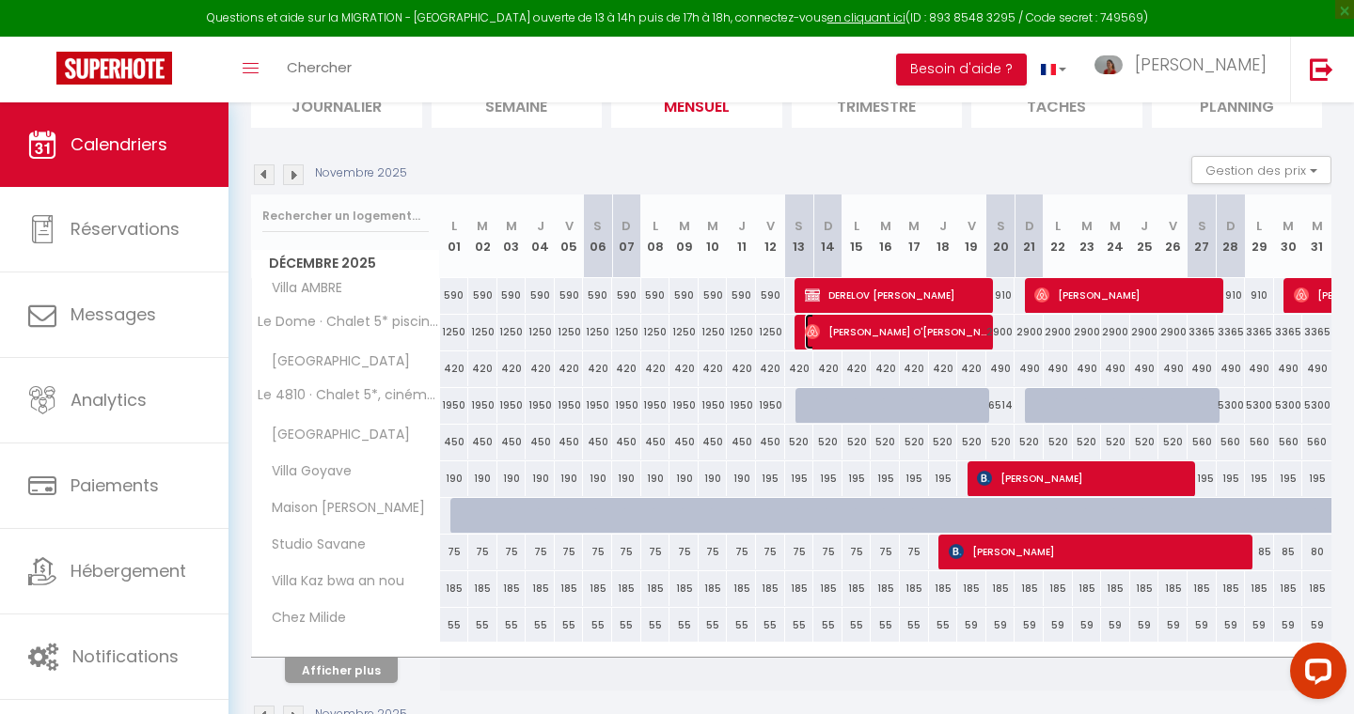
select select "1"
select select
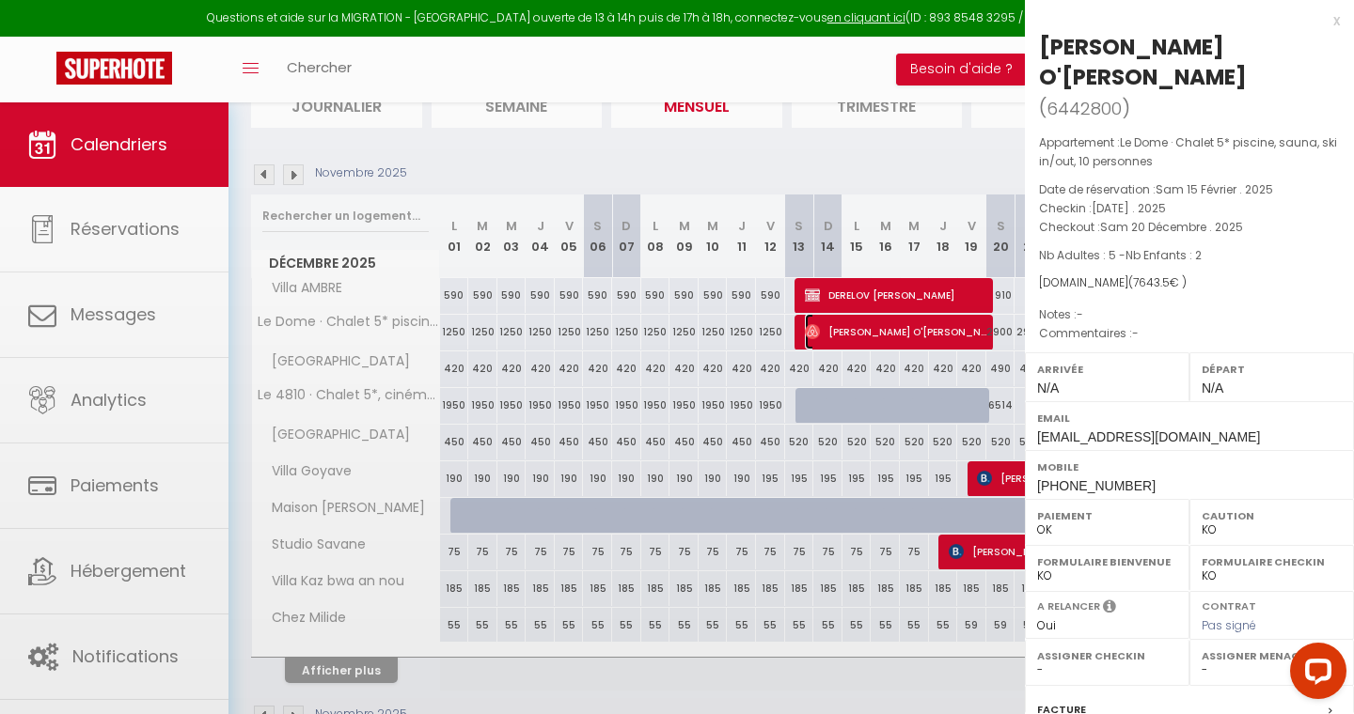
select select "27108"
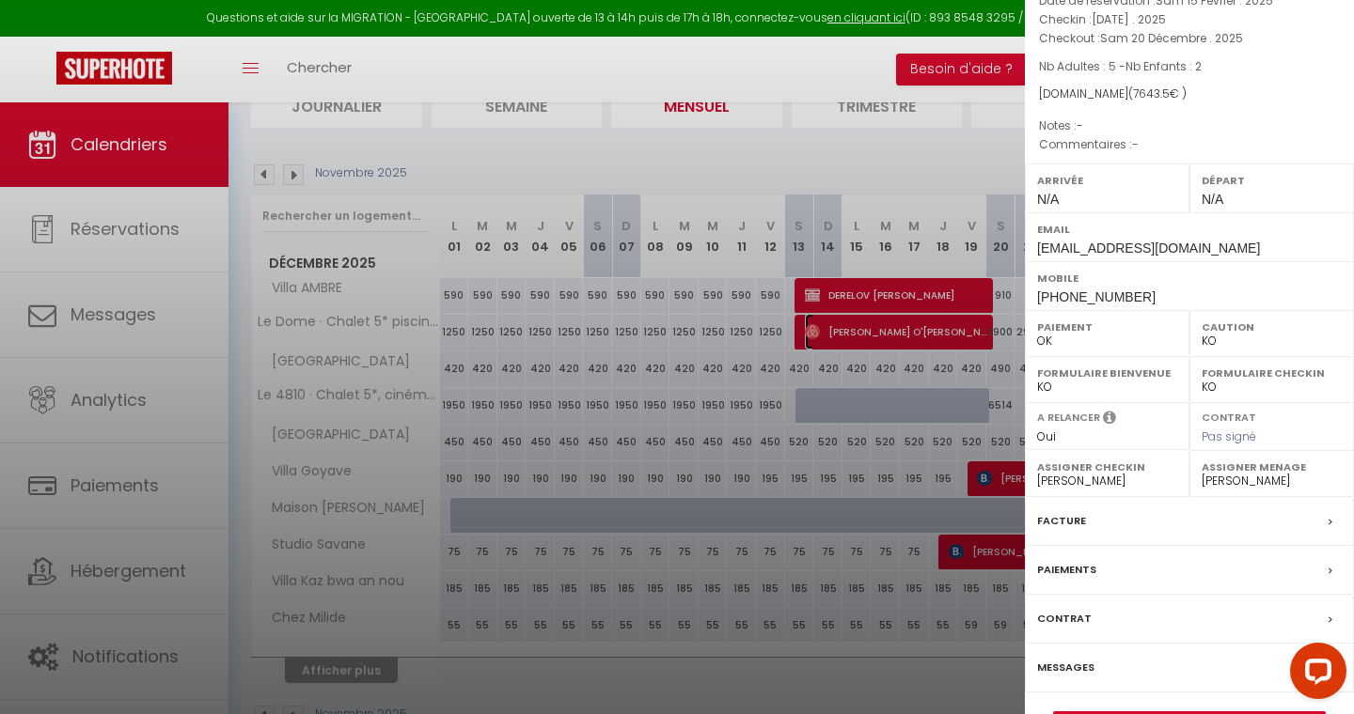
scroll to position [211, 0]
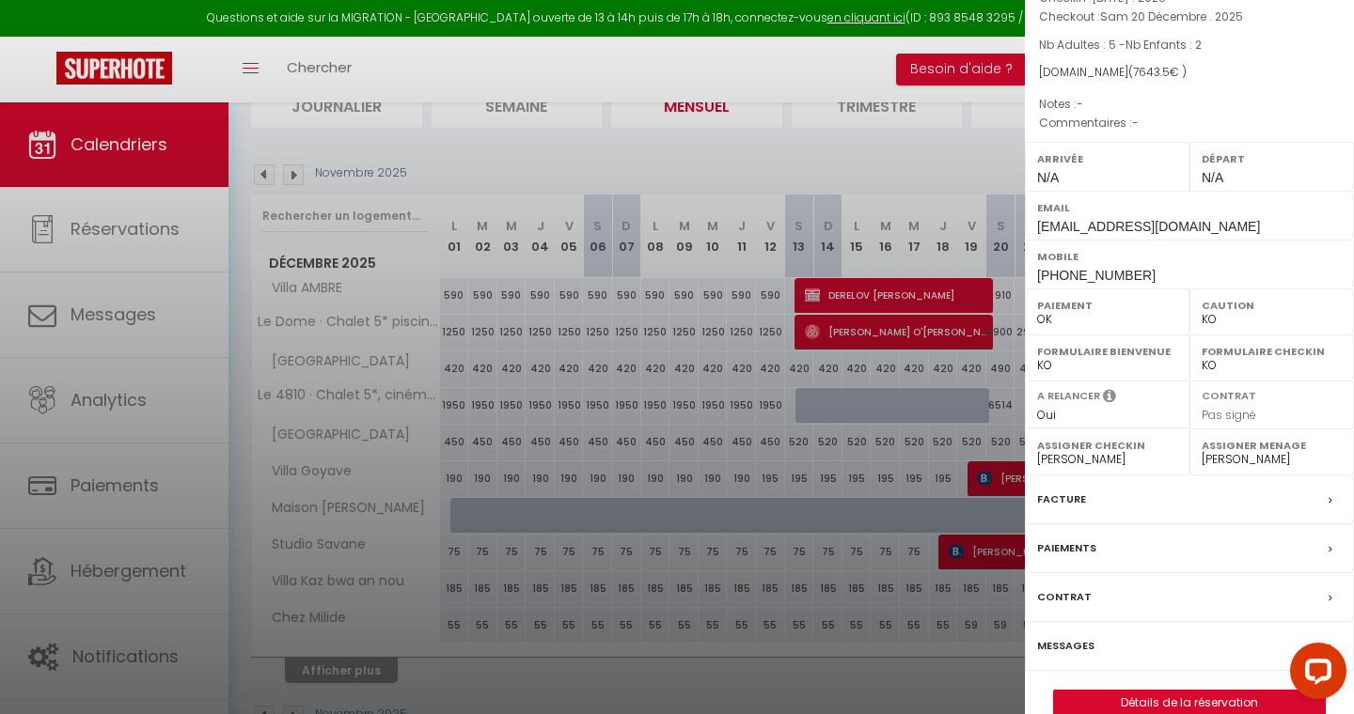
click at [1070, 636] on label "Messages" at bounding box center [1065, 646] width 57 height 20
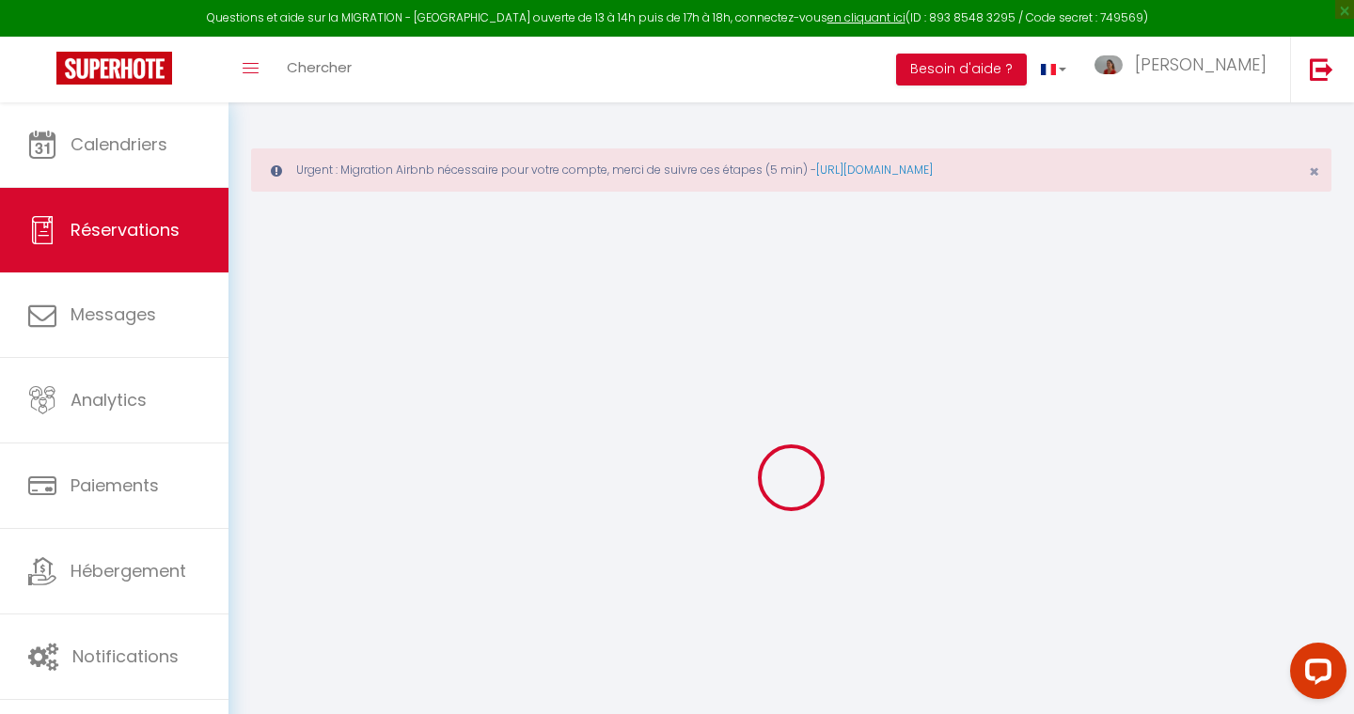
select select
checkbox input "false"
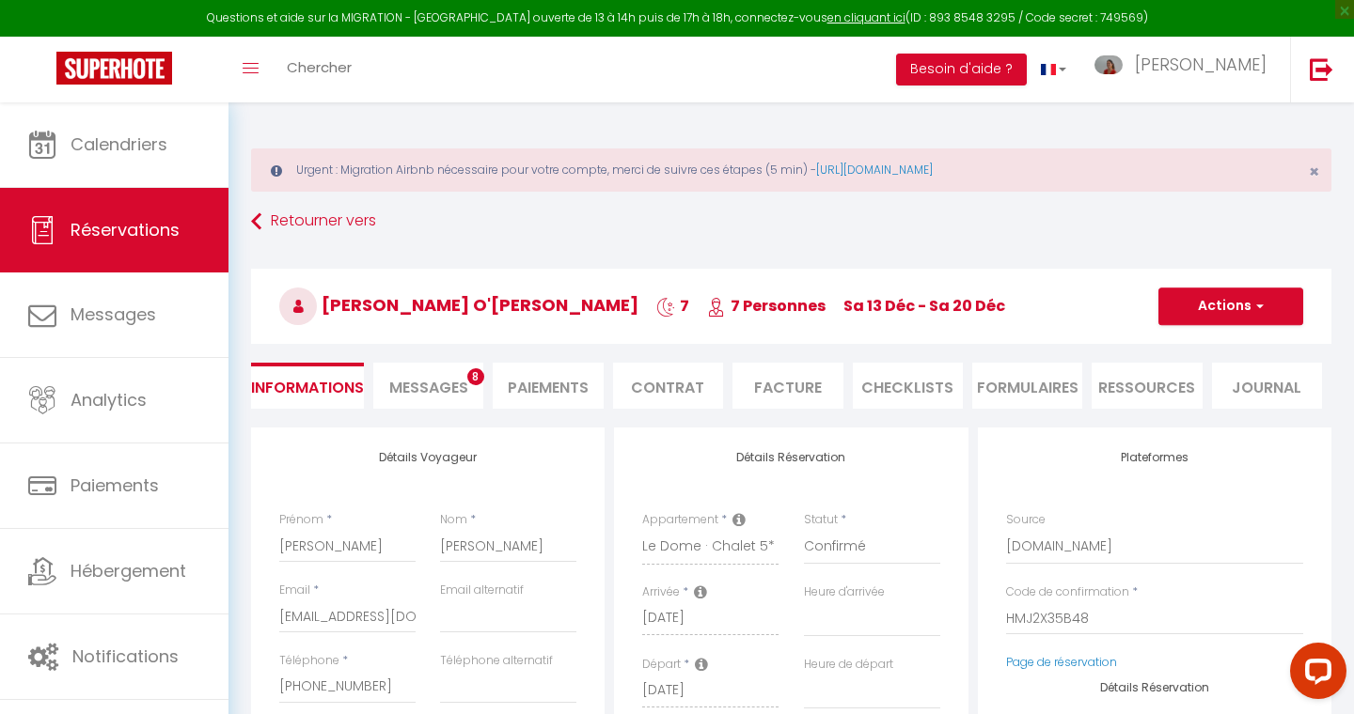
select select
checkbox input "false"
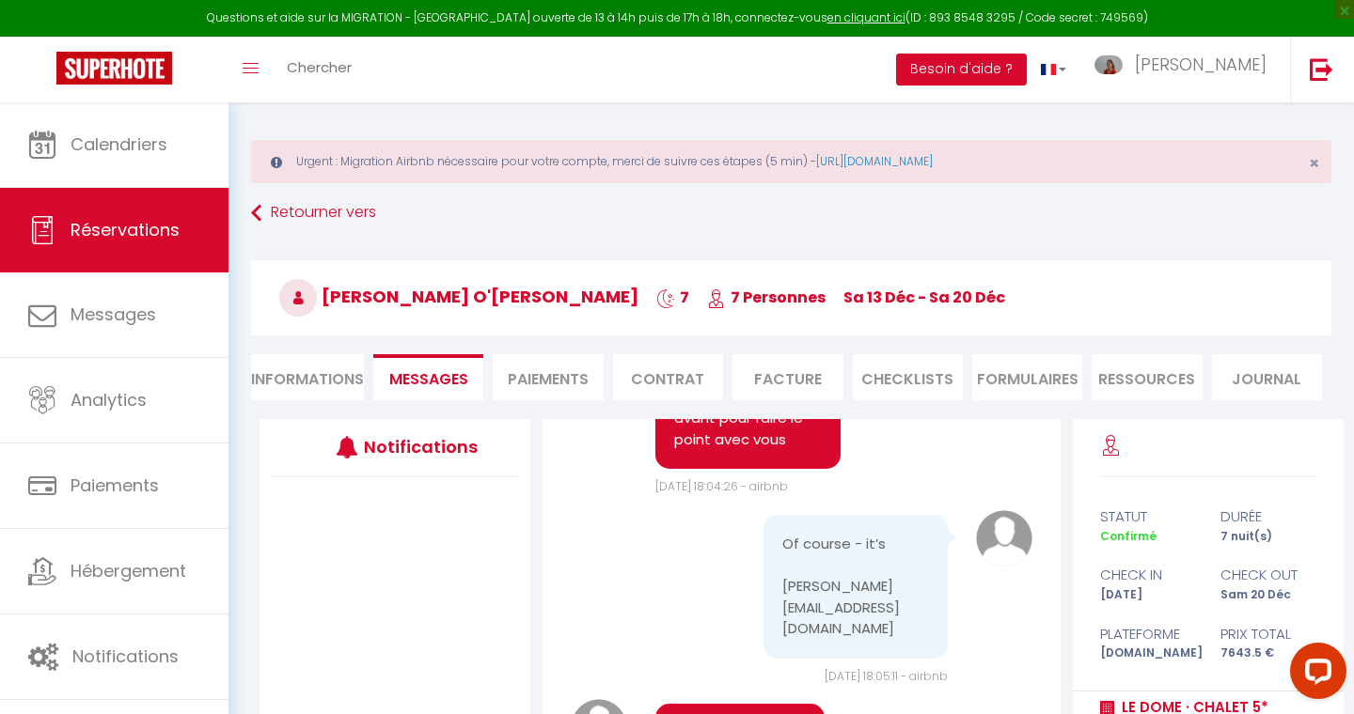
scroll to position [292, 0]
